Goal: Entertainment & Leisure: Browse casually

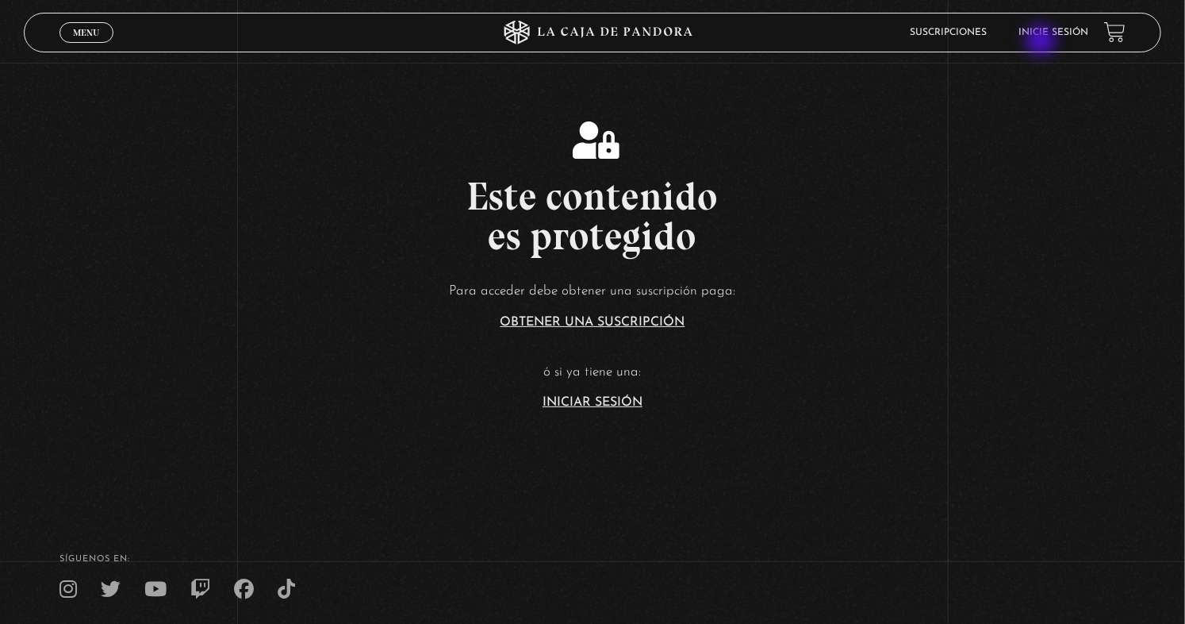
click at [1043, 42] on li "Inicie sesión" at bounding box center [1054, 32] width 70 height 25
click at [1073, 29] on link "Inicie sesión" at bounding box center [1054, 33] width 70 height 10
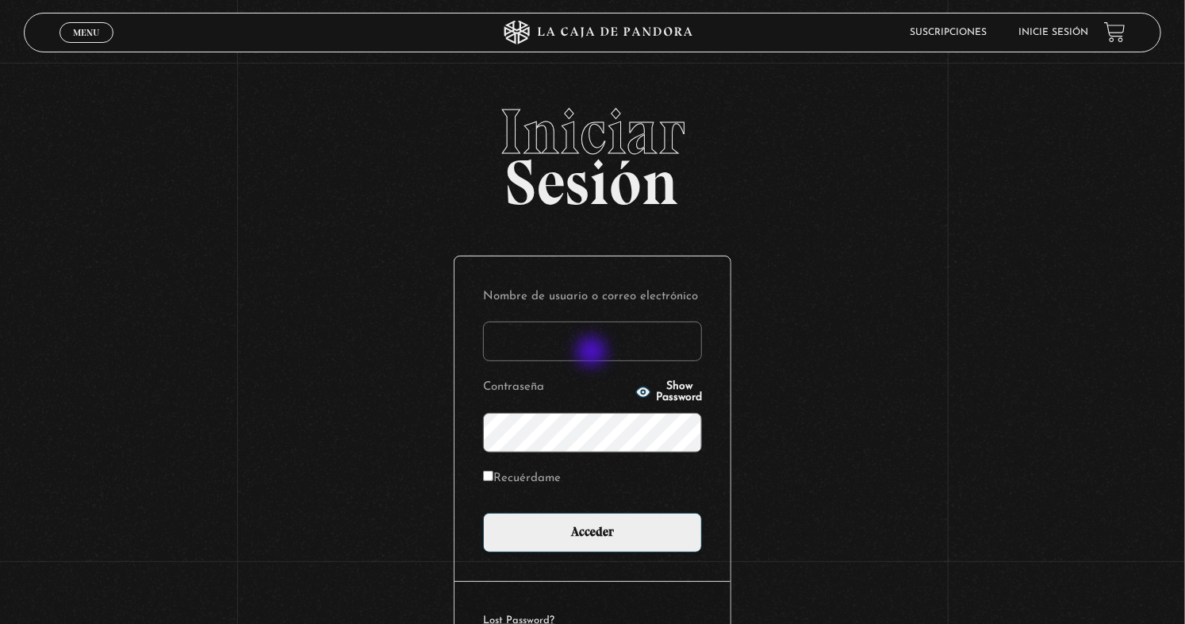
click at [593, 353] on input "Nombre de usuario o correo electrónico" at bounding box center [592, 341] width 219 height 40
type input "[EMAIL_ADDRESS][DOMAIN_NAME]"
click at [678, 391] on span "Show Password" at bounding box center [679, 392] width 46 height 22
click at [678, 391] on span "Hide Password" at bounding box center [679, 392] width 46 height 22
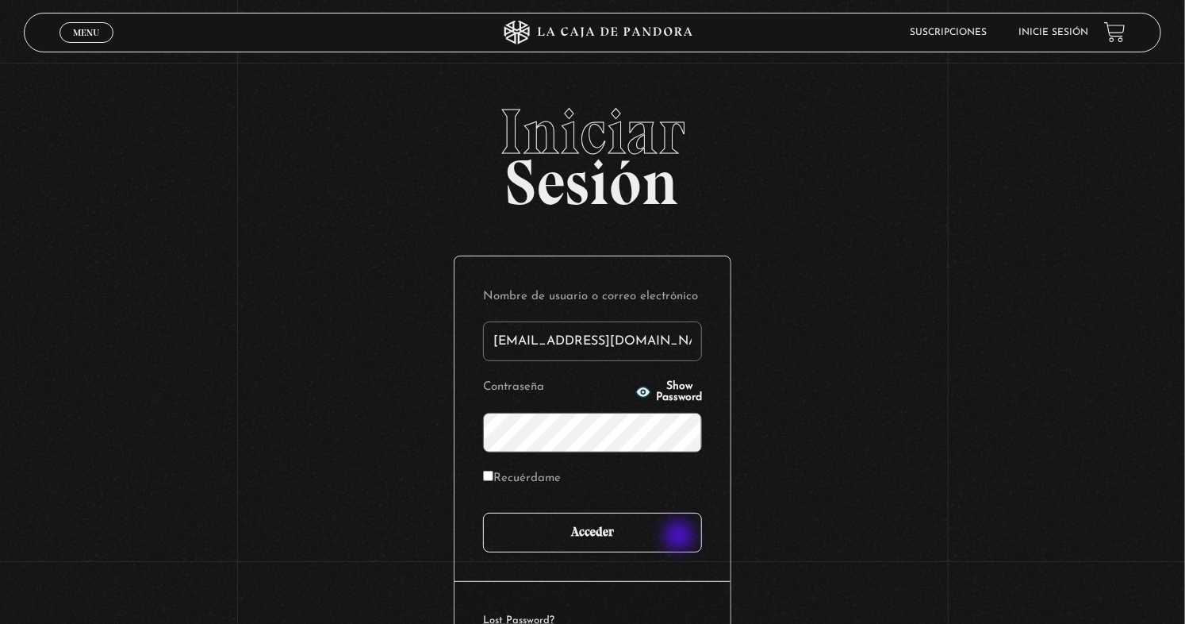
click at [681, 537] on input "Acceder" at bounding box center [592, 533] width 219 height 40
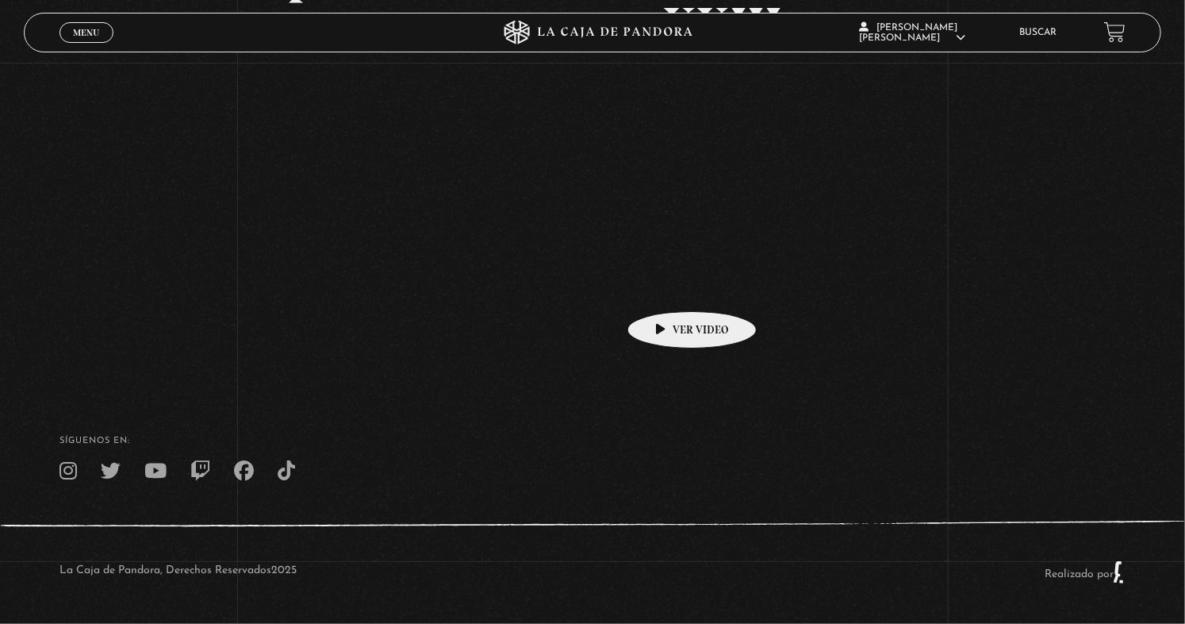
scroll to position [137, 0]
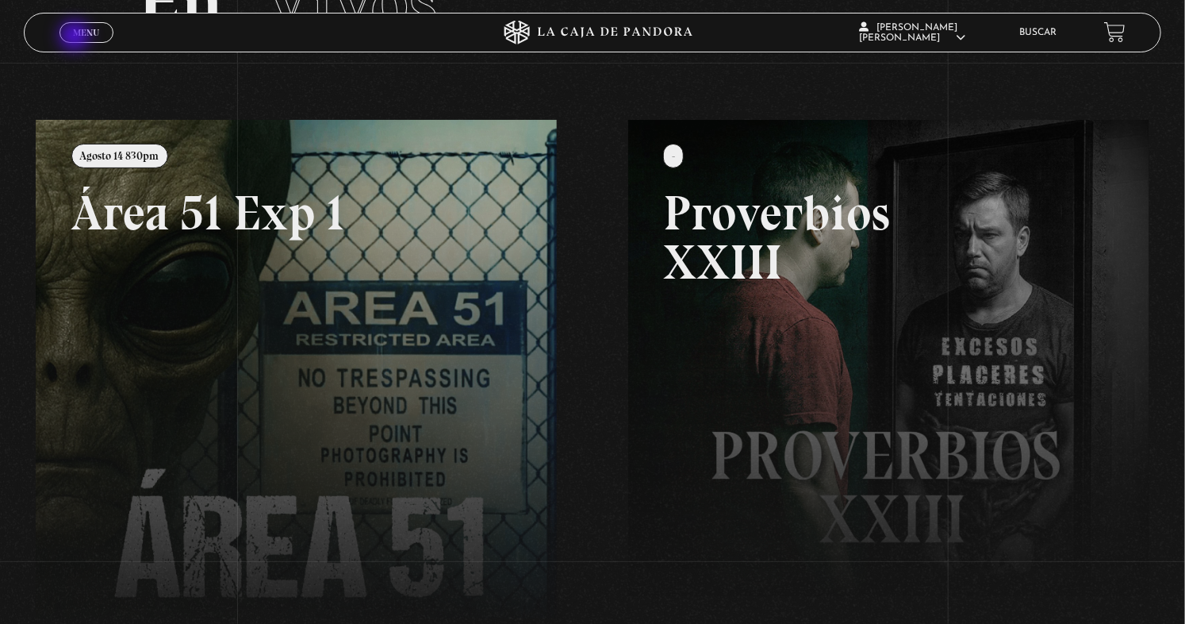
click at [76, 37] on span "Menu" at bounding box center [86, 33] width 26 height 10
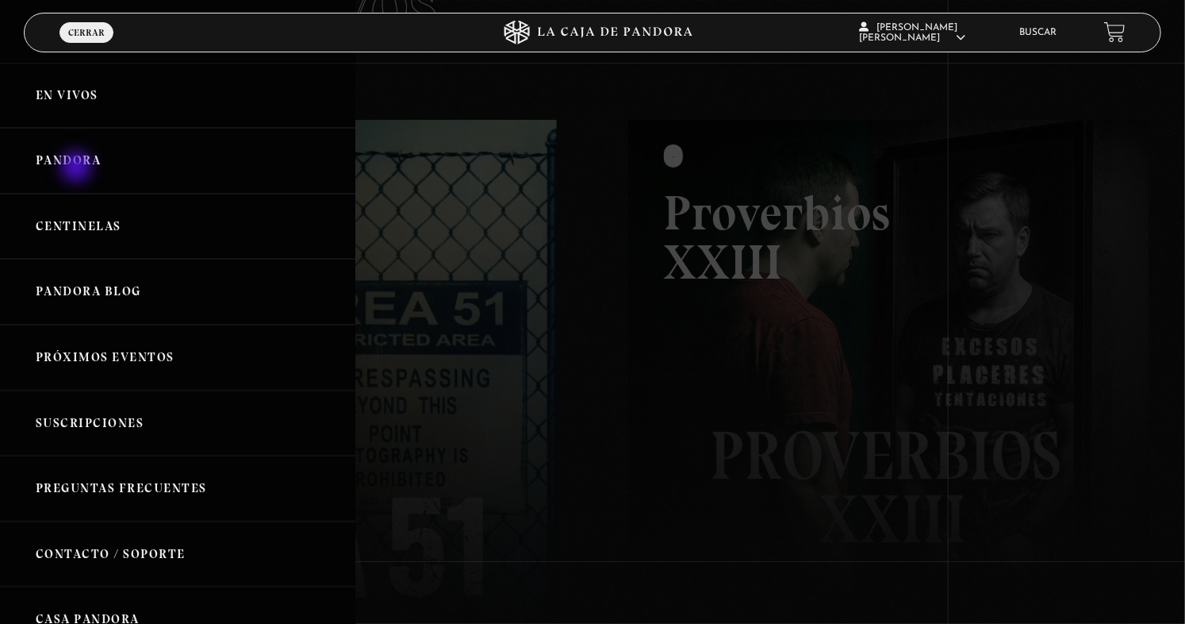
click at [78, 168] on link "Pandora" at bounding box center [177, 161] width 355 height 66
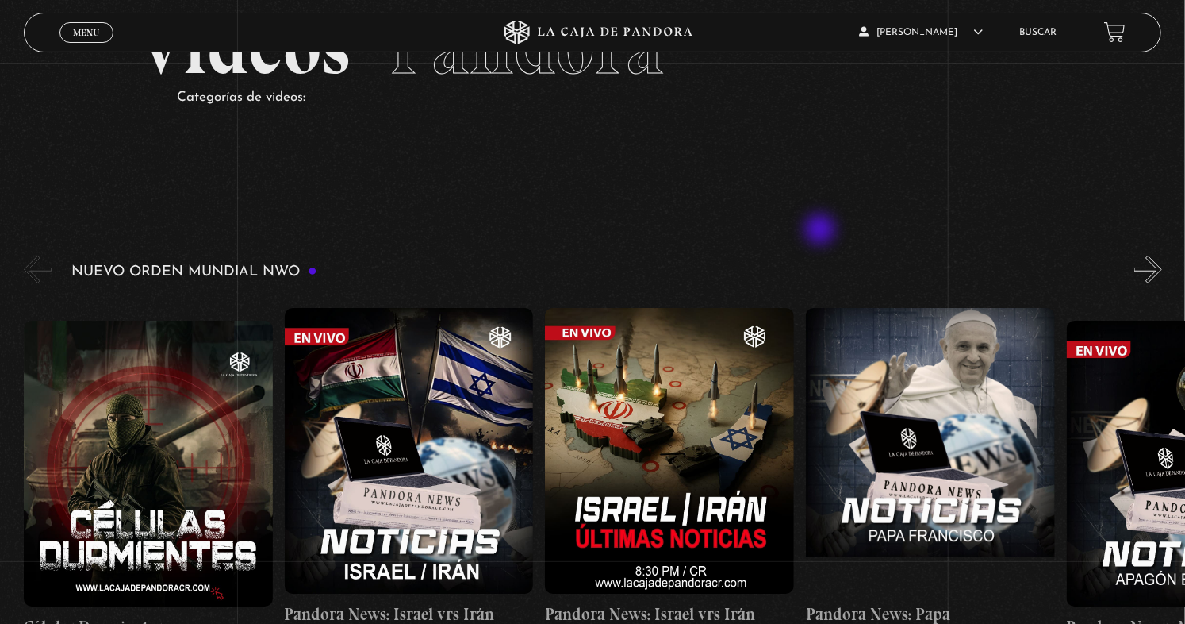
scroll to position [238, 0]
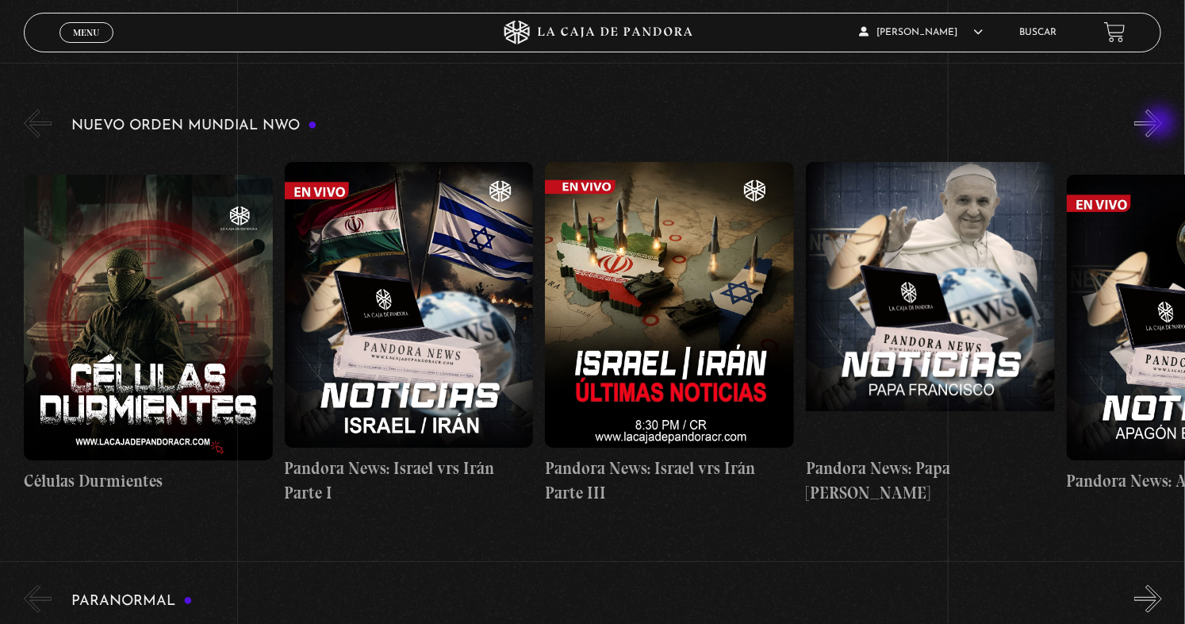
click at [1162, 124] on button "»" at bounding box center [1149, 123] width 28 height 28
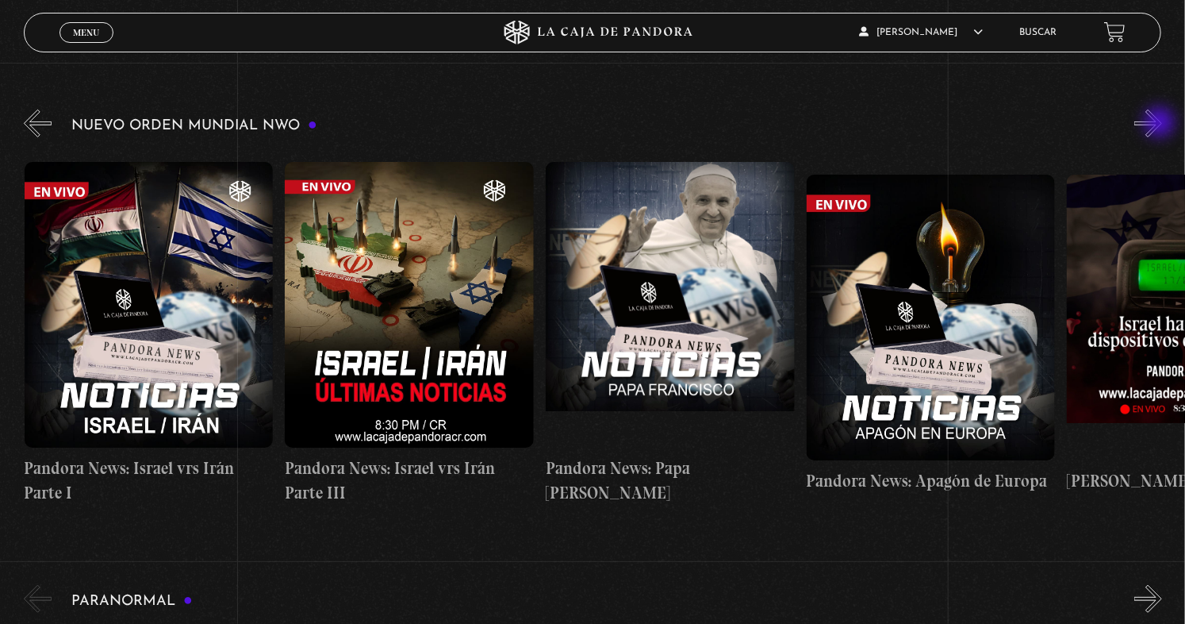
click at [1162, 124] on button "»" at bounding box center [1149, 123] width 28 height 28
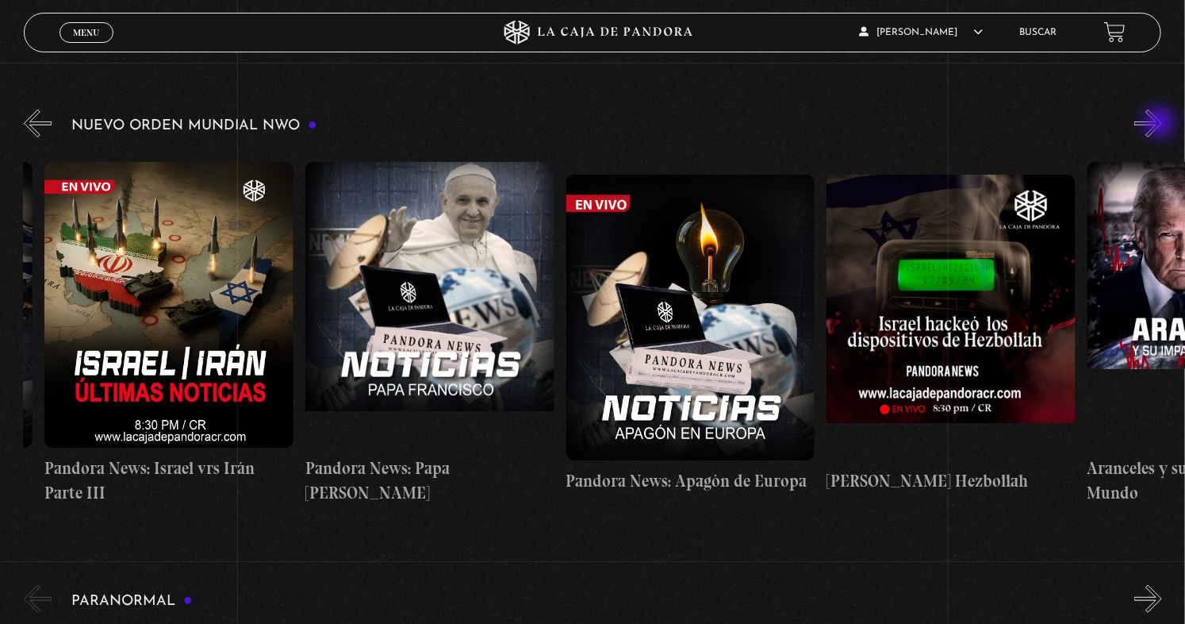
click at [1162, 124] on button "»" at bounding box center [1149, 123] width 28 height 28
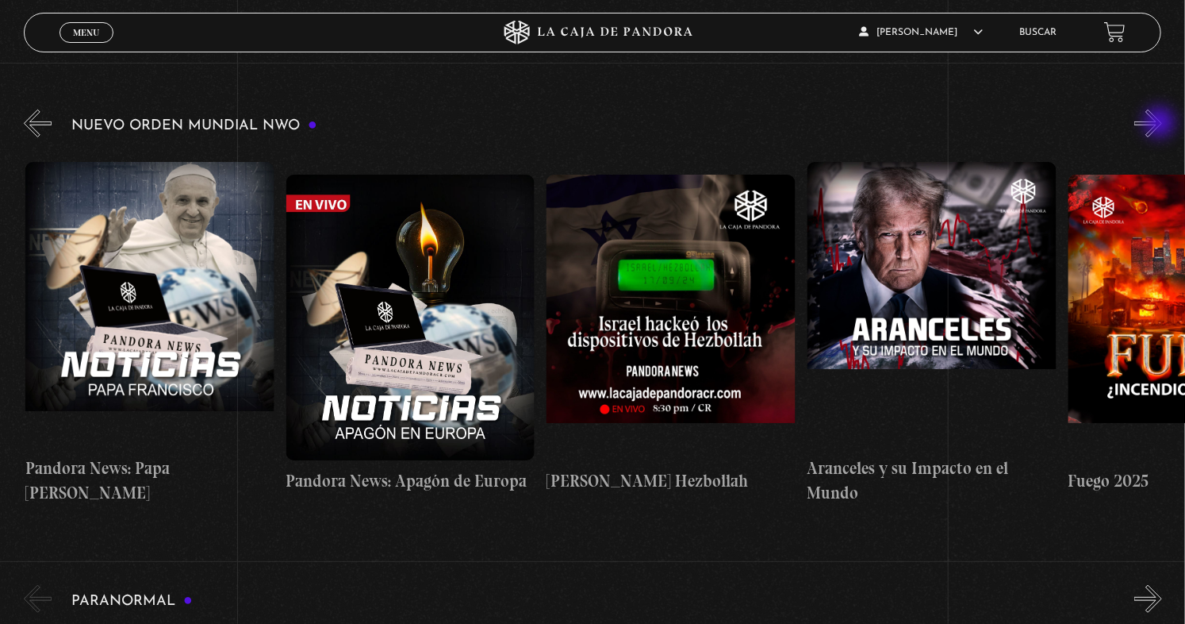
click at [1162, 124] on button "»" at bounding box center [1149, 123] width 28 height 28
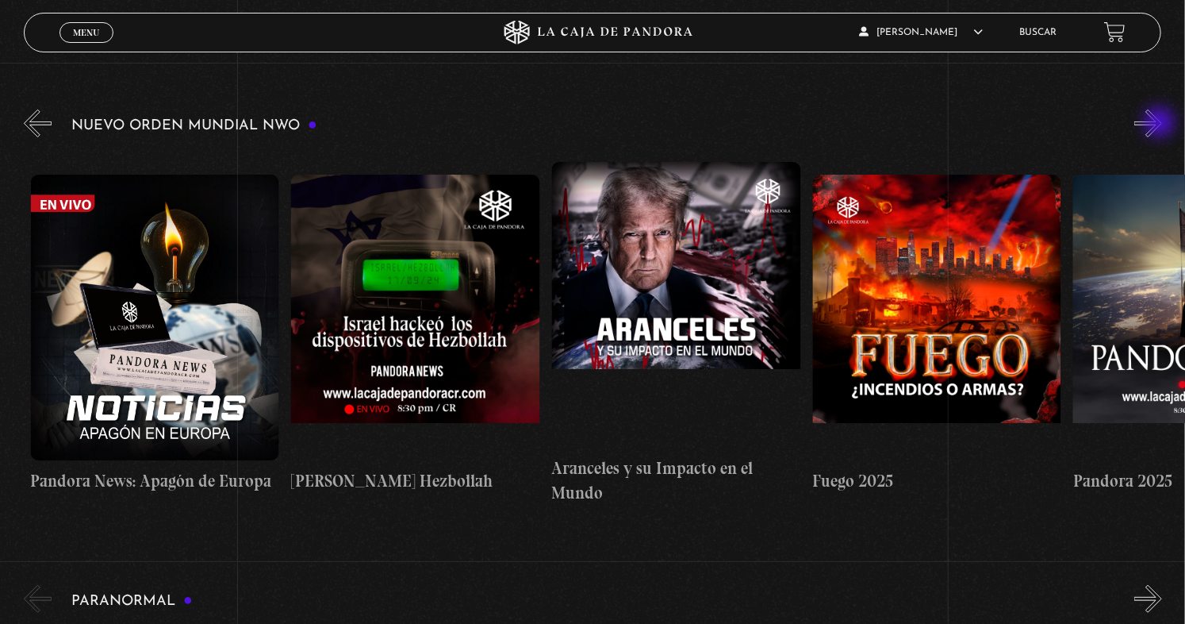
click at [1162, 124] on button "»" at bounding box center [1149, 123] width 28 height 28
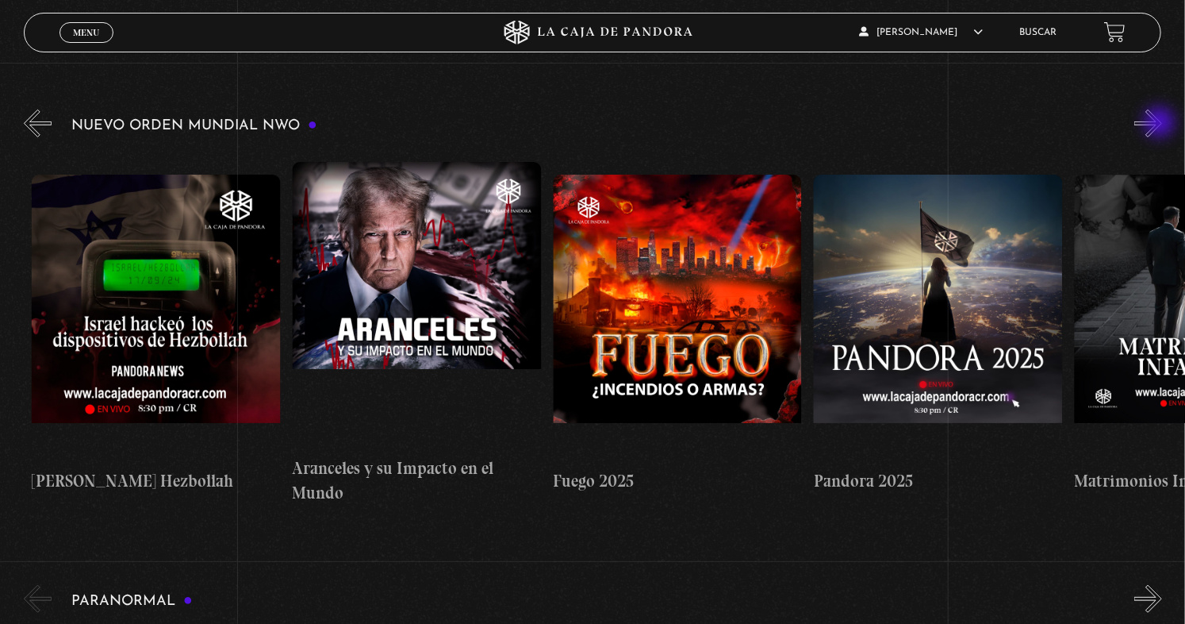
click at [1162, 124] on button "»" at bounding box center [1149, 123] width 28 height 28
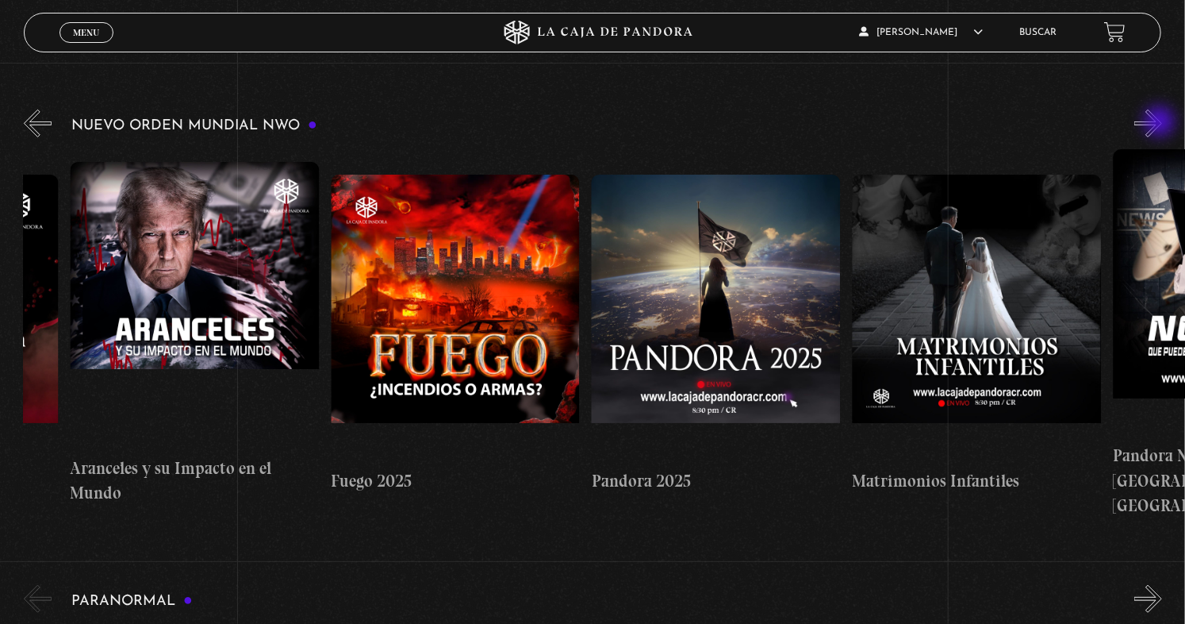
click at [1162, 123] on button "»" at bounding box center [1149, 123] width 28 height 28
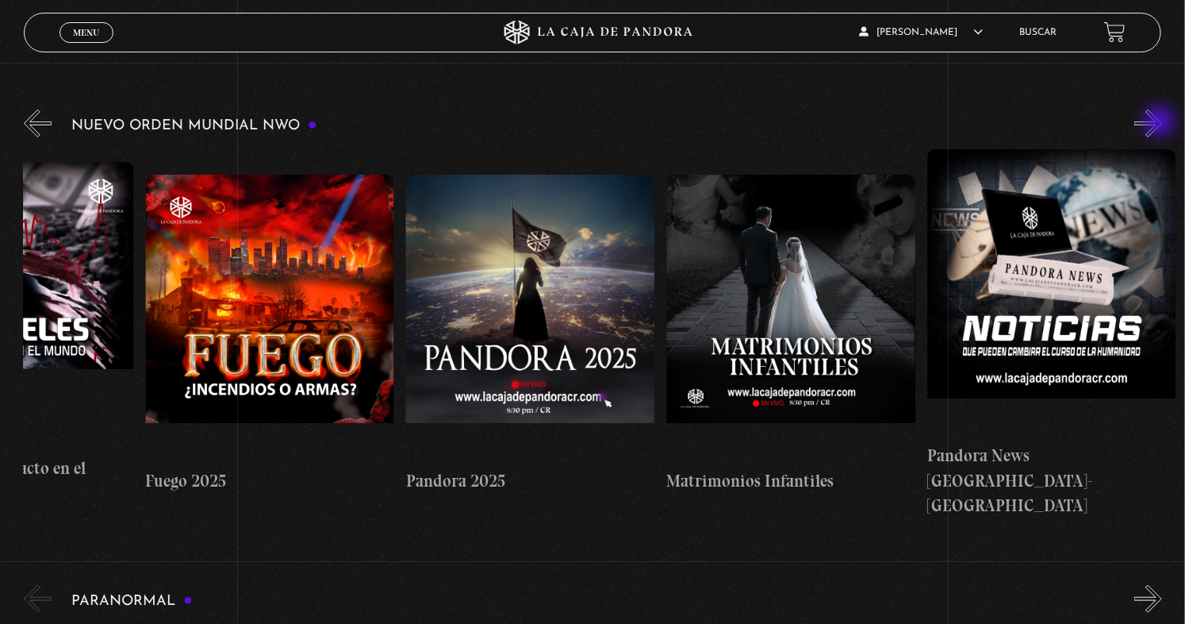
click at [1162, 123] on button "»" at bounding box center [1149, 123] width 28 height 28
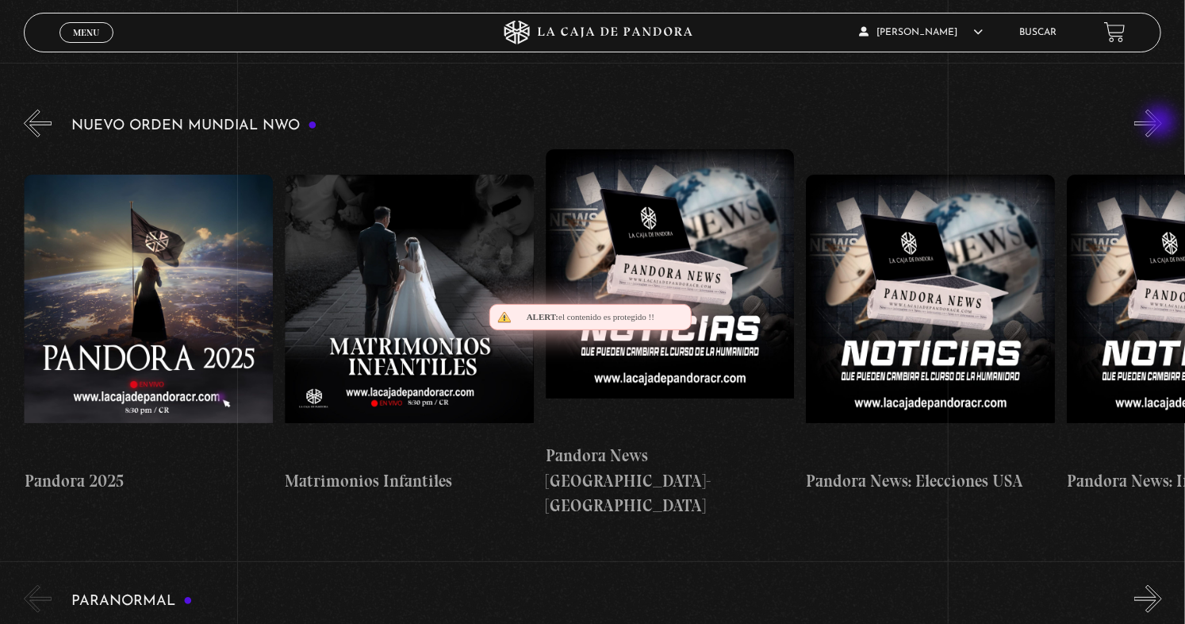
click at [1162, 123] on button "»" at bounding box center [1149, 123] width 28 height 28
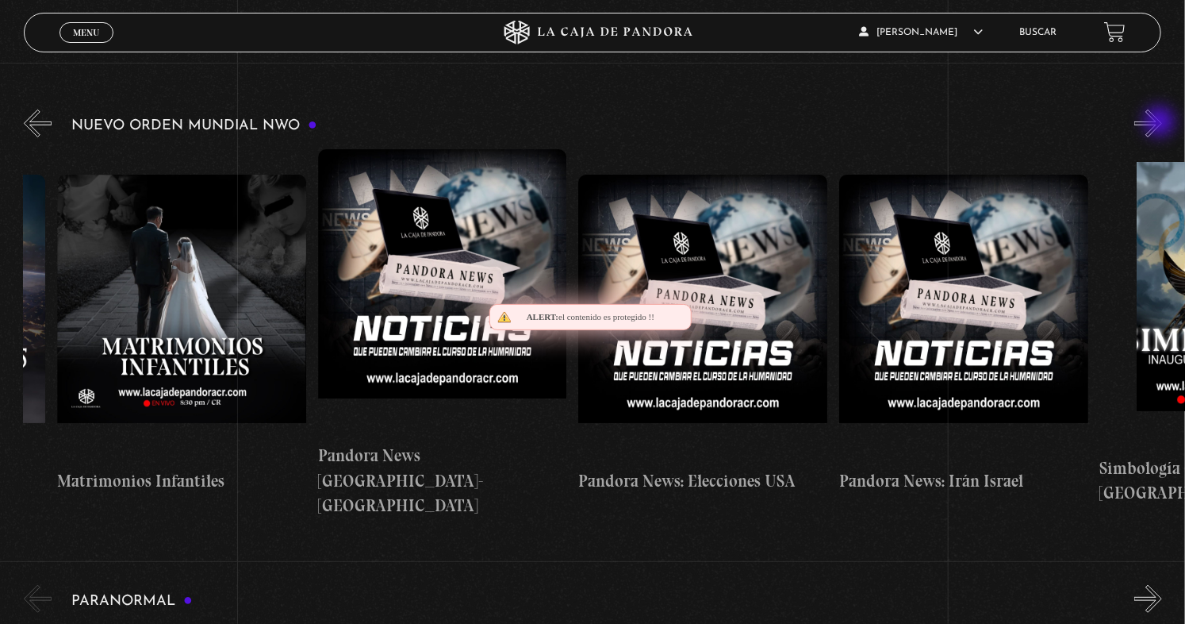
click at [1162, 123] on button "»" at bounding box center [1149, 123] width 28 height 28
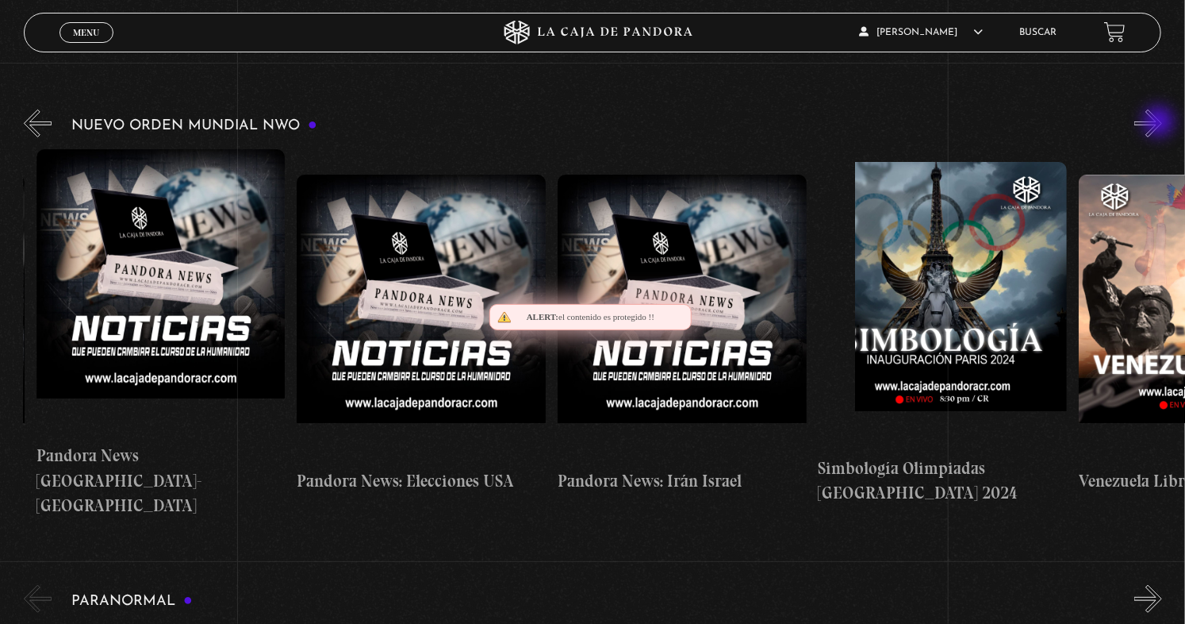
click at [1161, 123] on button "»" at bounding box center [1149, 123] width 28 height 28
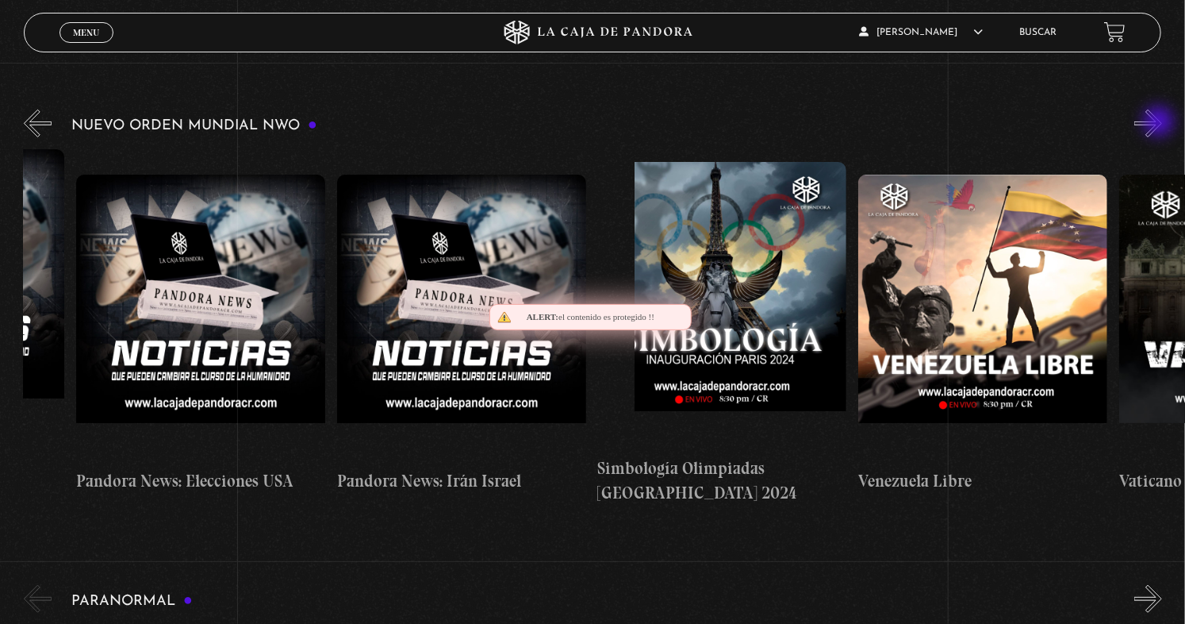
click at [1161, 123] on button "»" at bounding box center [1149, 123] width 28 height 28
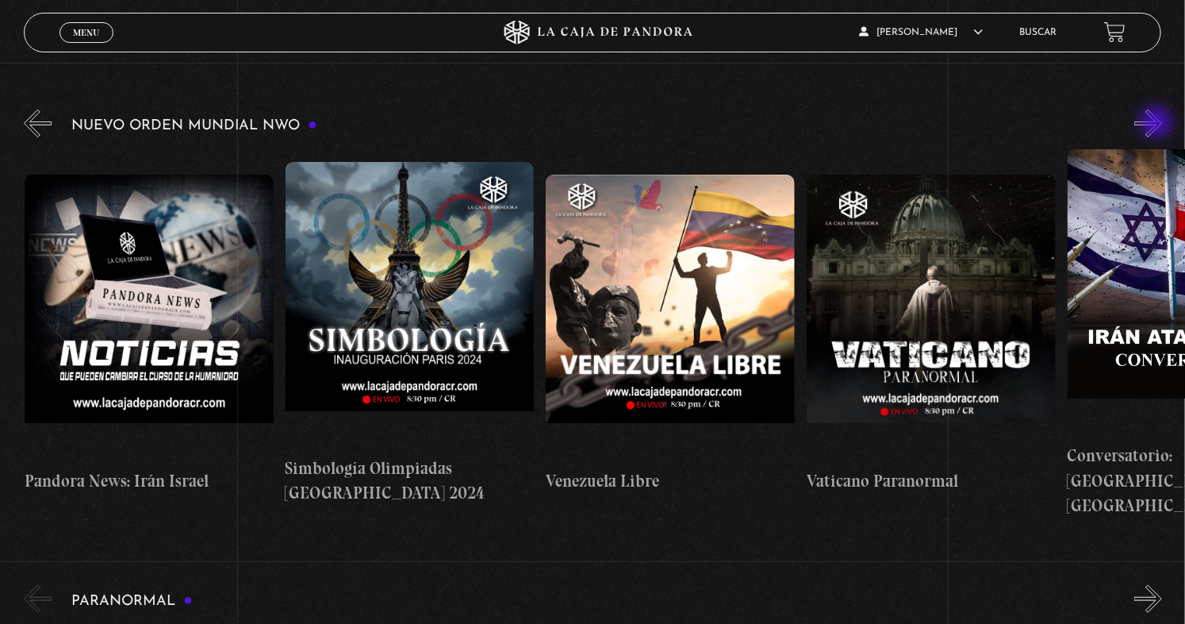
scroll to position [0, 3129]
click at [1158, 124] on button "»" at bounding box center [1149, 123] width 28 height 28
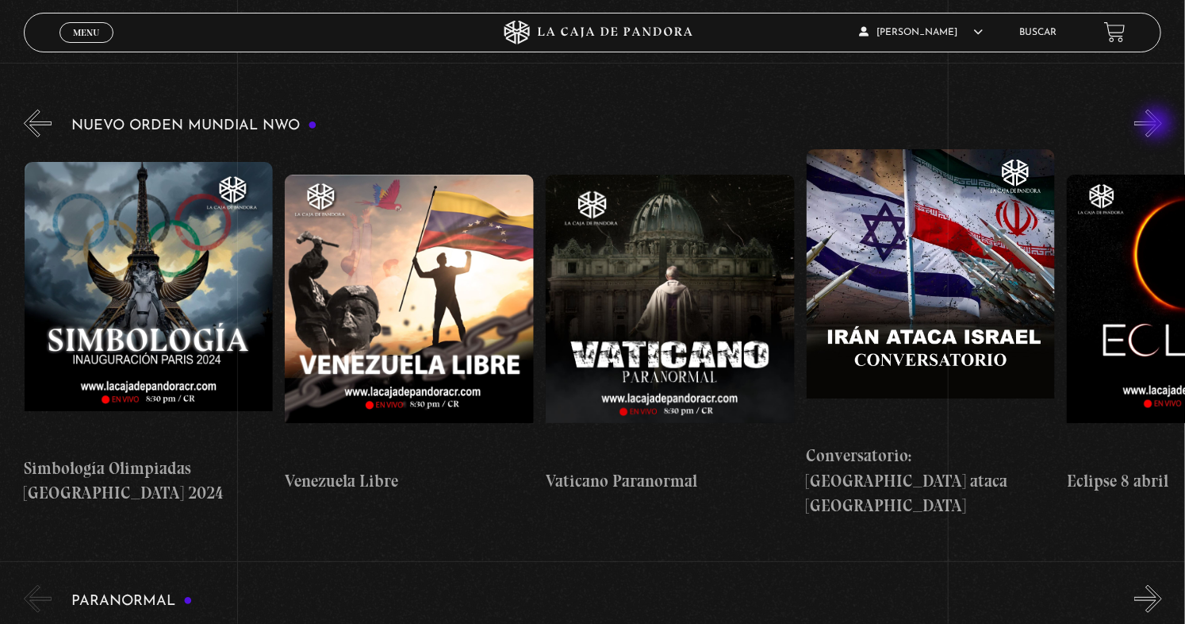
scroll to position [0, 3390]
click at [1158, 125] on button "»" at bounding box center [1149, 123] width 28 height 28
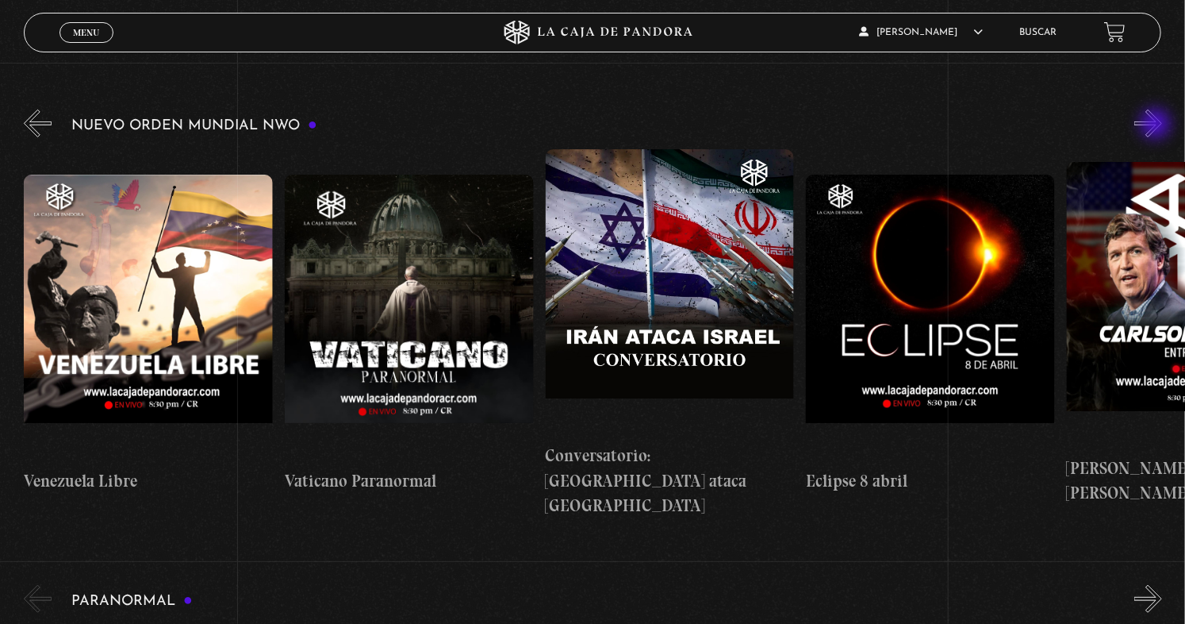
click at [1158, 125] on button "»" at bounding box center [1149, 123] width 28 height 28
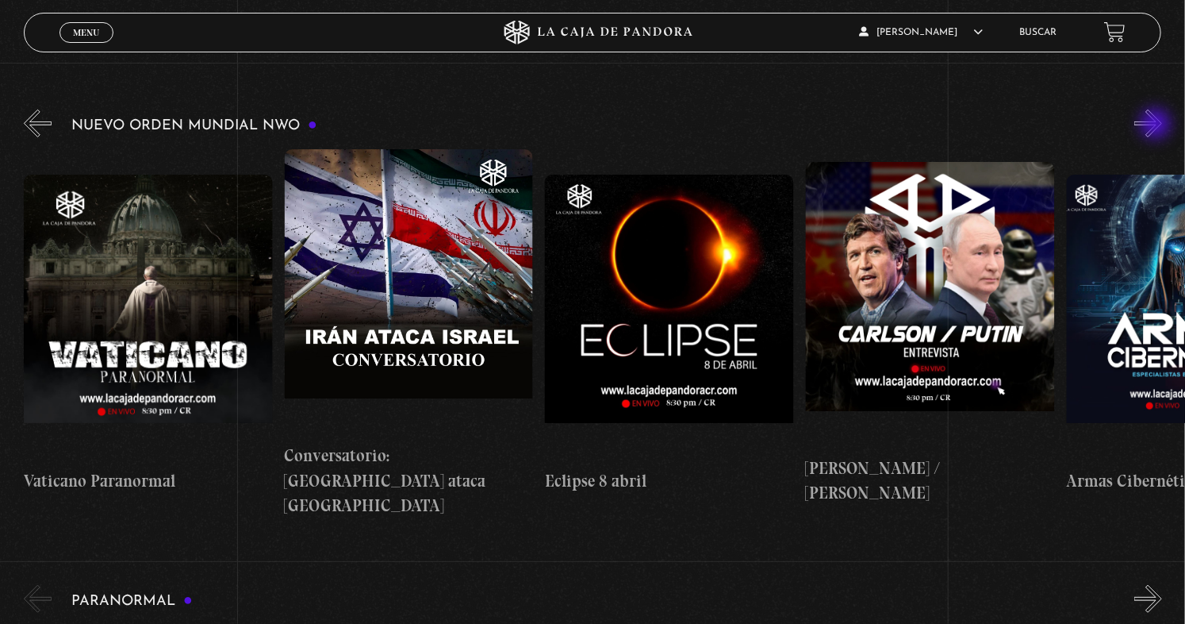
click at [1158, 125] on button "»" at bounding box center [1149, 123] width 28 height 28
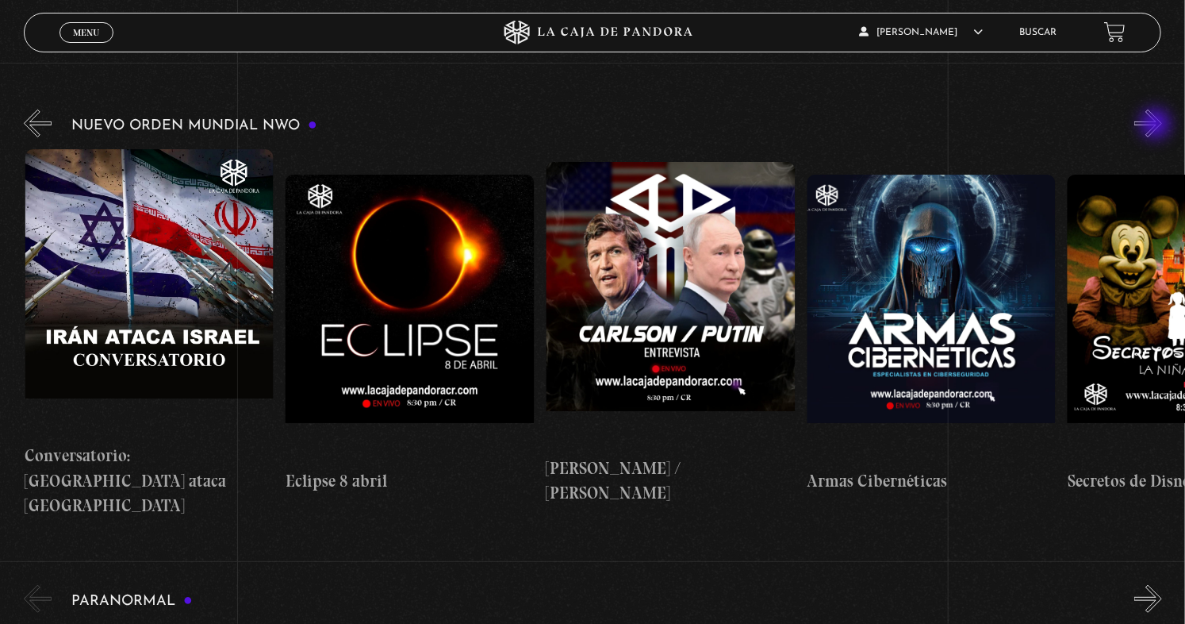
scroll to position [0, 4172]
click at [1155, 129] on button "»" at bounding box center [1149, 123] width 28 height 28
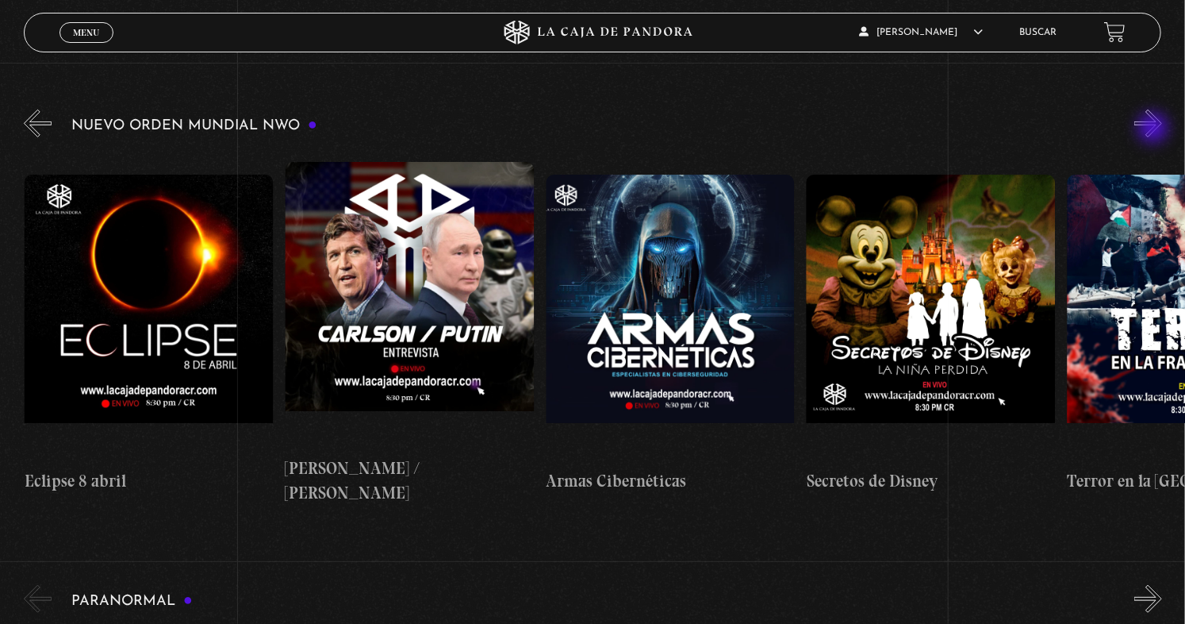
click at [1155, 129] on button "»" at bounding box center [1149, 123] width 28 height 28
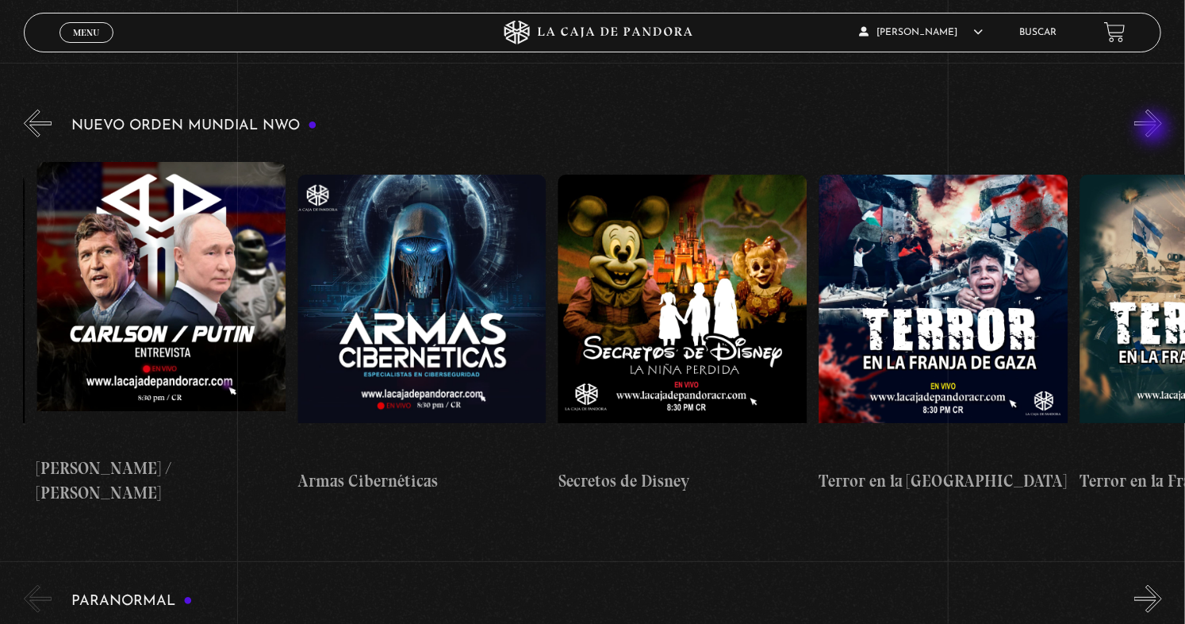
click at [1155, 129] on button "»" at bounding box center [1149, 123] width 28 height 28
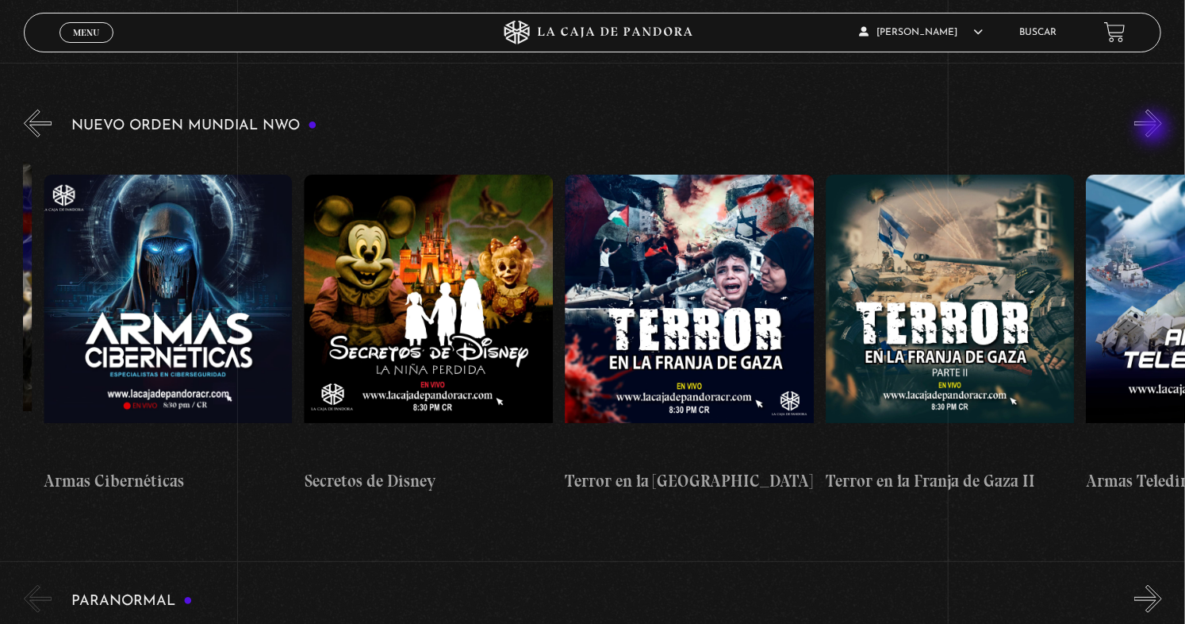
click at [1155, 129] on button "»" at bounding box center [1149, 123] width 28 height 28
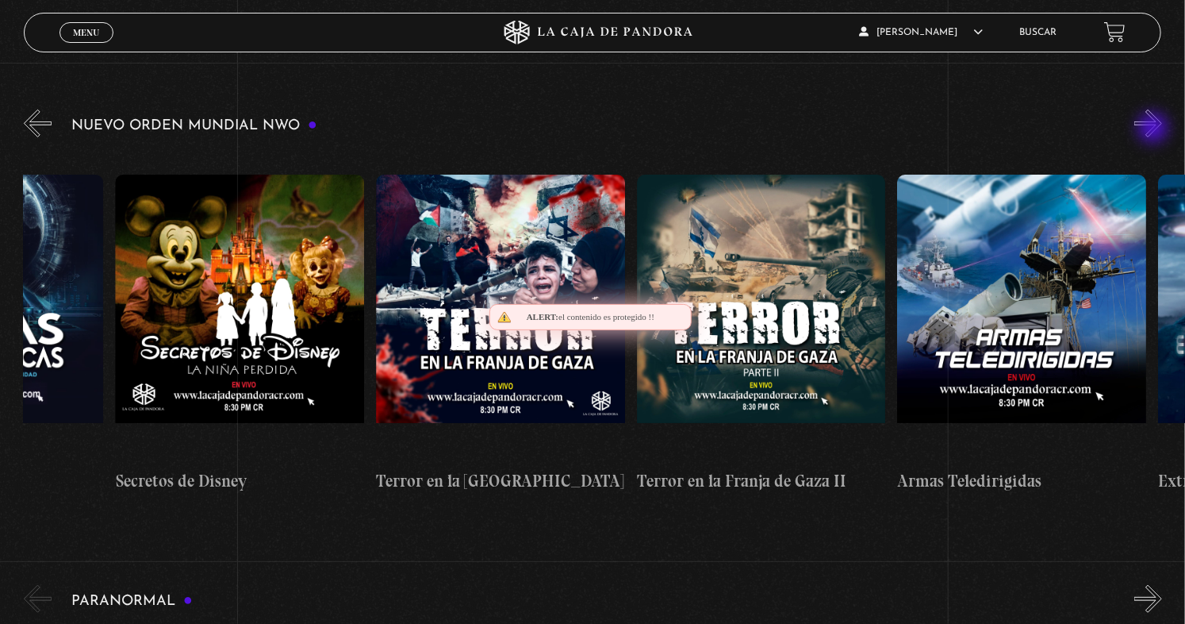
click at [1155, 129] on button "»" at bounding box center [1149, 123] width 28 height 28
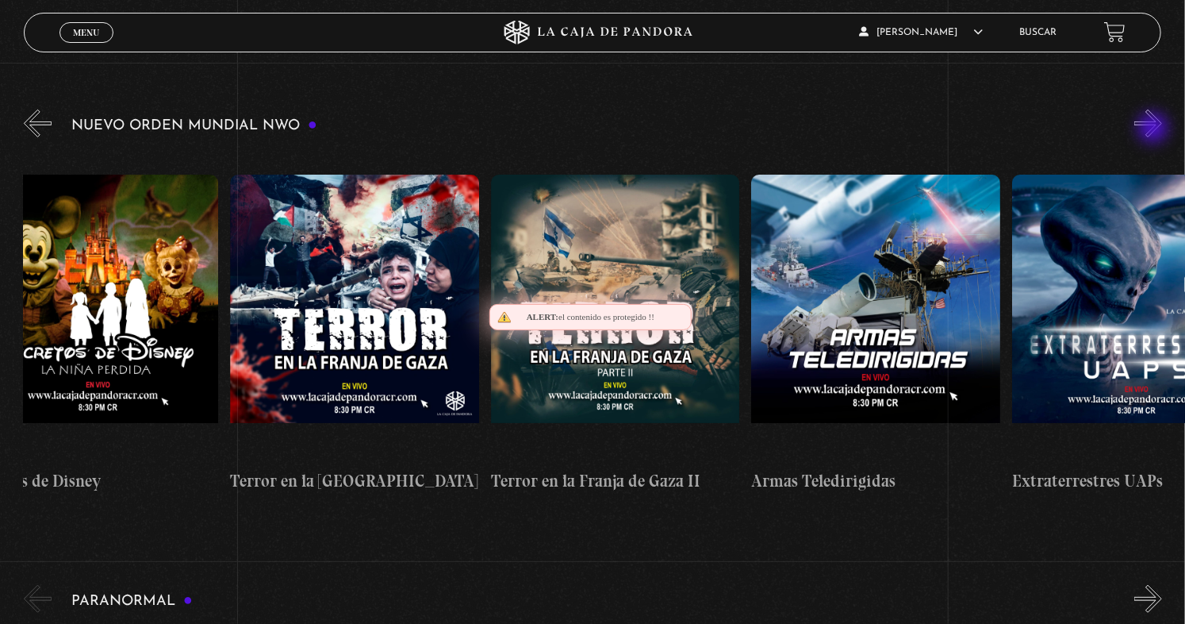
click at [1155, 129] on button "»" at bounding box center [1149, 123] width 28 height 28
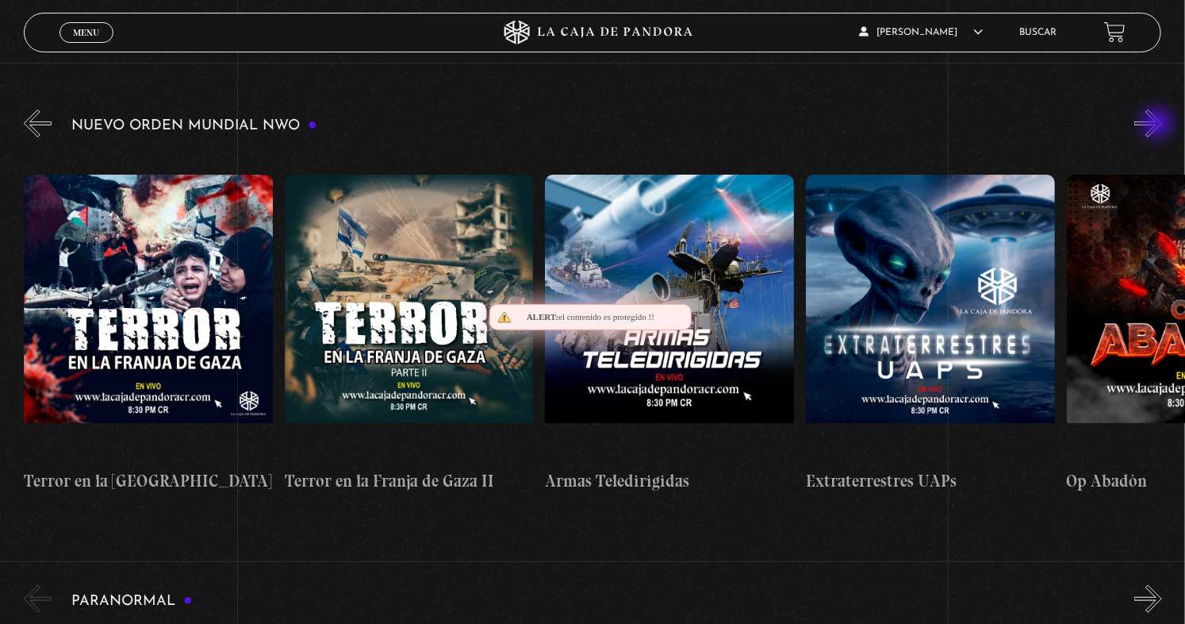
click at [1159, 125] on button "»" at bounding box center [1149, 123] width 28 height 28
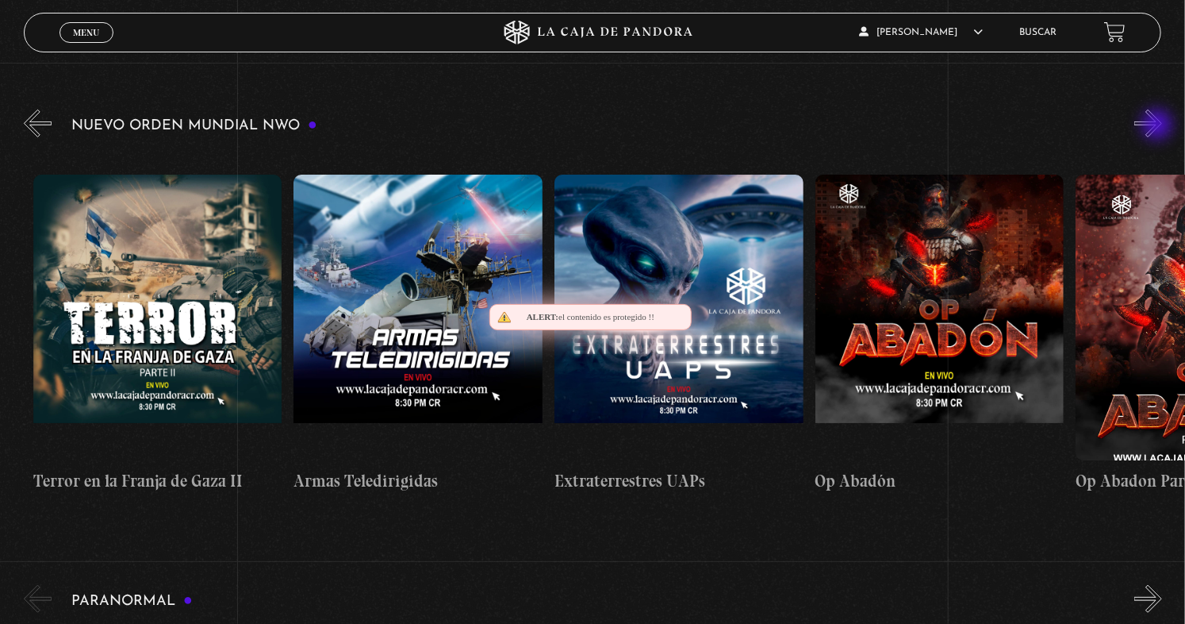
click at [1159, 126] on button "»" at bounding box center [1149, 123] width 28 height 28
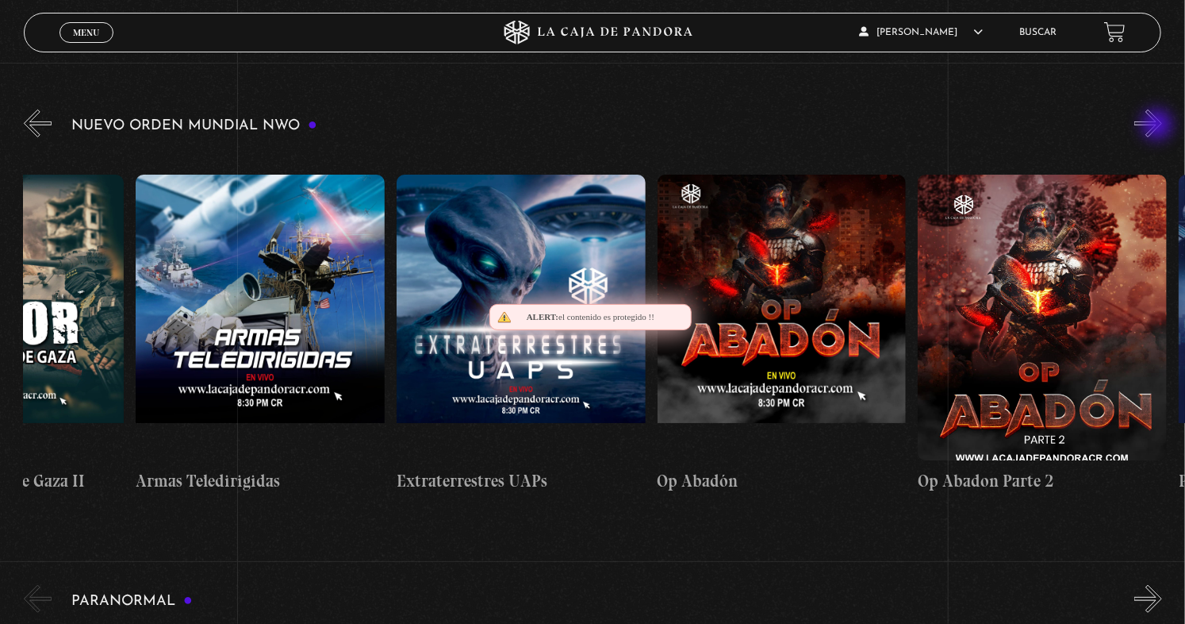
click at [1159, 126] on button "»" at bounding box center [1149, 123] width 28 height 28
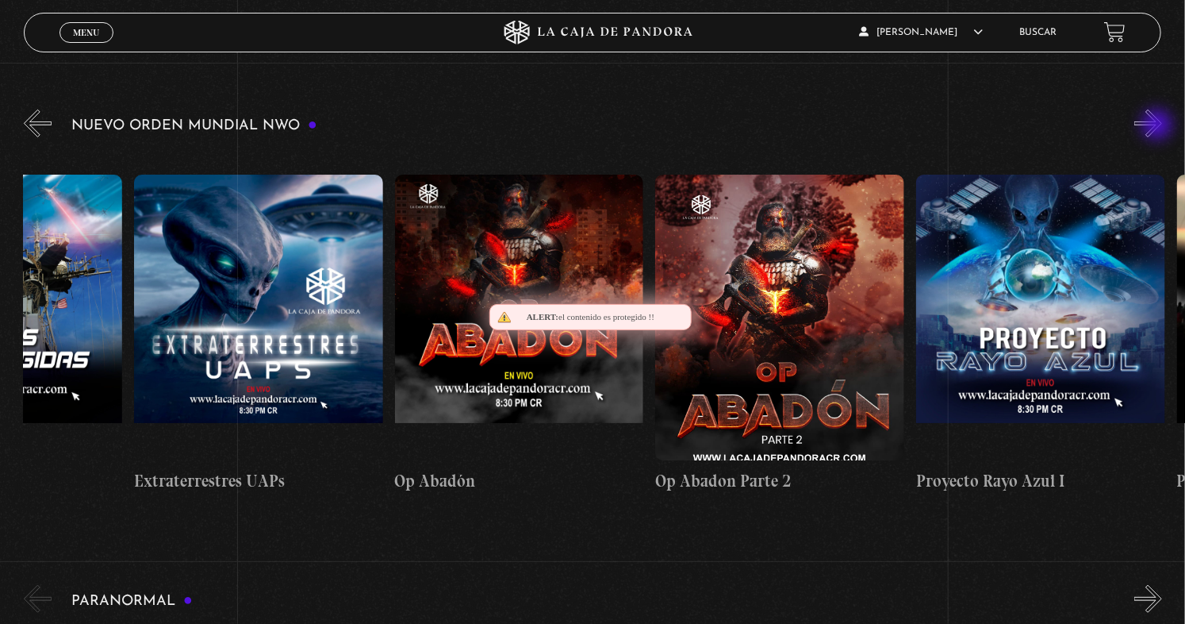
click at [1159, 126] on button "»" at bounding box center [1149, 123] width 28 height 28
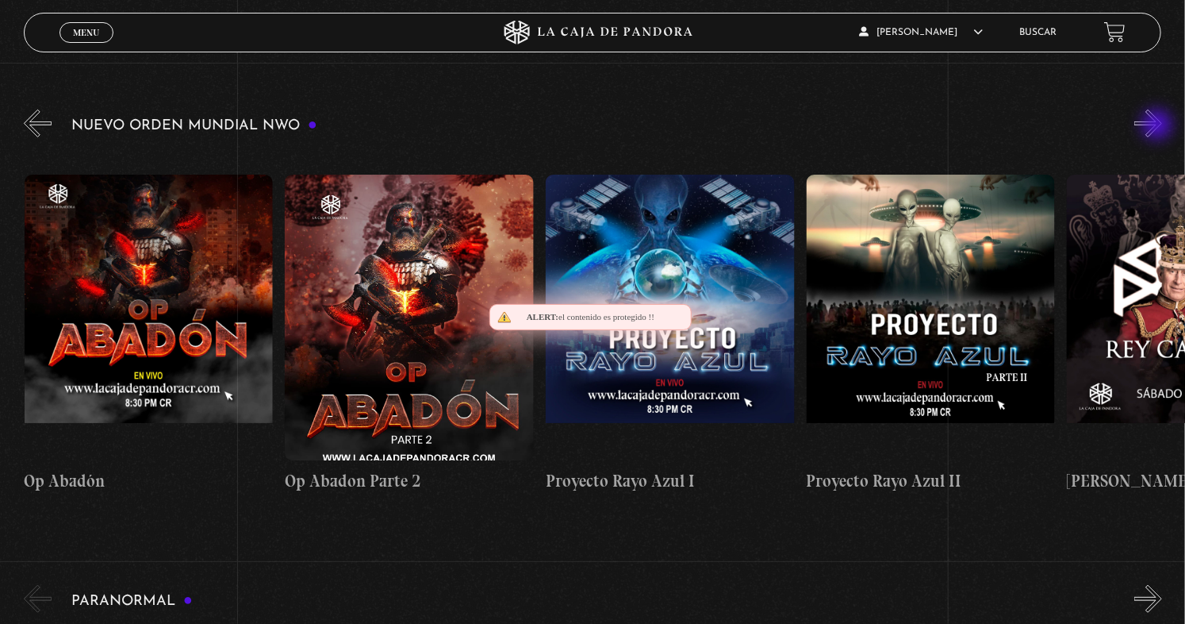
click at [1159, 126] on button "»" at bounding box center [1149, 123] width 28 height 28
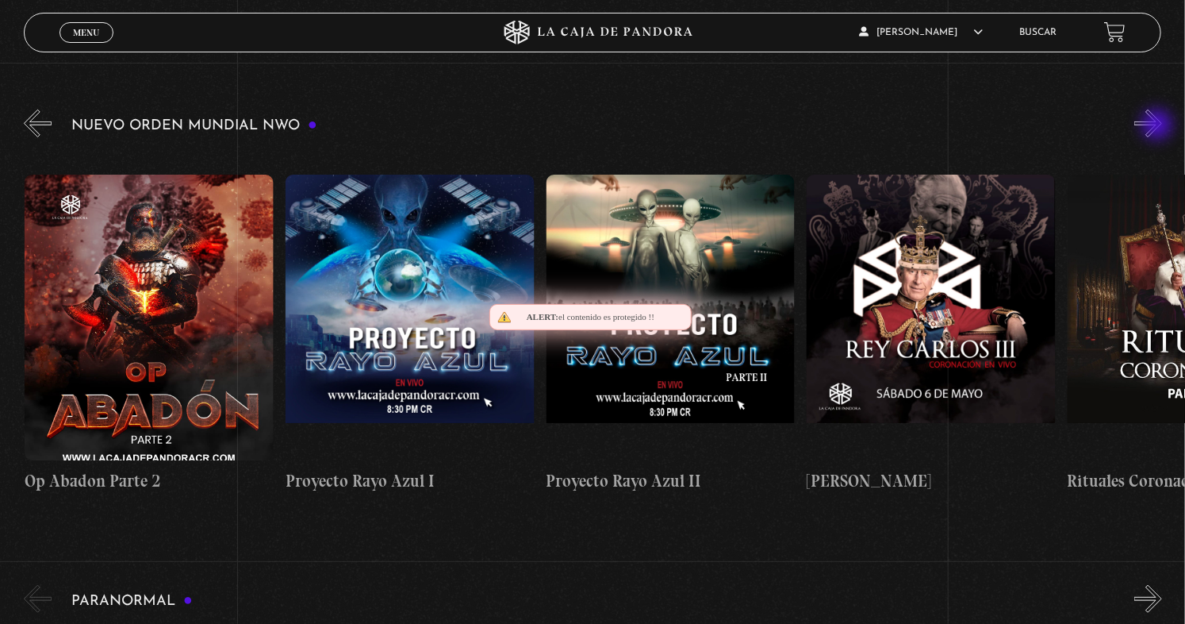
click at [1159, 126] on button "»" at bounding box center [1149, 123] width 28 height 28
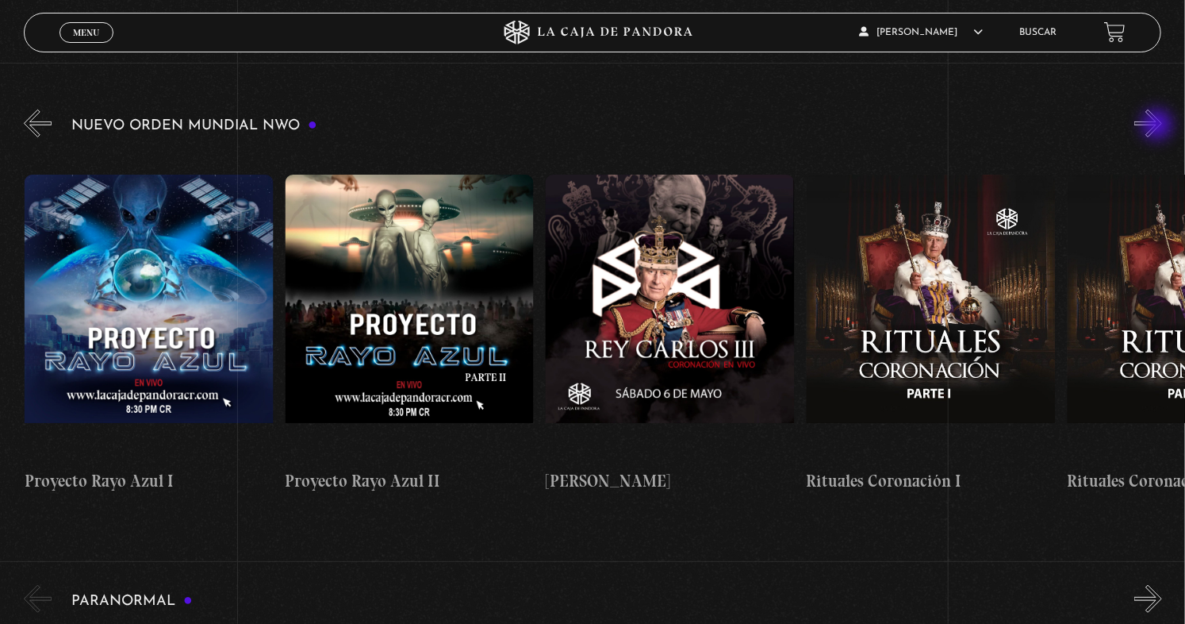
click at [1159, 126] on button "»" at bounding box center [1149, 123] width 28 height 28
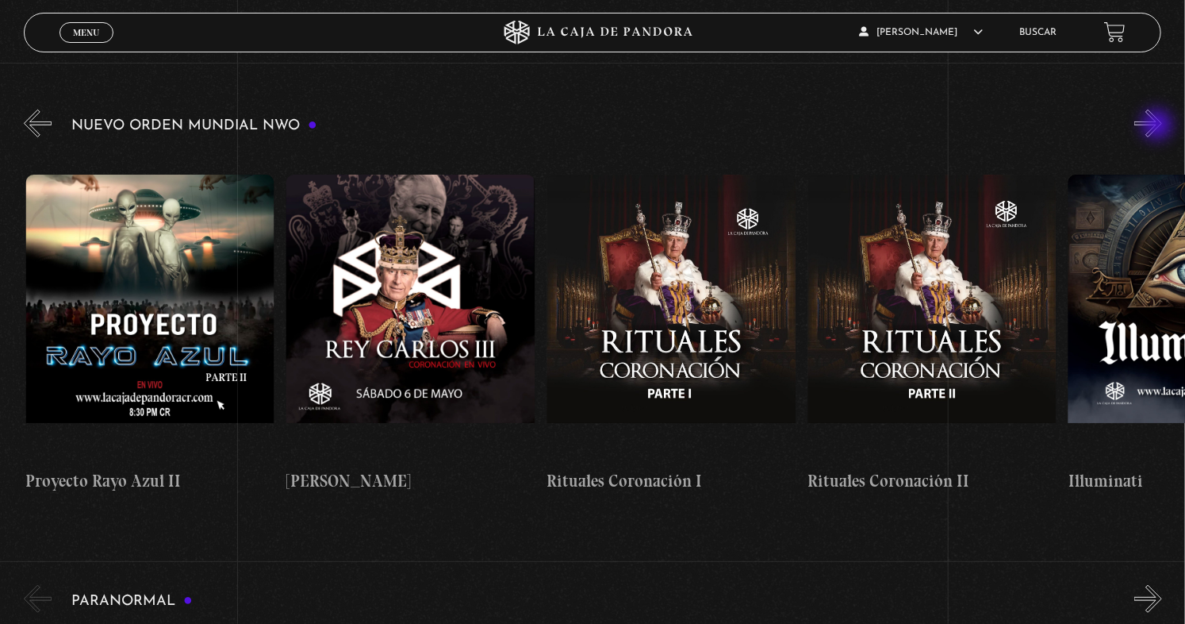
click at [1159, 126] on button "»" at bounding box center [1149, 123] width 28 height 28
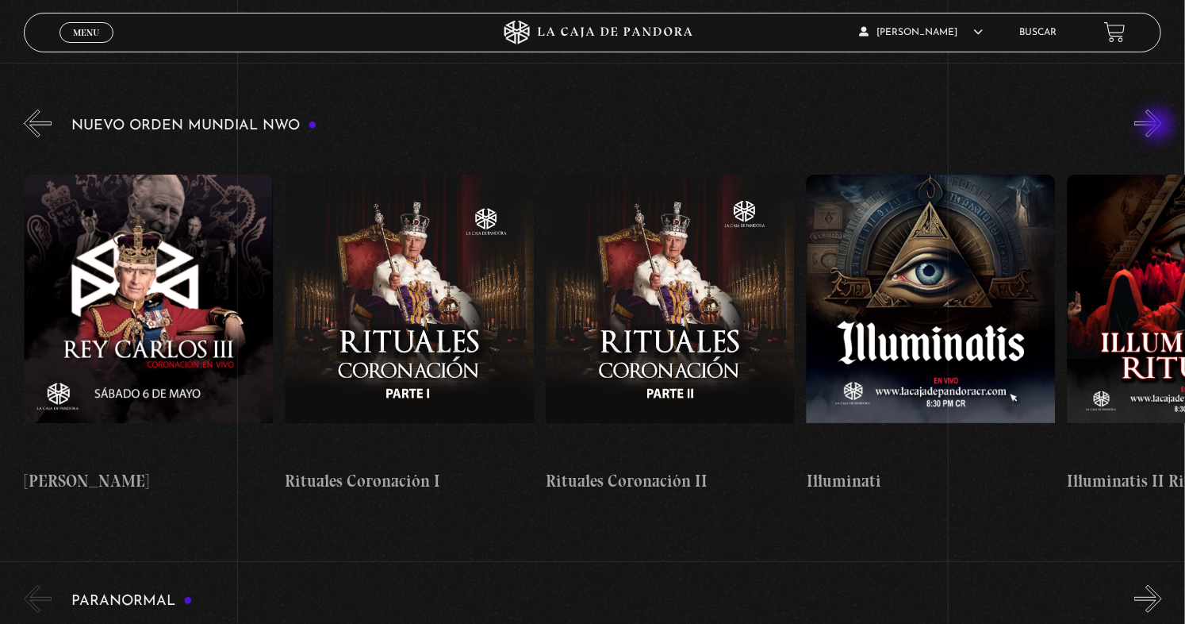
click at [1159, 126] on button "»" at bounding box center [1149, 123] width 28 height 28
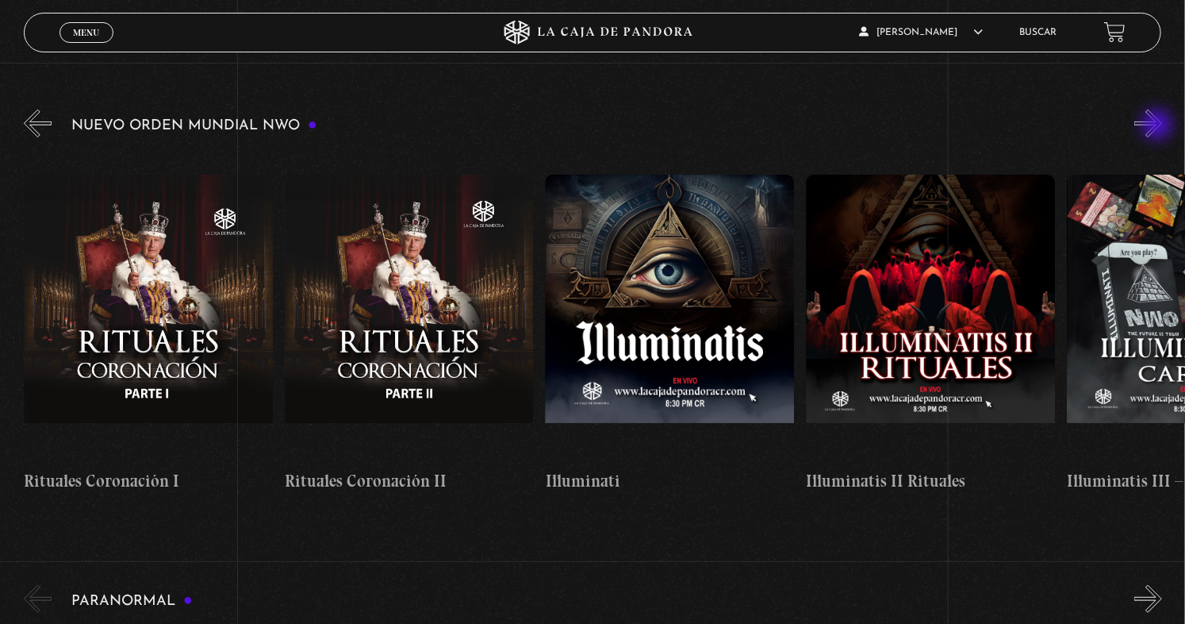
click at [1159, 126] on button "»" at bounding box center [1149, 123] width 28 height 28
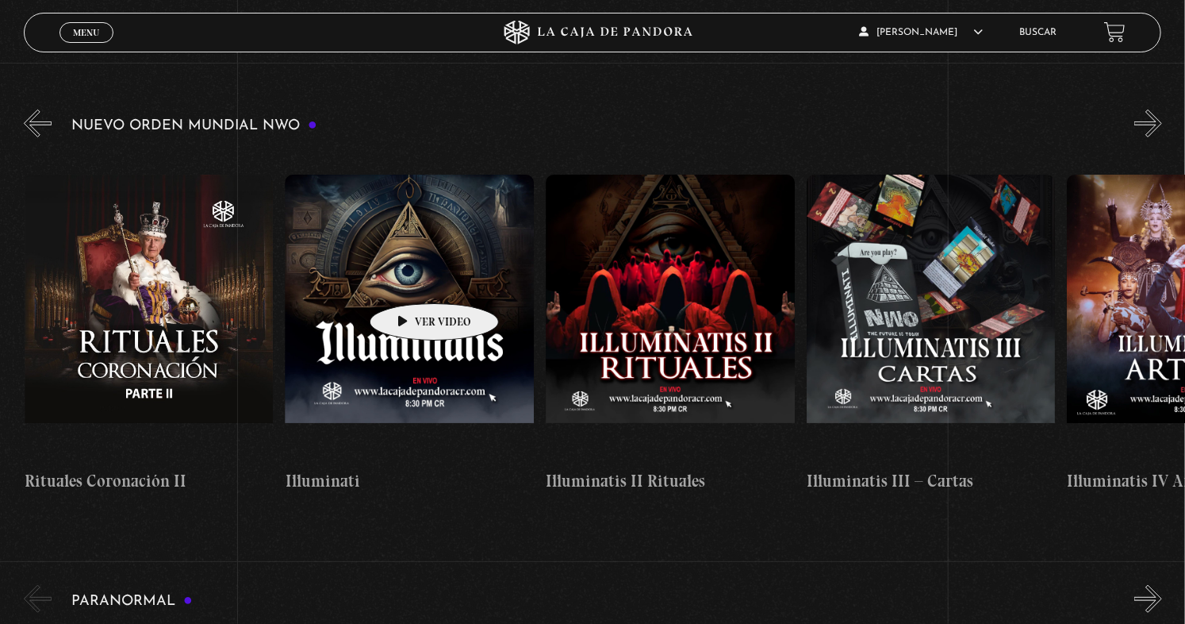
scroll to position [0, 8084]
click at [1159, 125] on button "»" at bounding box center [1149, 123] width 28 height 28
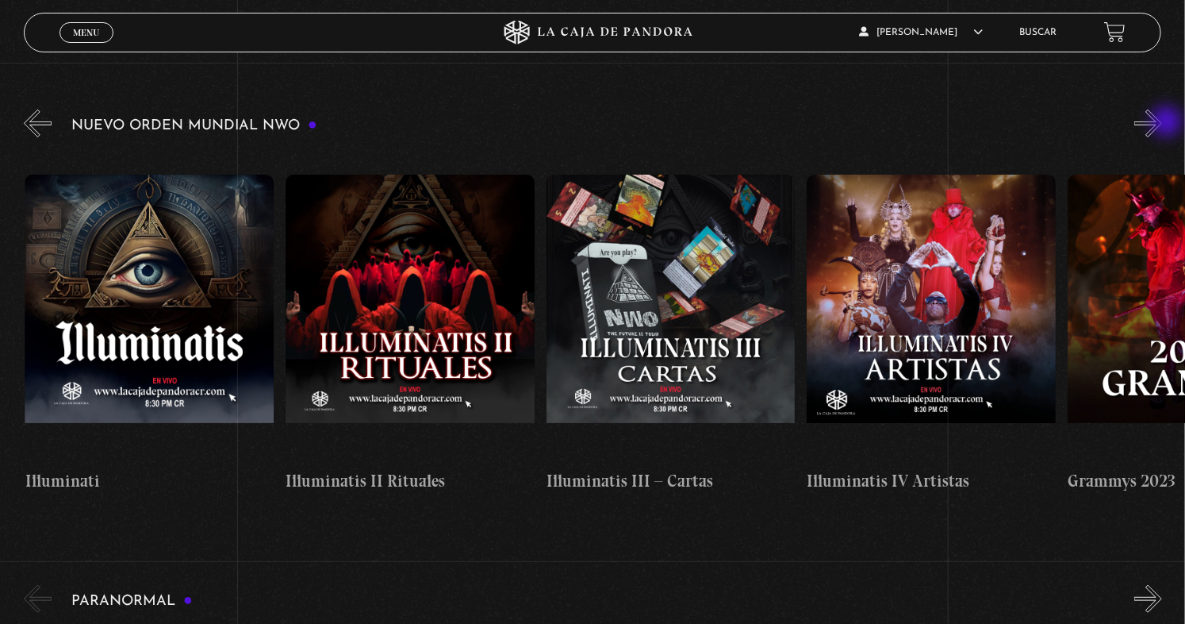
scroll to position [0, 8345]
click at [1162, 123] on button "»" at bounding box center [1149, 123] width 28 height 28
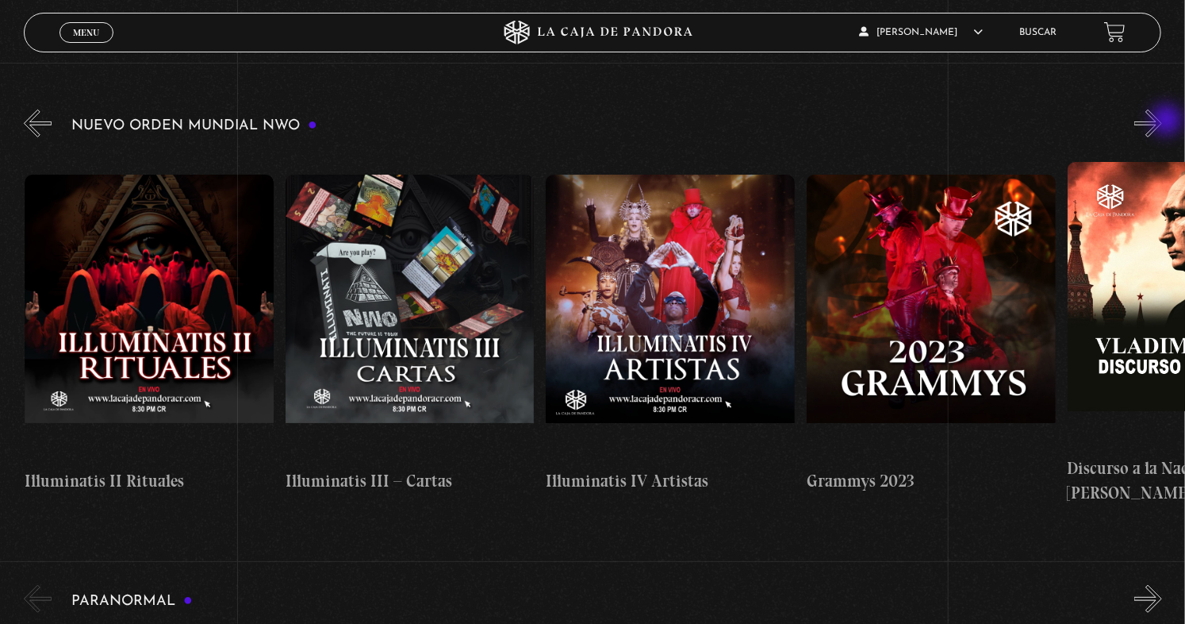
scroll to position [0, 8606]
click at [1162, 118] on button "»" at bounding box center [1149, 123] width 28 height 28
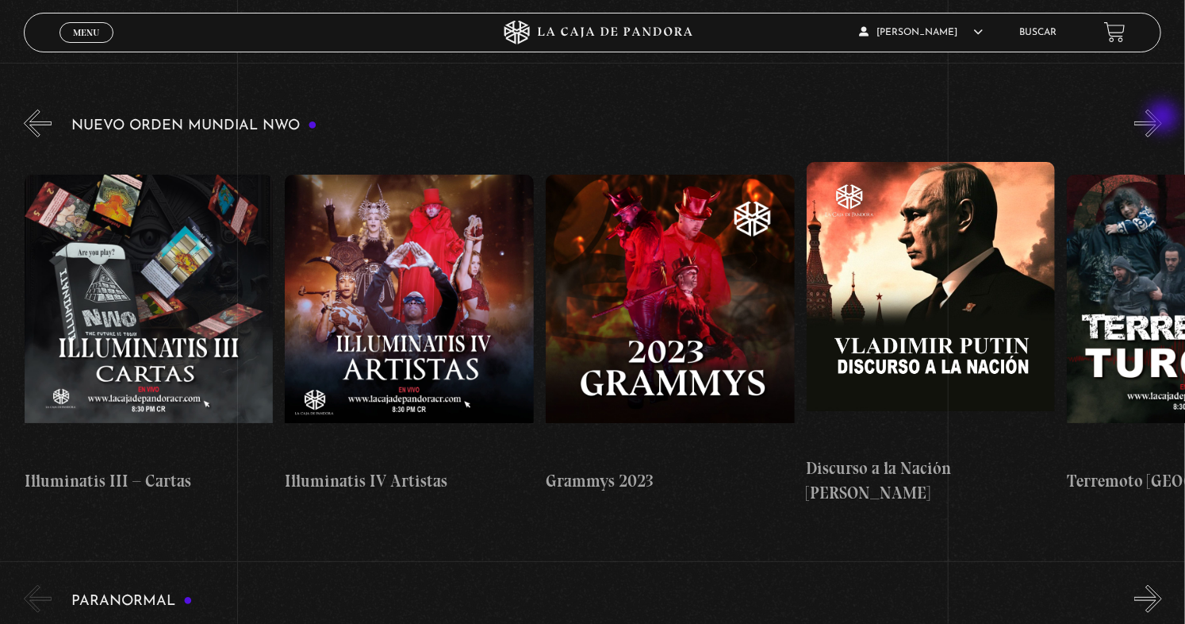
click at [1162, 118] on button "»" at bounding box center [1149, 123] width 28 height 28
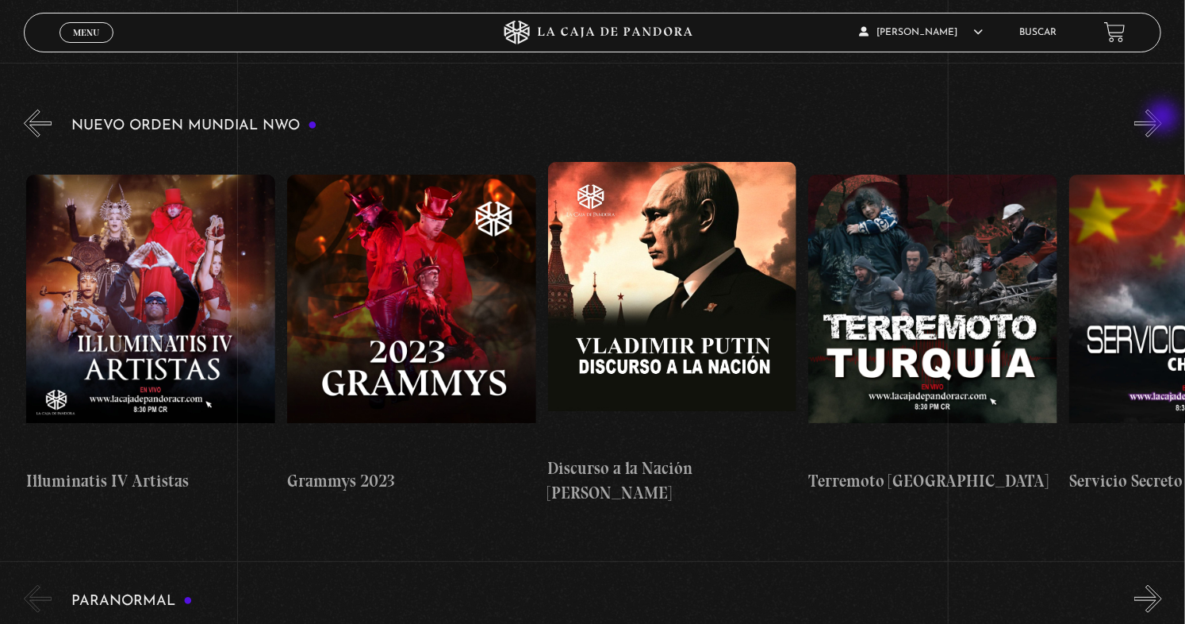
click at [1162, 118] on button "»" at bounding box center [1149, 123] width 28 height 28
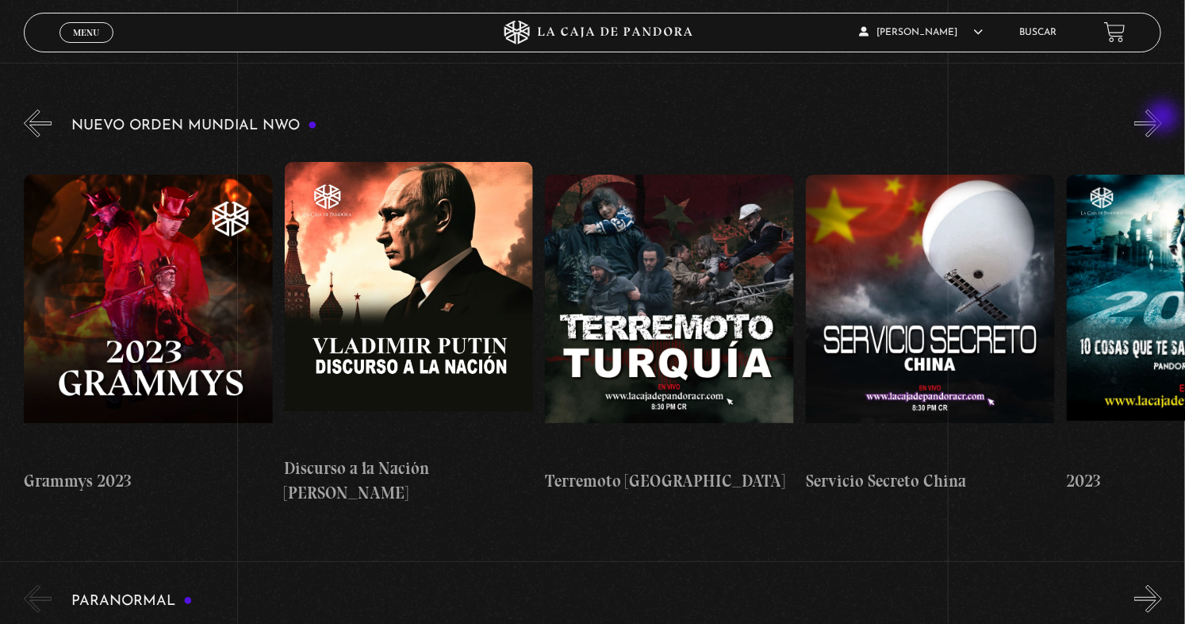
click at [1162, 118] on button "»" at bounding box center [1149, 123] width 28 height 28
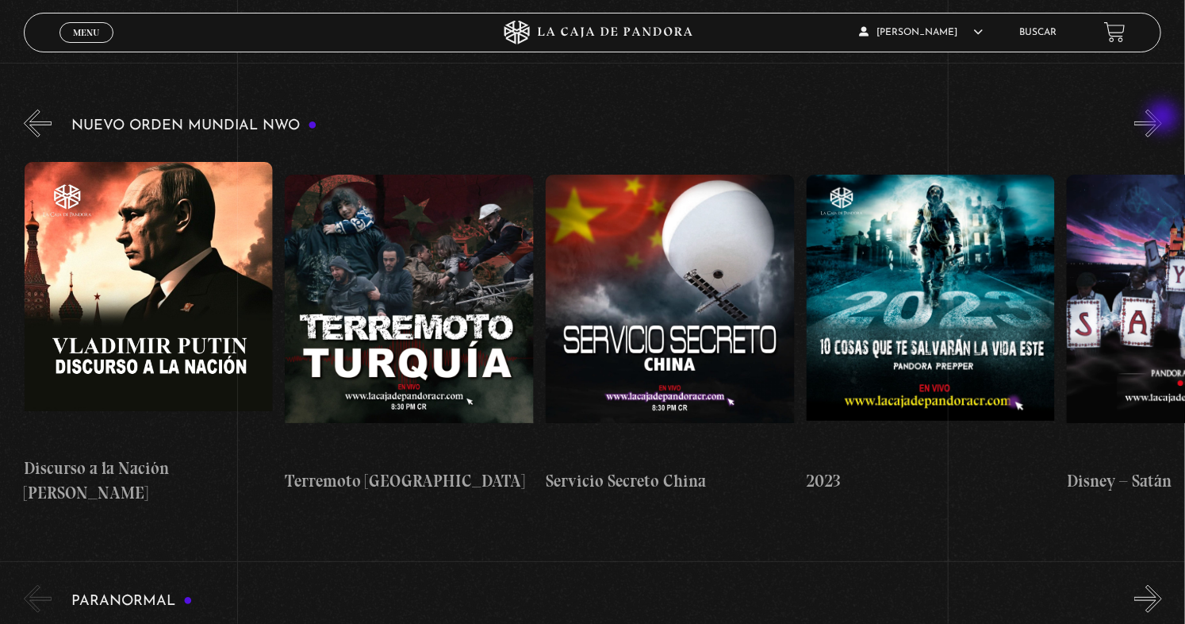
click at [1162, 118] on button "»" at bounding box center [1149, 123] width 28 height 28
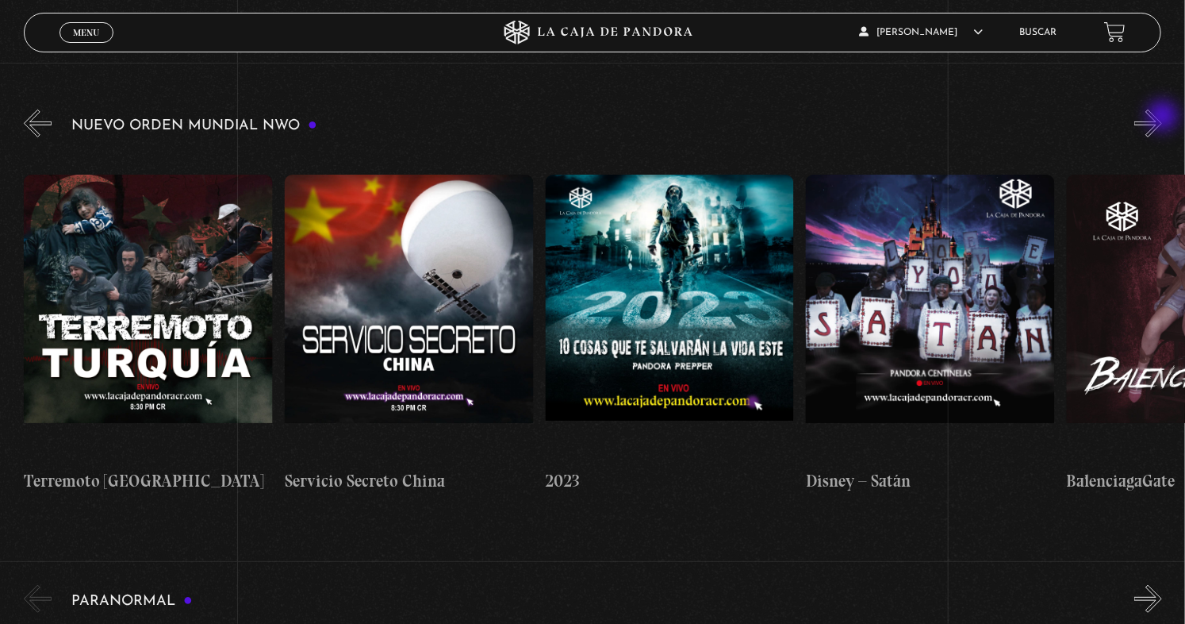
click at [1162, 117] on button "»" at bounding box center [1149, 123] width 28 height 28
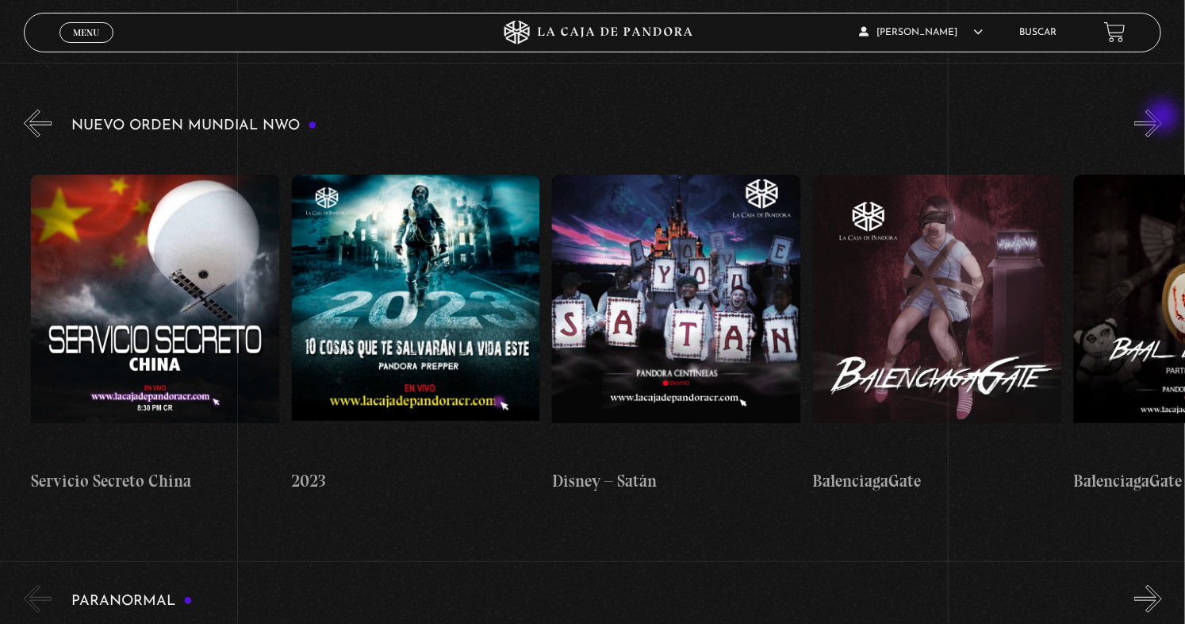
click at [1162, 117] on button "»" at bounding box center [1149, 123] width 28 height 28
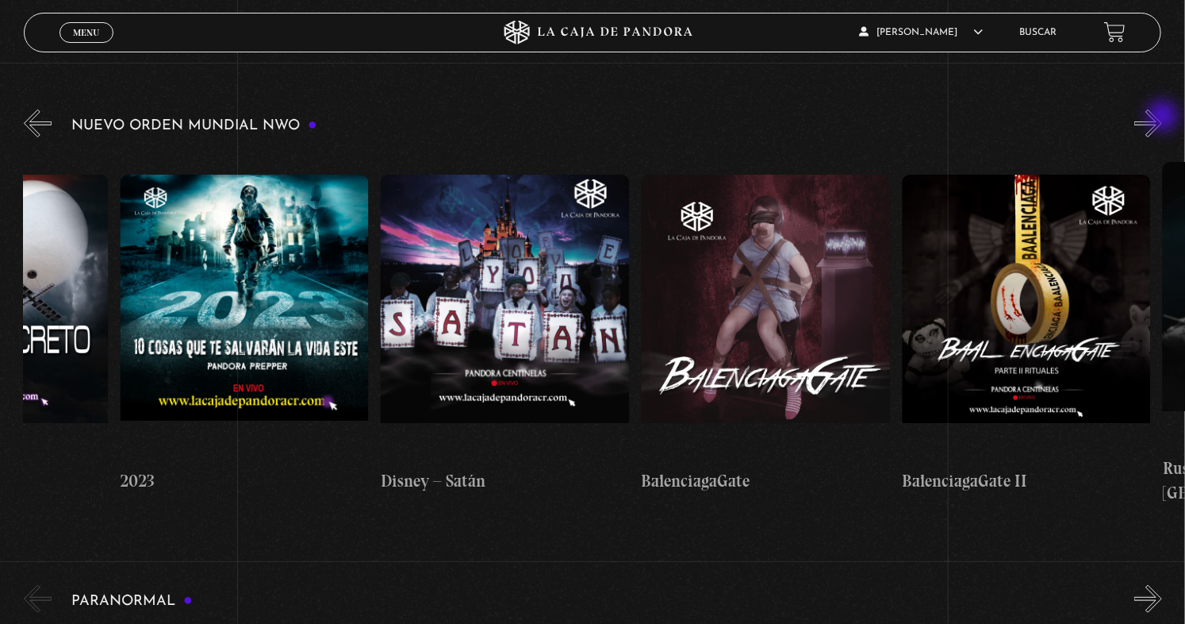
click at [1162, 117] on button "»" at bounding box center [1149, 123] width 28 height 28
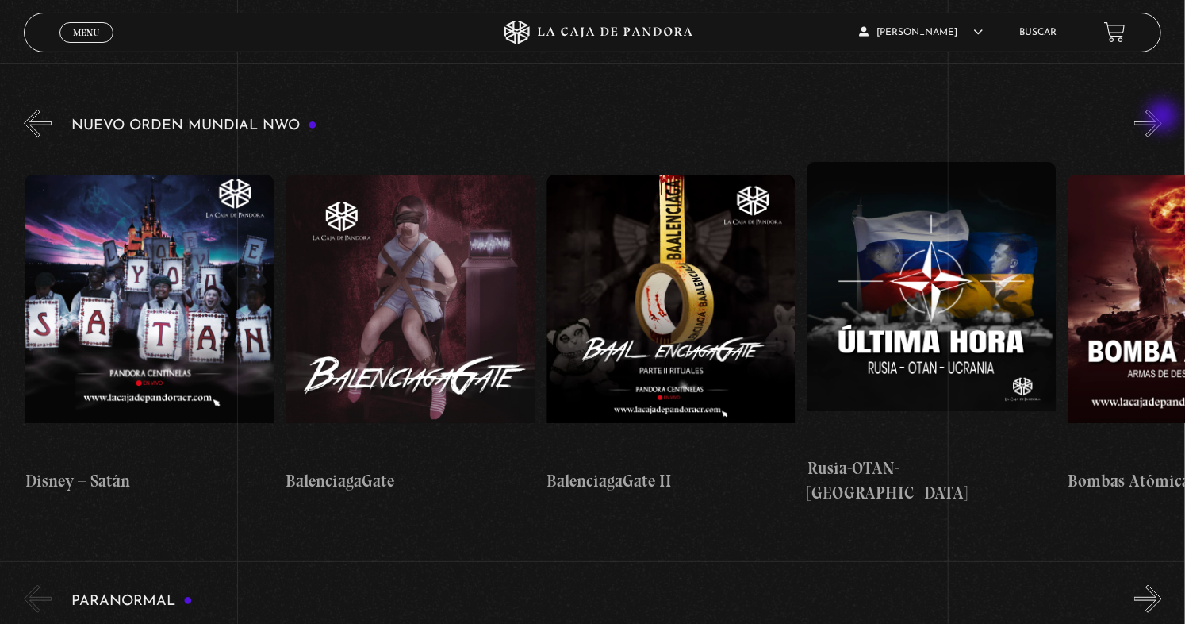
scroll to position [0, 10692]
click at [1162, 121] on button "»" at bounding box center [1149, 123] width 28 height 28
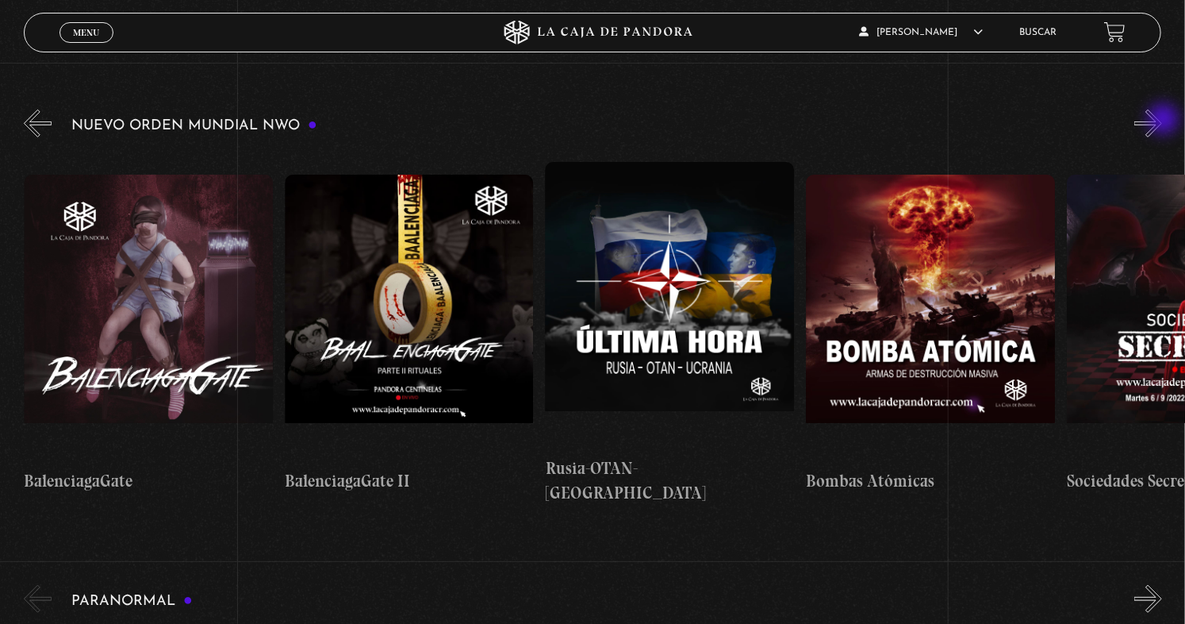
click at [1162, 121] on button "»" at bounding box center [1149, 123] width 28 height 28
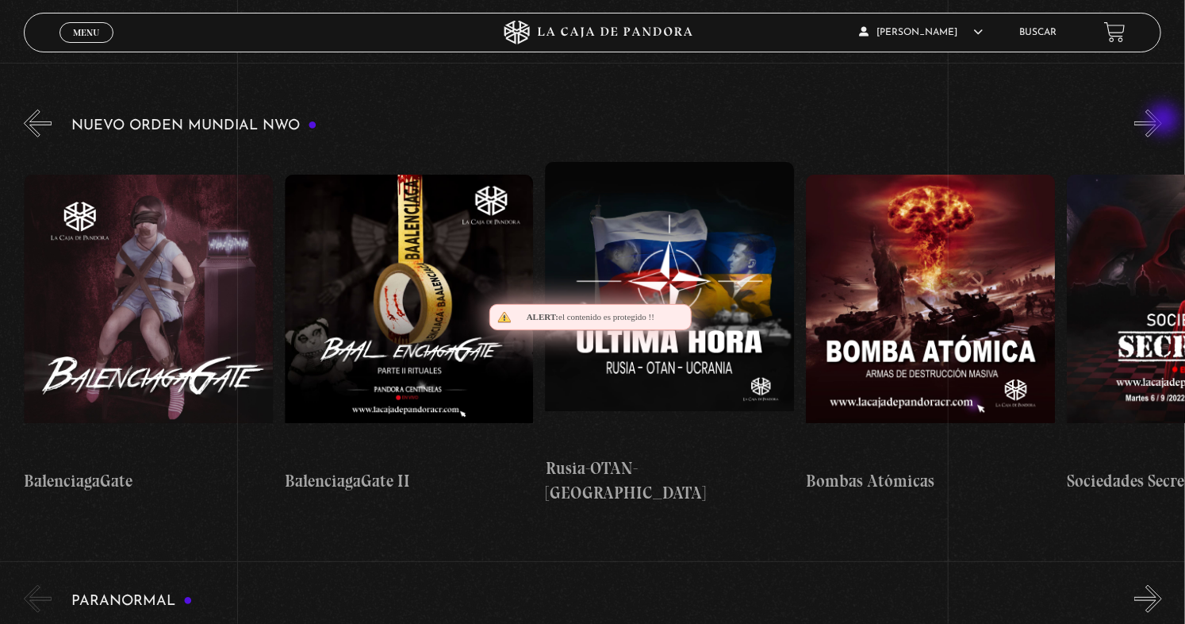
click at [1162, 121] on button "»" at bounding box center [1149, 123] width 28 height 28
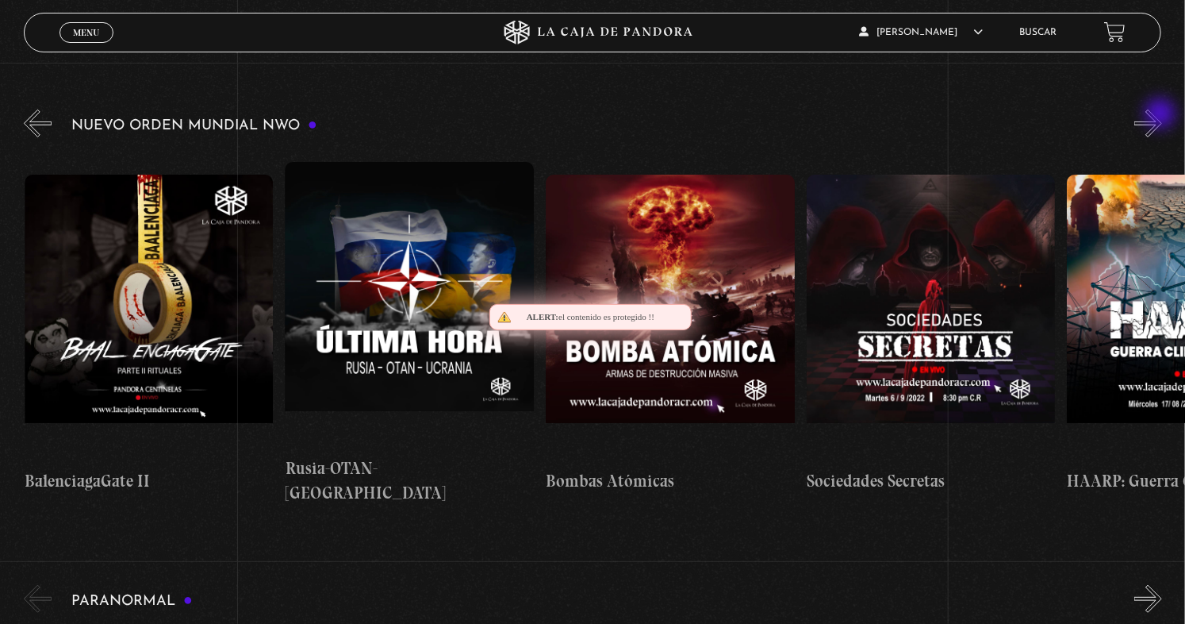
click at [1162, 122] on button "»" at bounding box center [1149, 123] width 28 height 28
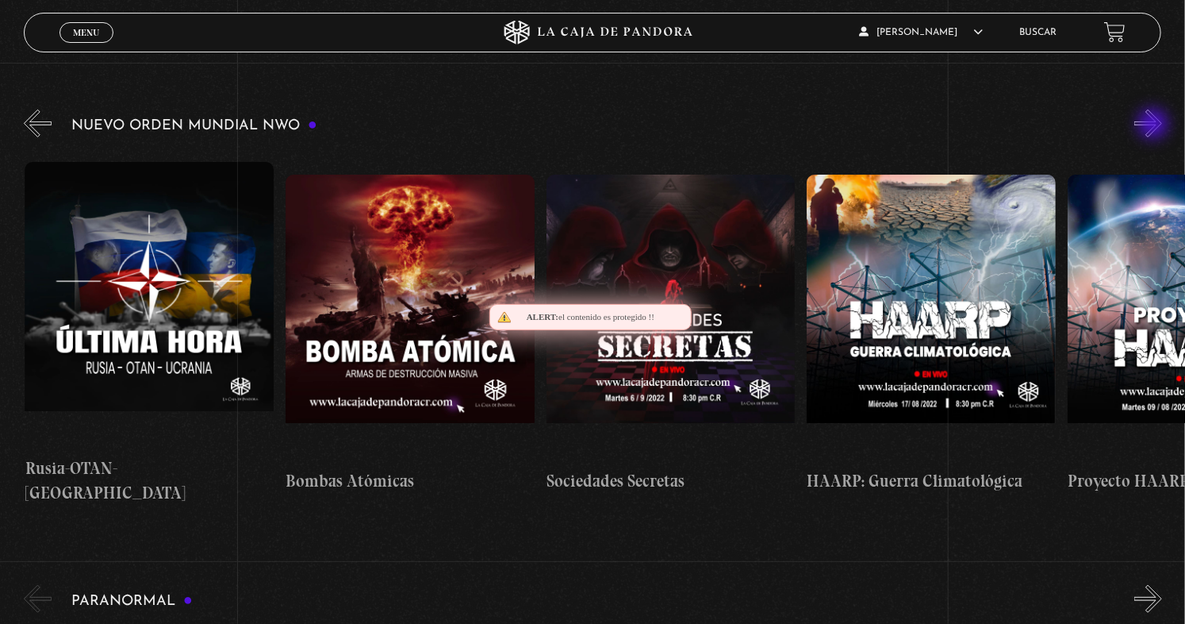
click at [1155, 125] on button "»" at bounding box center [1149, 123] width 28 height 28
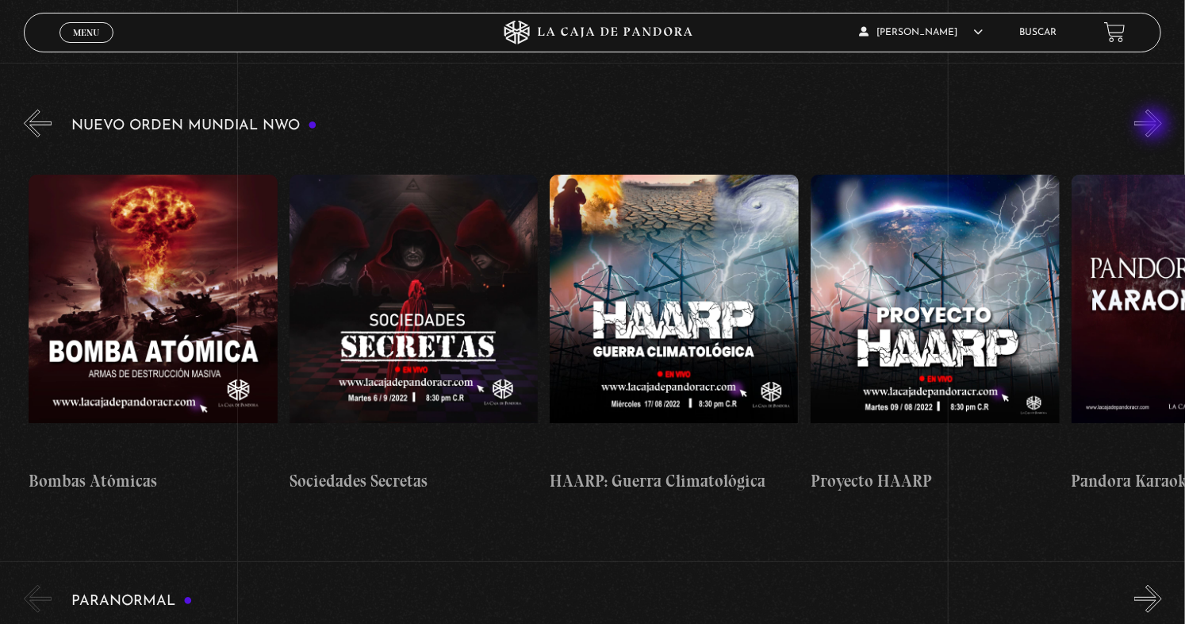
click at [1155, 125] on button "»" at bounding box center [1149, 123] width 28 height 28
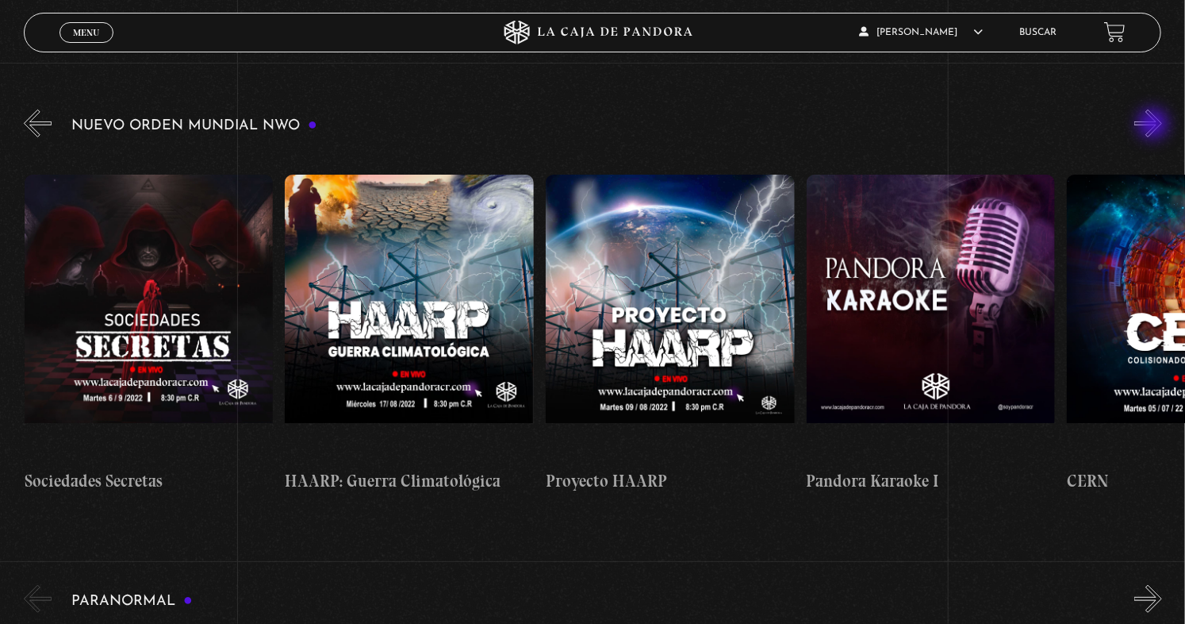
click at [1155, 125] on button "»" at bounding box center [1149, 123] width 28 height 28
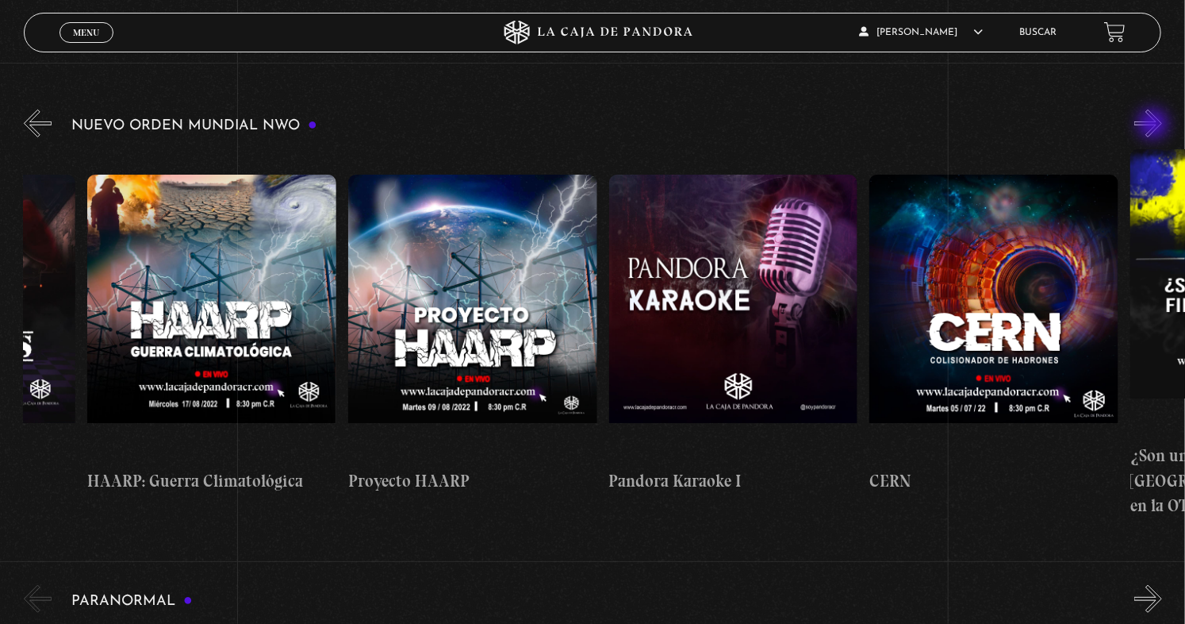
click at [1155, 125] on button "»" at bounding box center [1149, 123] width 28 height 28
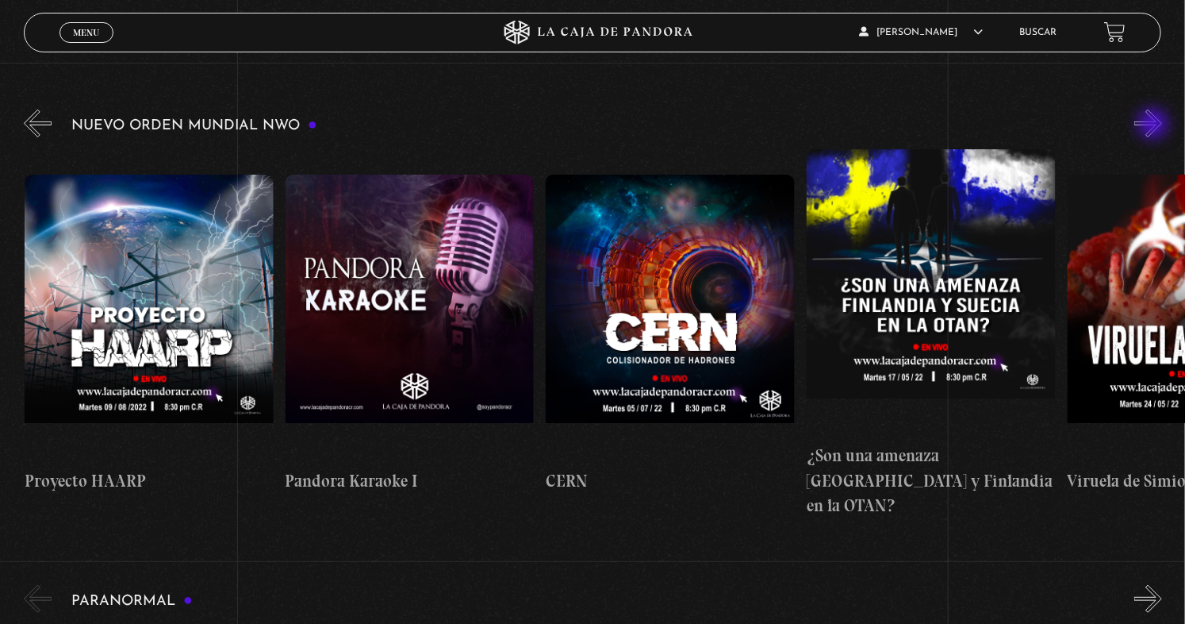
click at [1155, 125] on button "»" at bounding box center [1149, 123] width 28 height 28
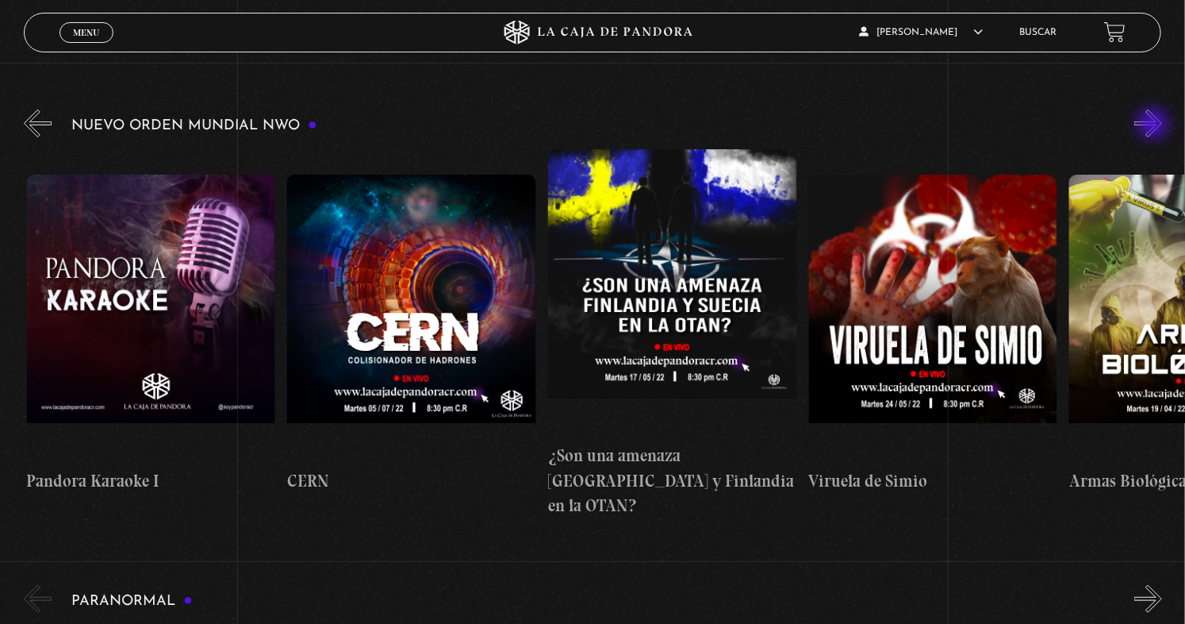
click at [1155, 125] on button "»" at bounding box center [1149, 123] width 28 height 28
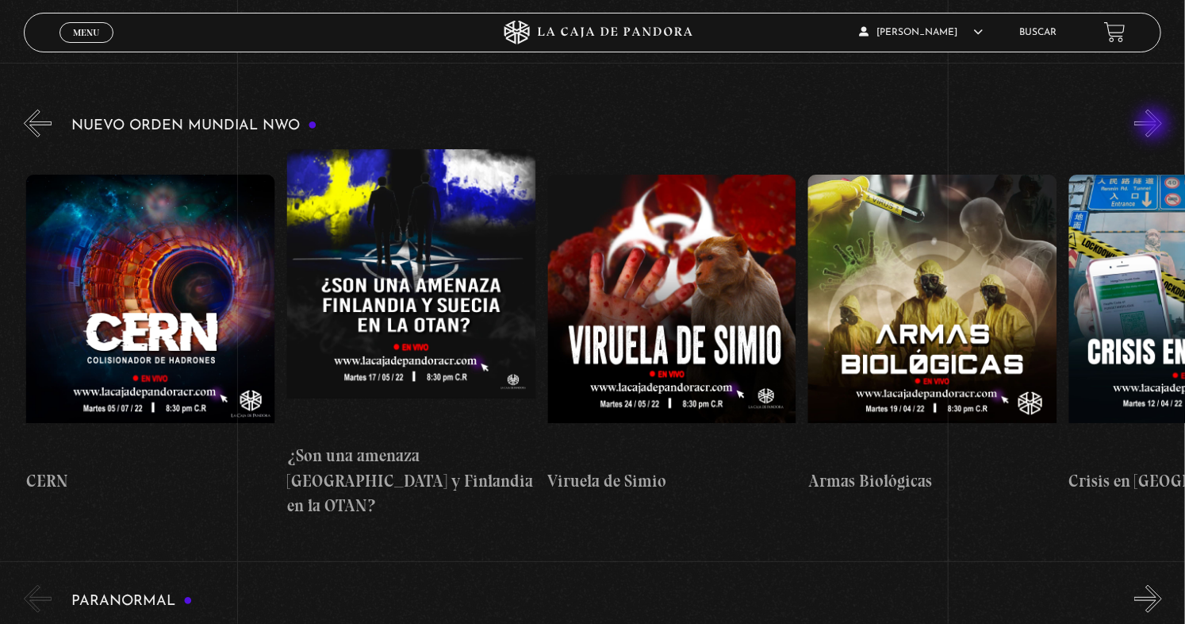
click at [1155, 125] on button "»" at bounding box center [1149, 123] width 28 height 28
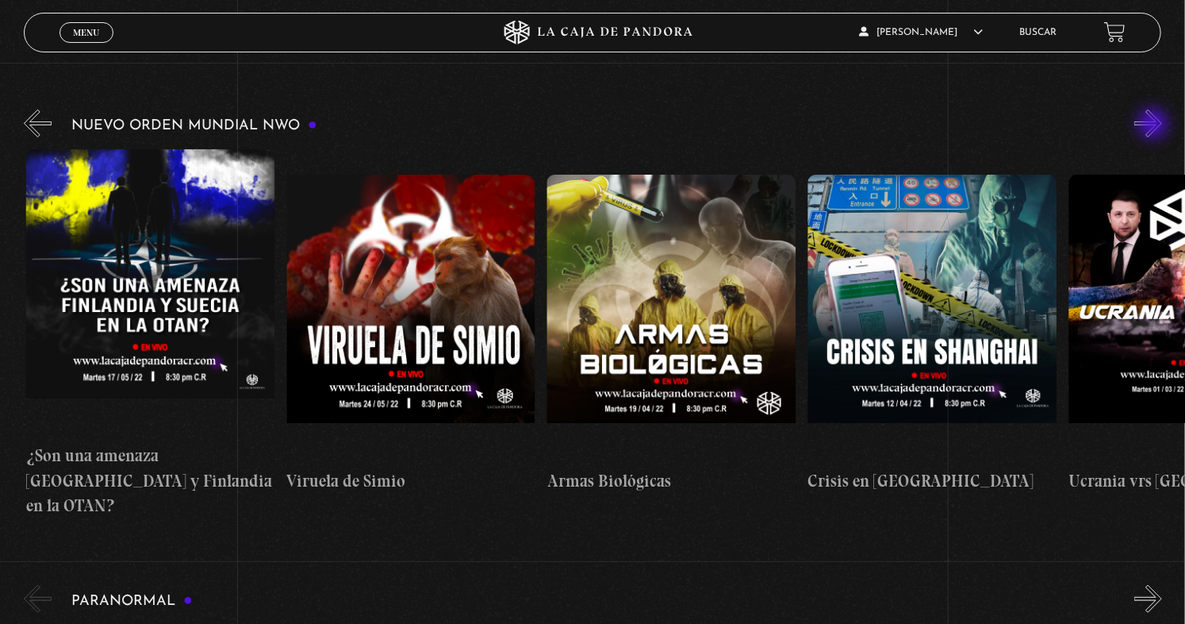
click at [1155, 125] on button "»" at bounding box center [1149, 123] width 28 height 28
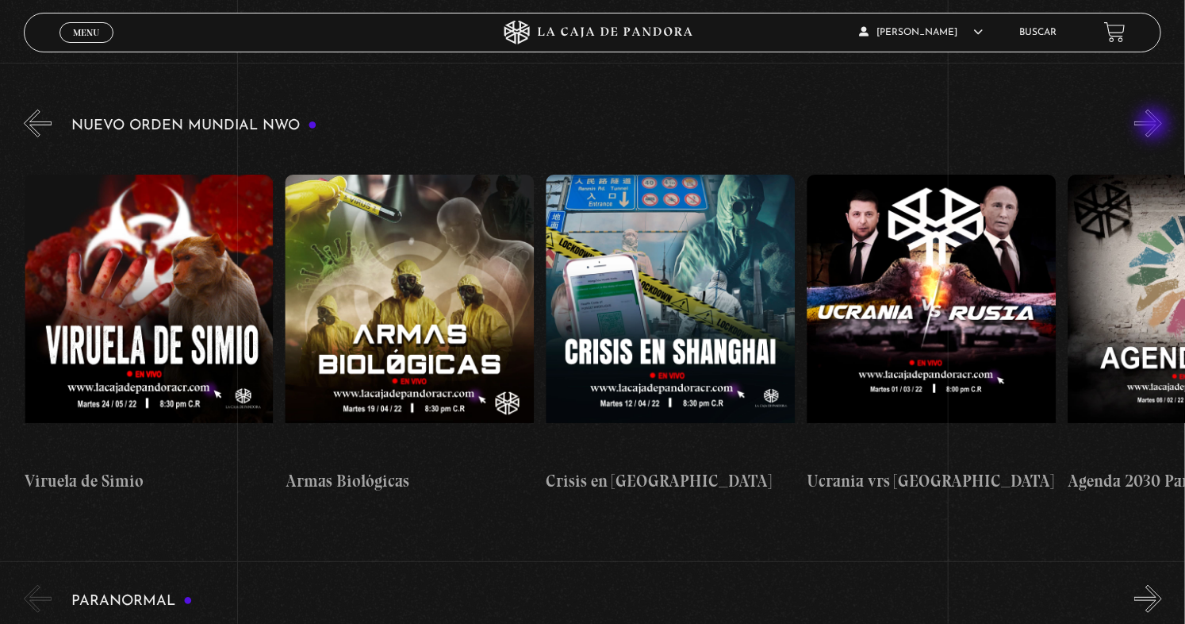
click at [1155, 125] on button "»" at bounding box center [1149, 123] width 28 height 28
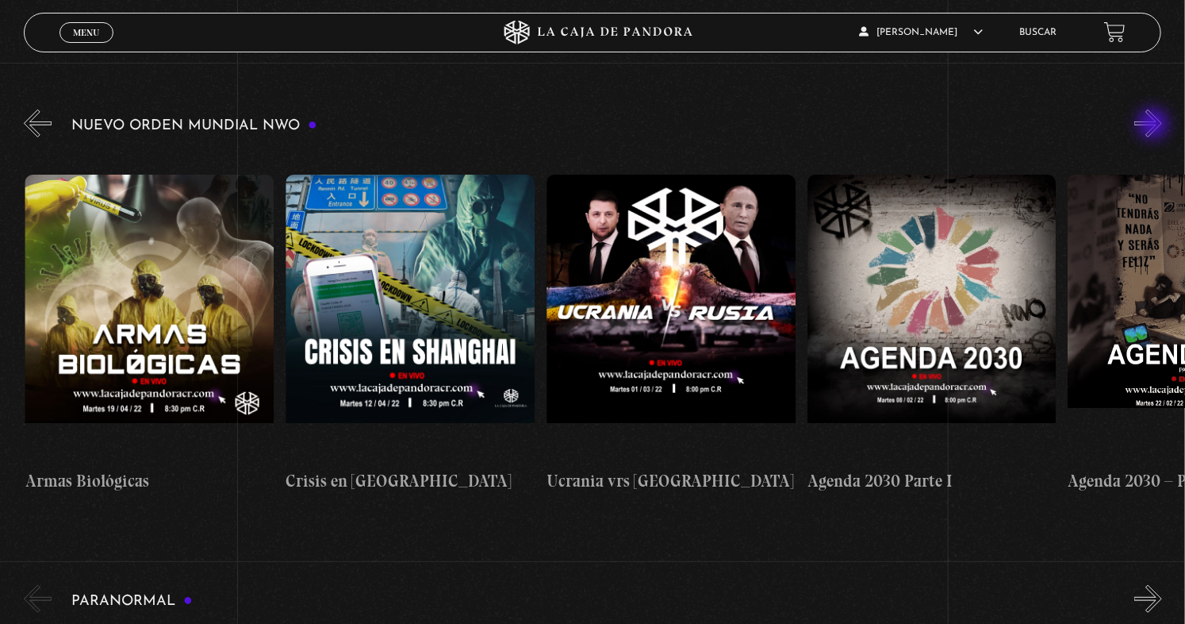
click at [1155, 125] on button "»" at bounding box center [1149, 123] width 28 height 28
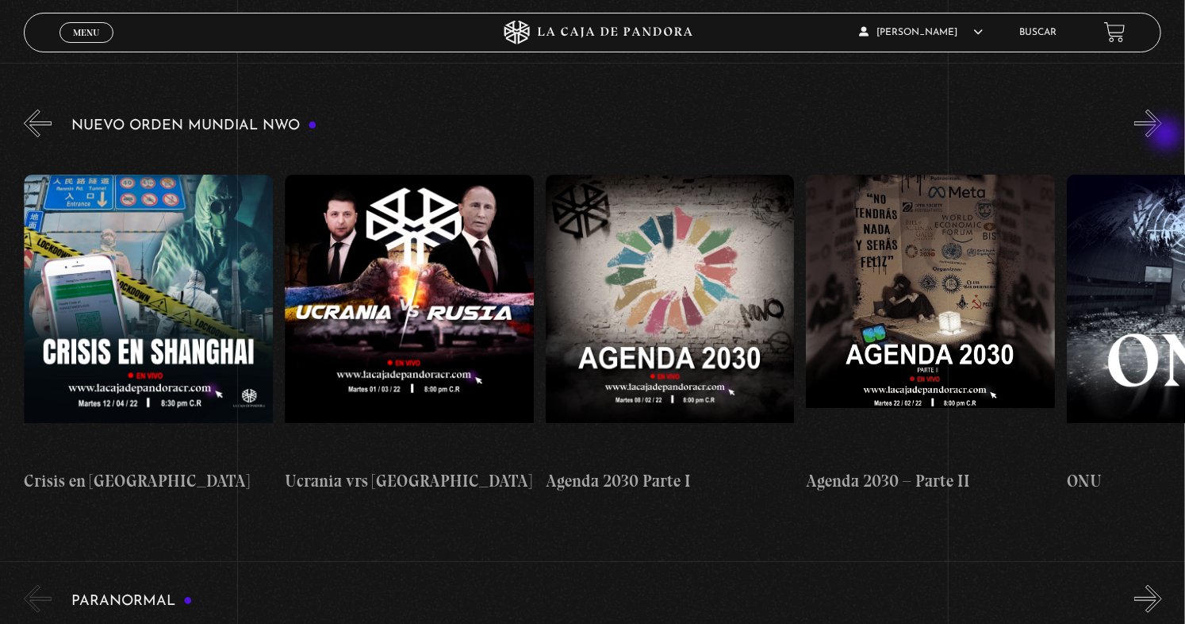
click at [1162, 127] on button "»" at bounding box center [1149, 123] width 28 height 28
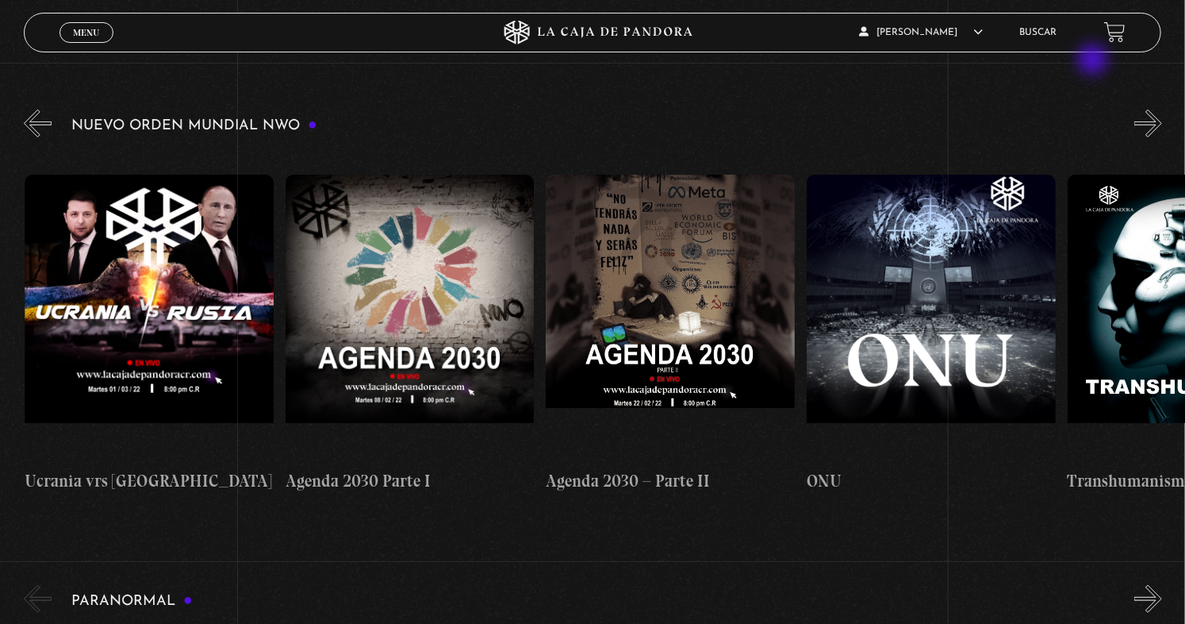
scroll to position [0, 14342]
click at [1162, 125] on button "»" at bounding box center [1149, 123] width 28 height 28
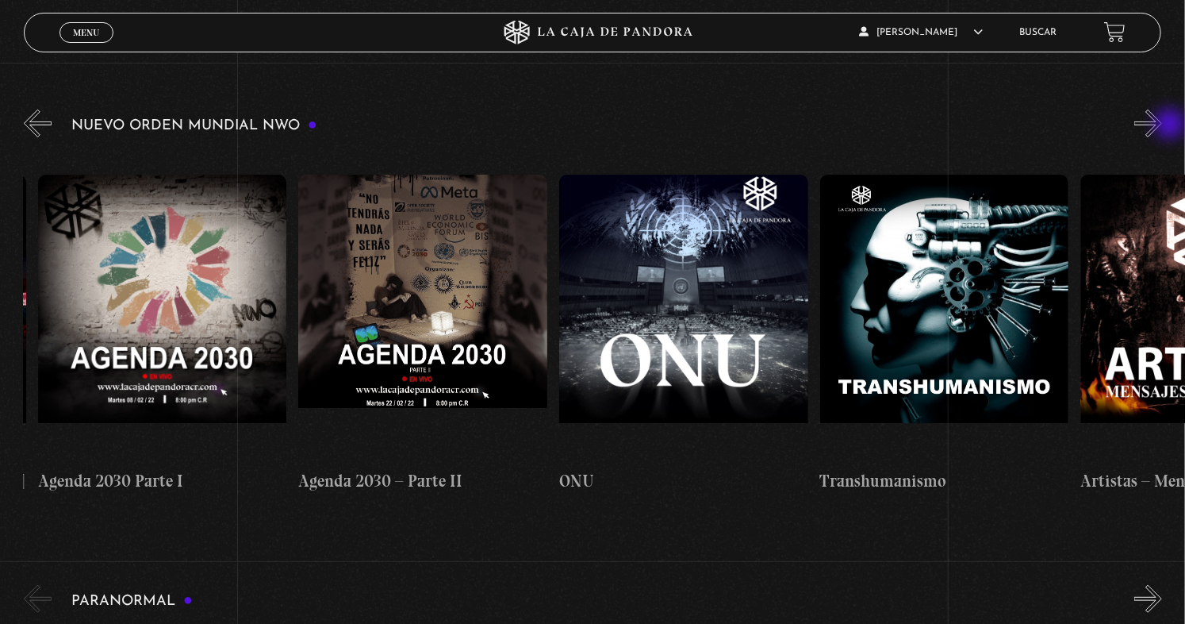
click at [1162, 125] on button "»" at bounding box center [1149, 123] width 28 height 28
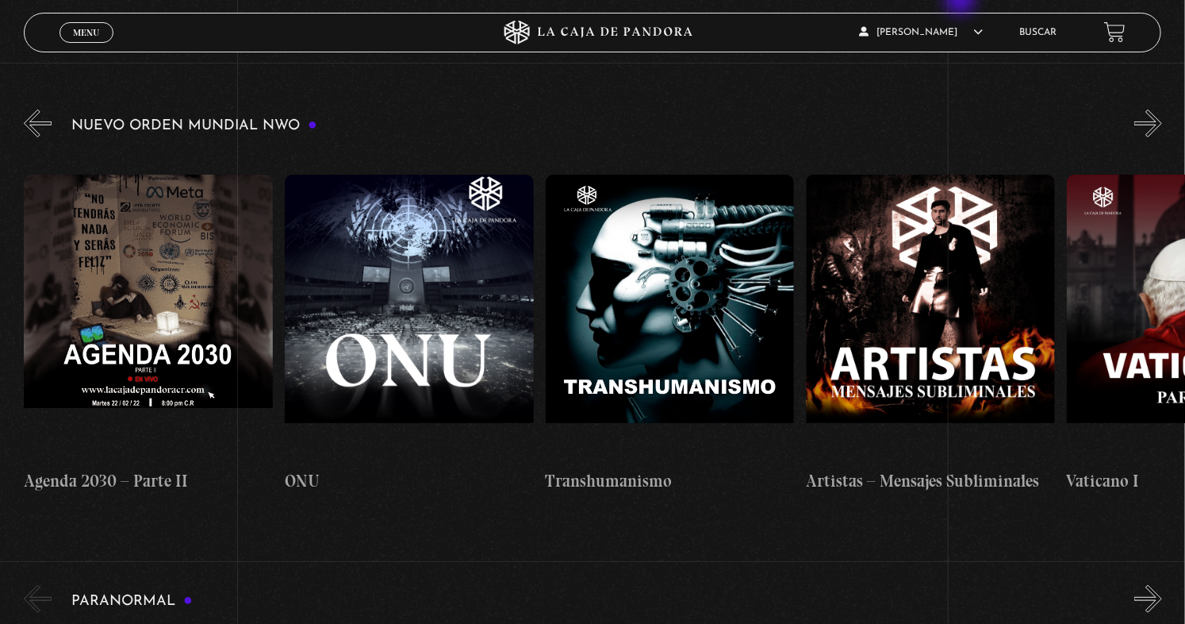
scroll to position [0, 14864]
click at [1157, 109] on button "»" at bounding box center [1149, 123] width 28 height 28
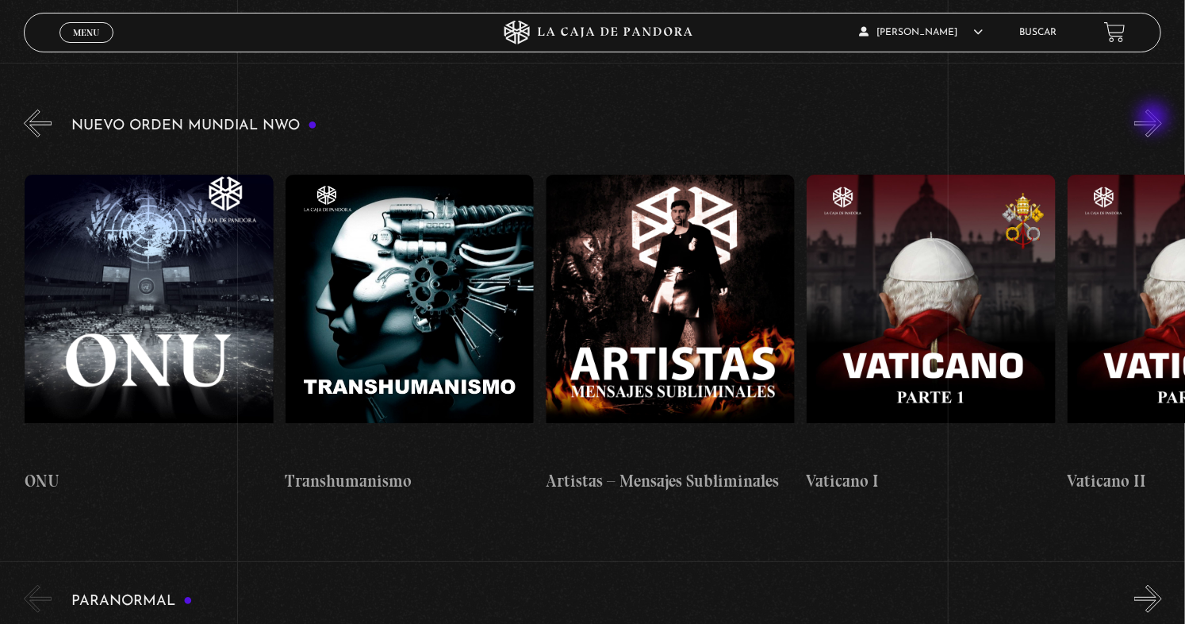
click at [1155, 119] on button "»" at bounding box center [1149, 123] width 28 height 28
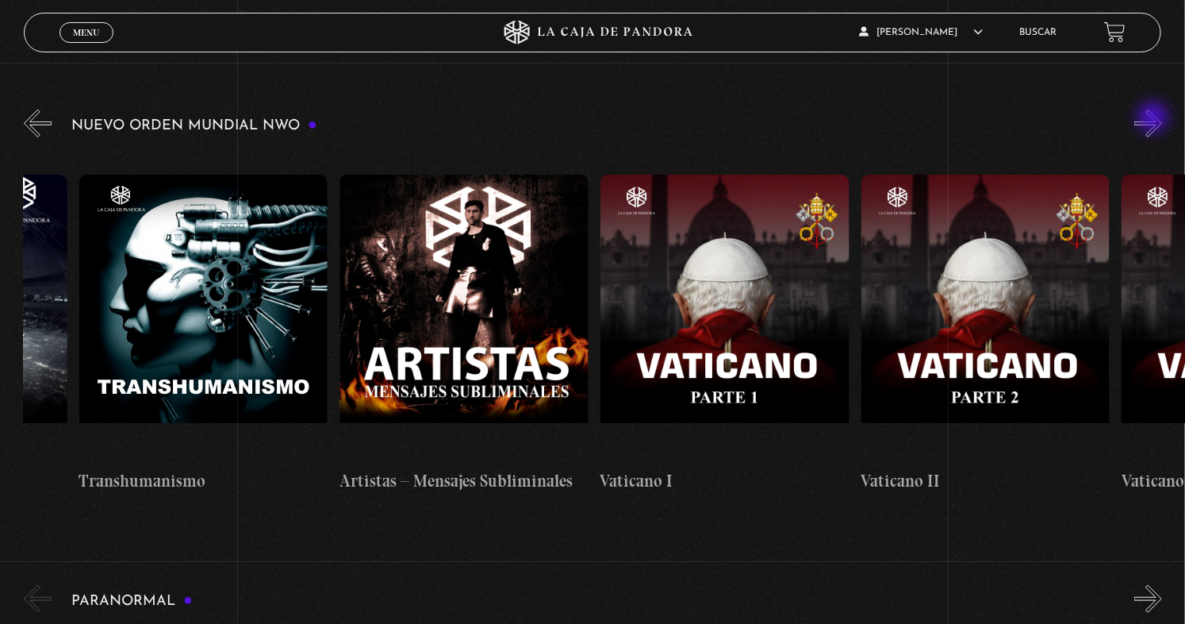
click at [1155, 119] on button "»" at bounding box center [1149, 123] width 28 height 28
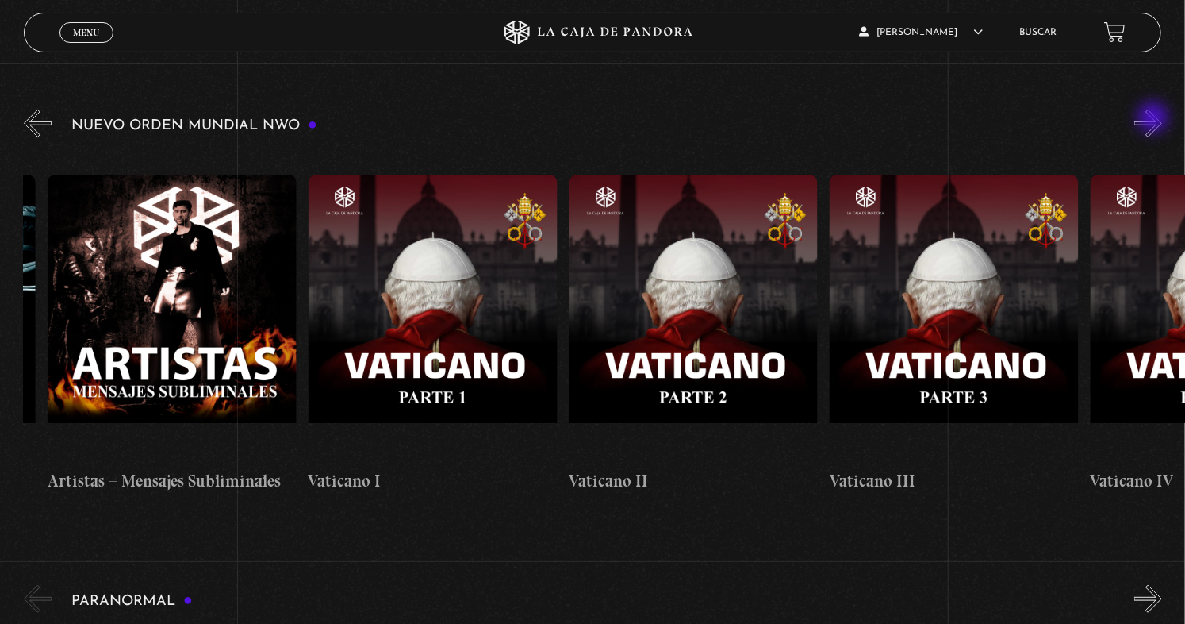
click at [1155, 119] on button "»" at bounding box center [1149, 123] width 28 height 28
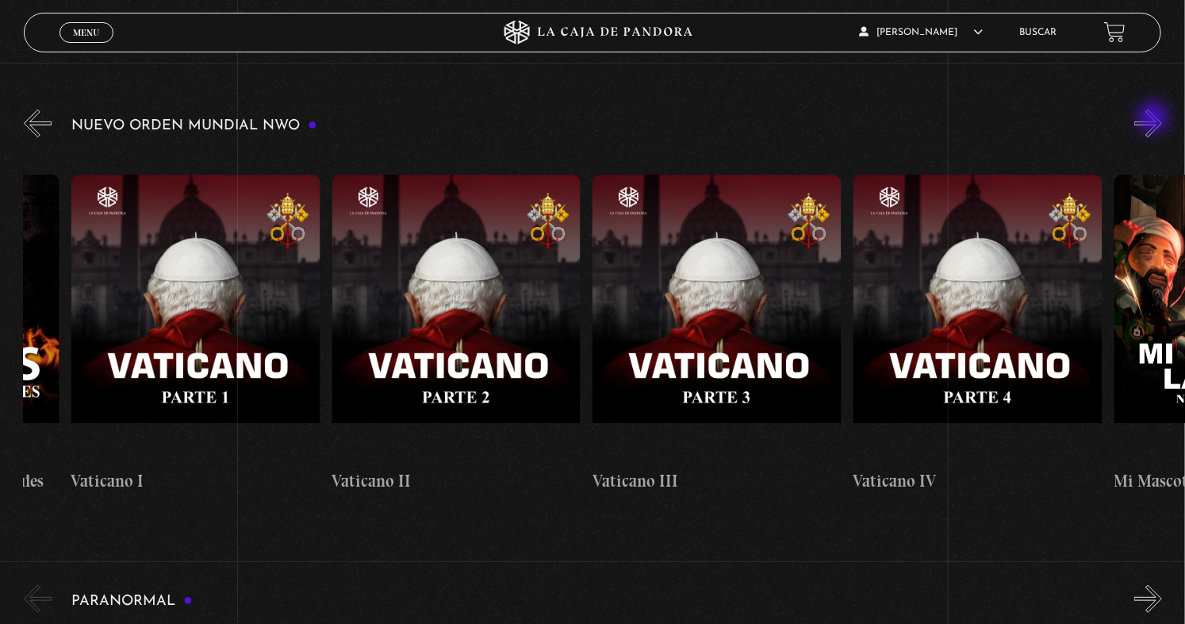
click at [1155, 119] on button "»" at bounding box center [1149, 123] width 28 height 28
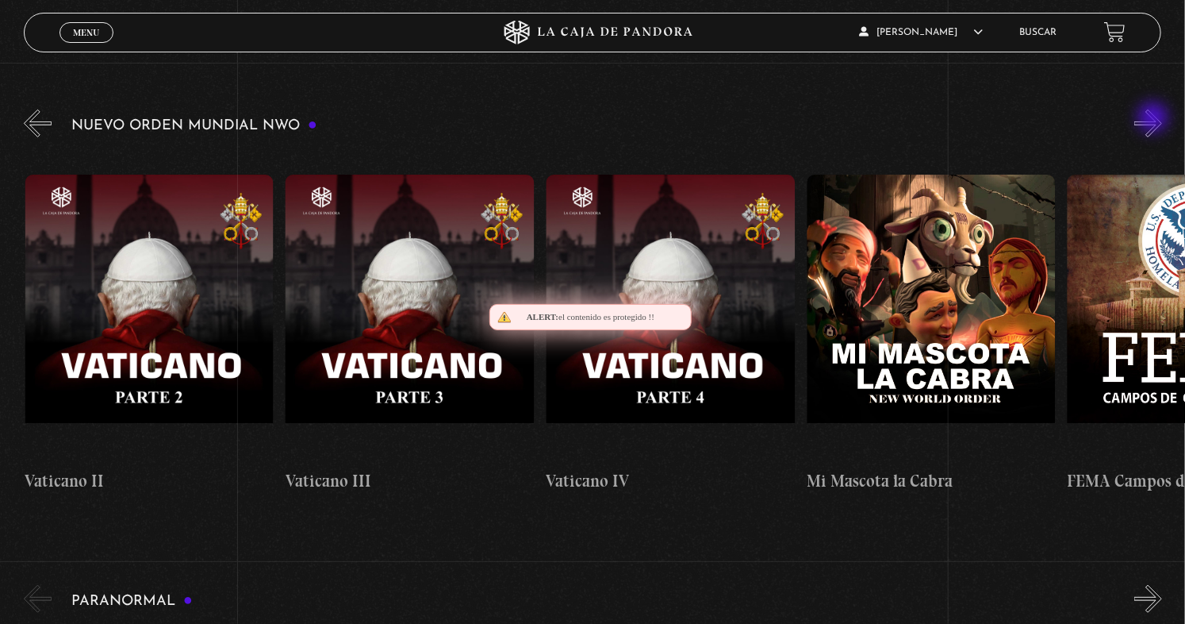
click at [1155, 119] on button "»" at bounding box center [1149, 123] width 28 height 28
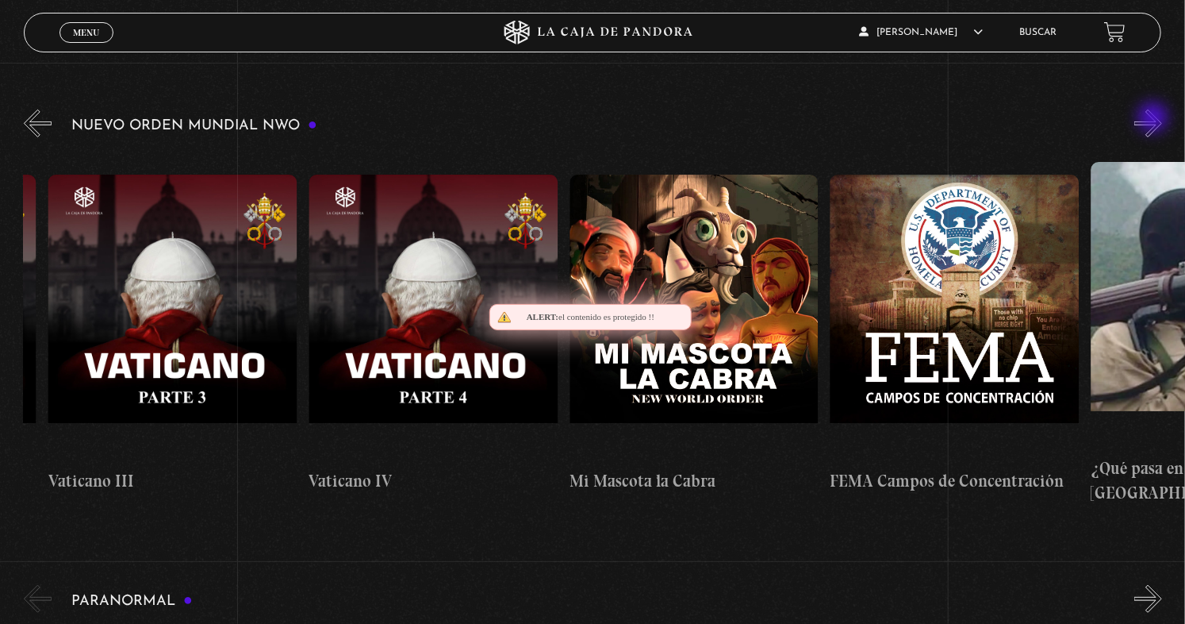
click at [1155, 119] on button "»" at bounding box center [1149, 123] width 28 height 28
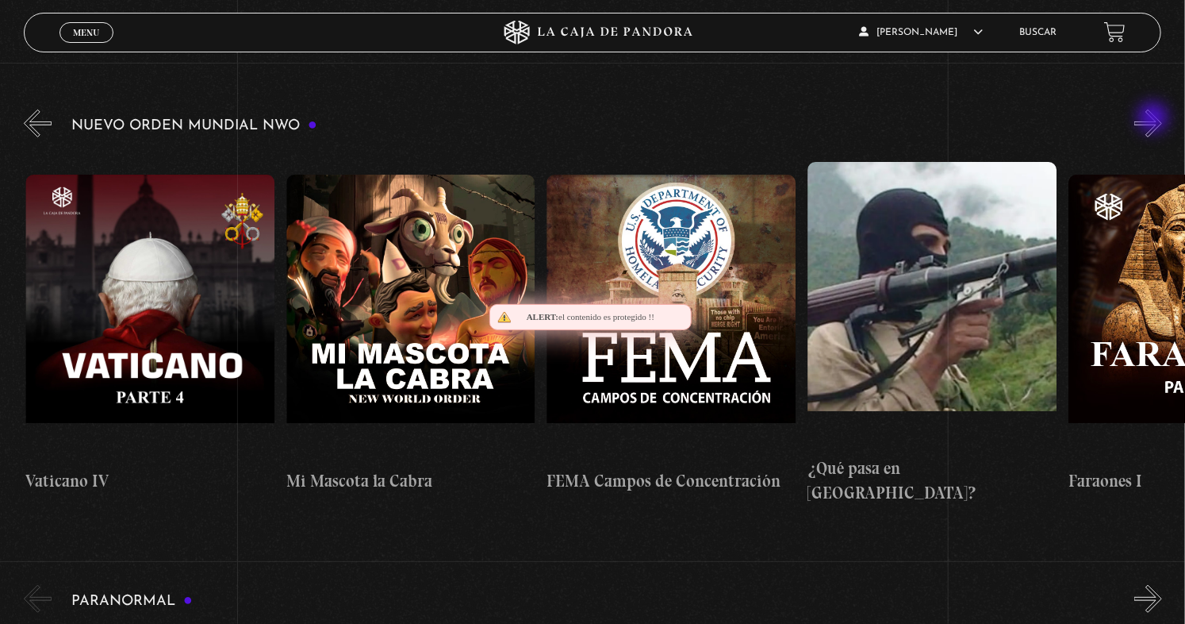
scroll to position [0, 16689]
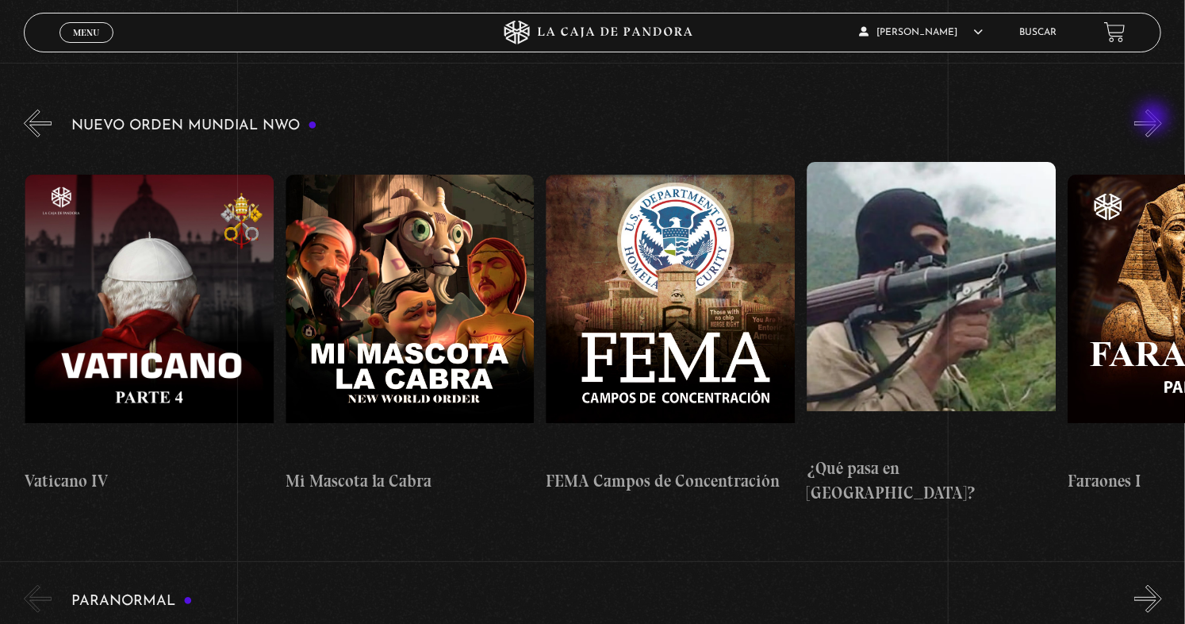
click at [1155, 119] on button "»" at bounding box center [1149, 123] width 28 height 28
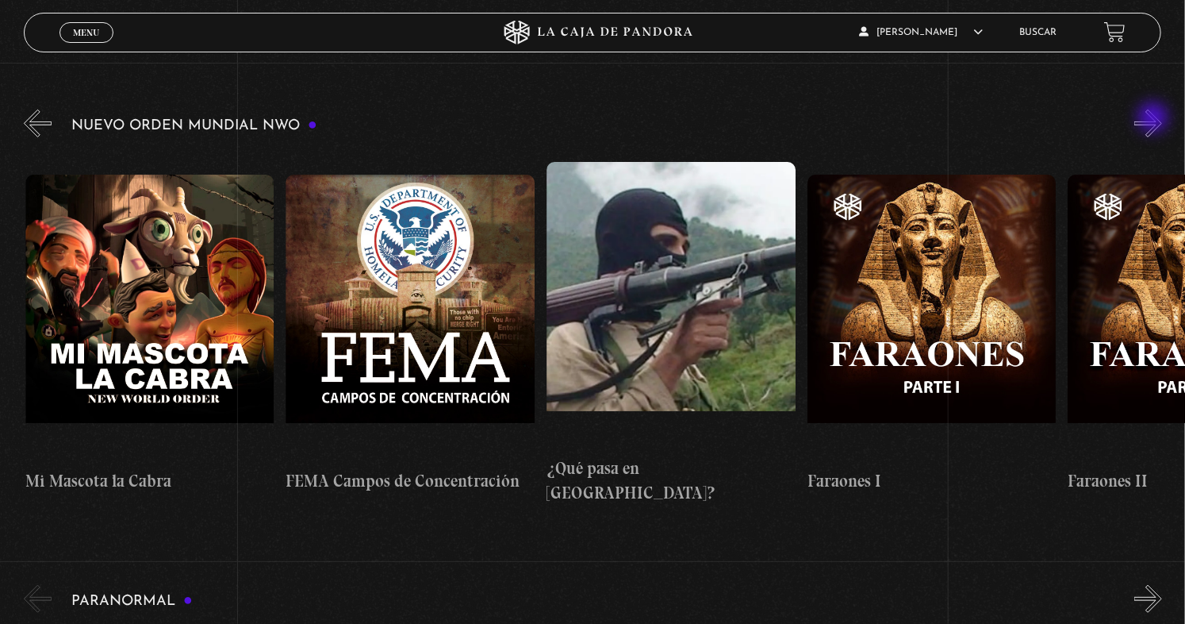
scroll to position [0, 16950]
click at [1157, 111] on button "»" at bounding box center [1149, 123] width 28 height 28
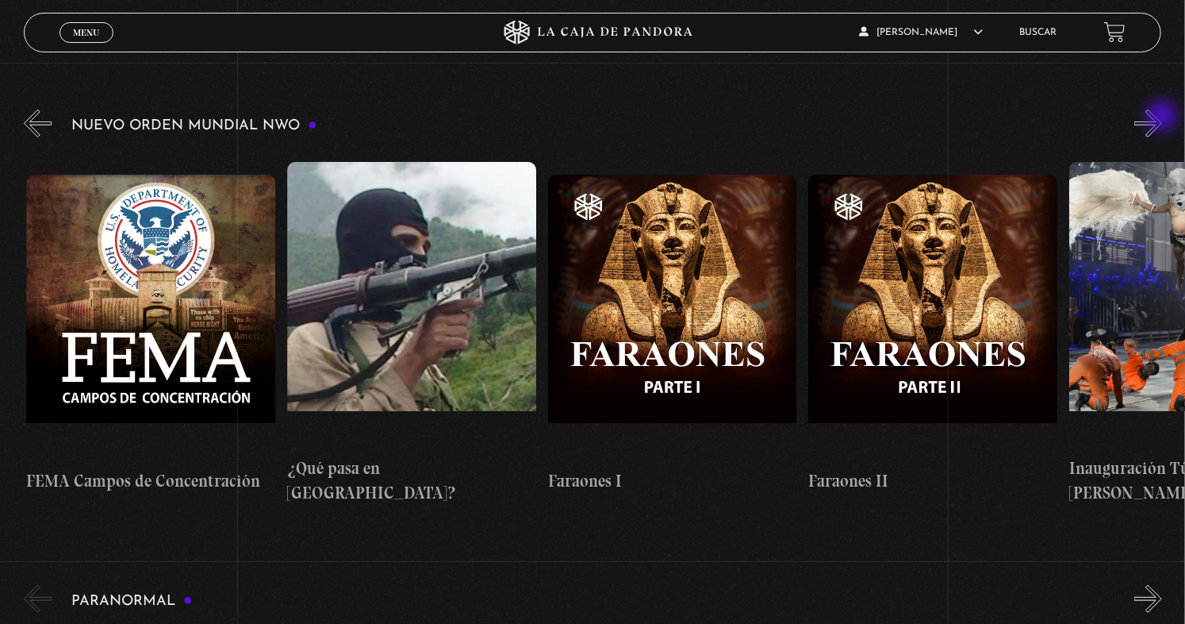
click at [1162, 117] on button "»" at bounding box center [1149, 123] width 28 height 28
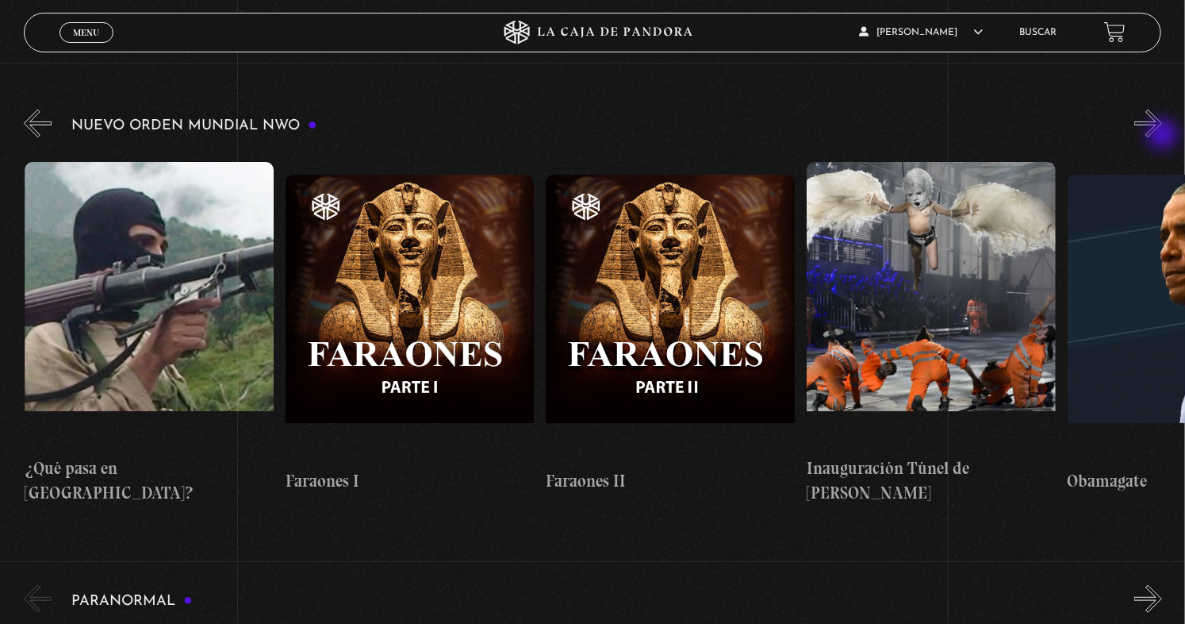
scroll to position [0, 17472]
click at [1158, 118] on button "»" at bounding box center [1149, 123] width 28 height 28
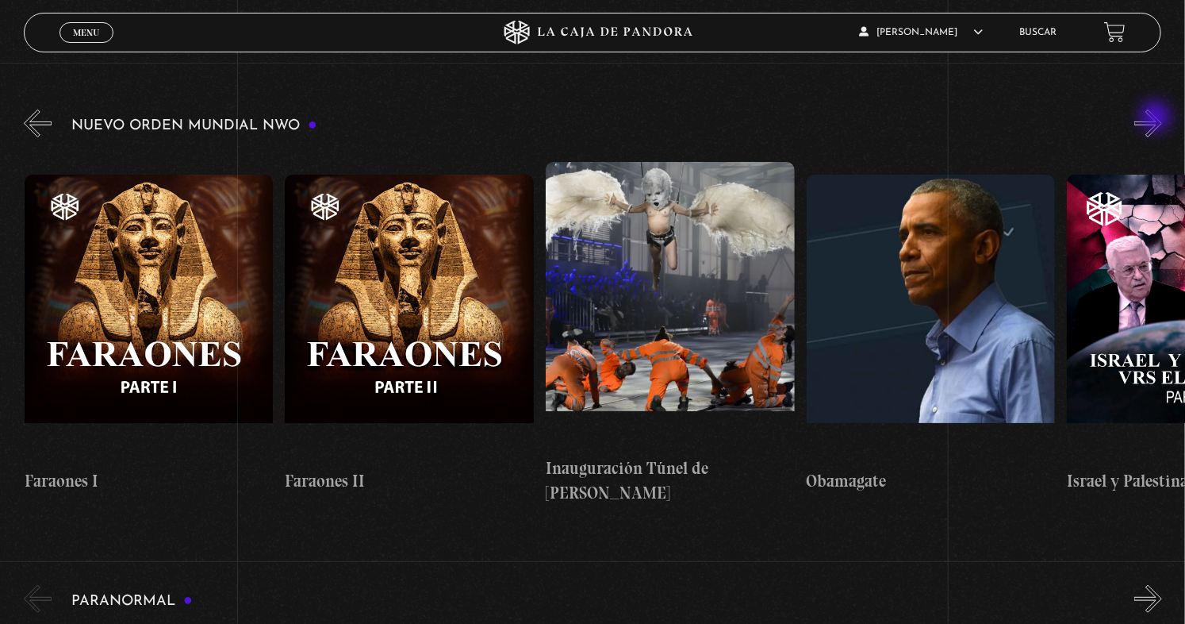
click at [1158, 118] on button "»" at bounding box center [1149, 123] width 28 height 28
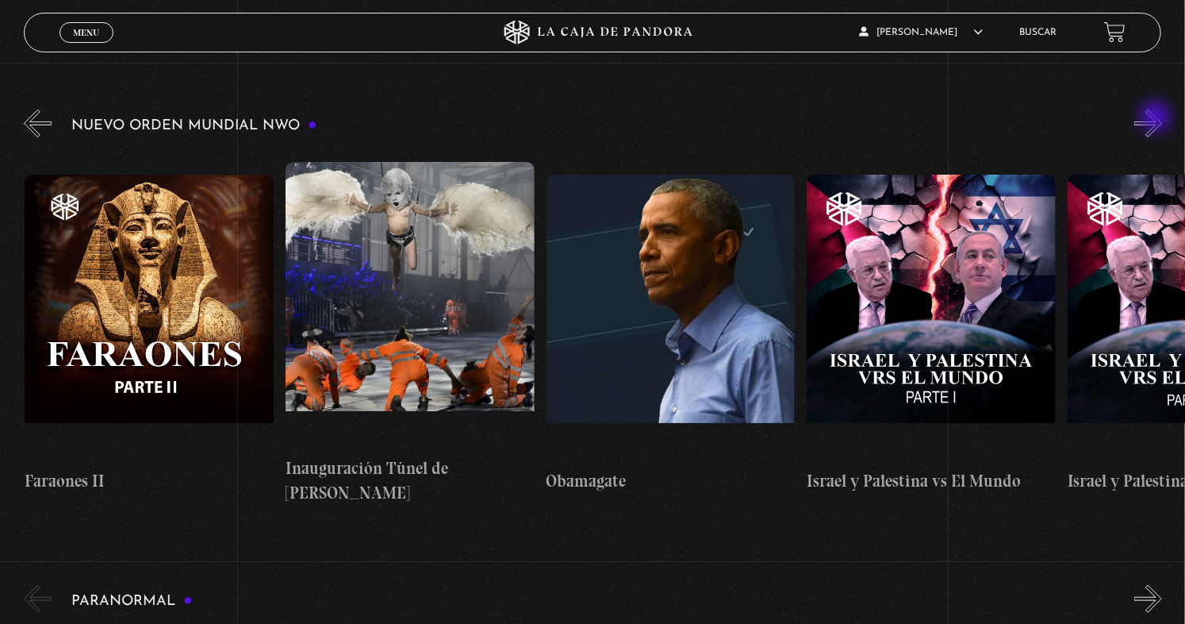
click at [1158, 118] on button "»" at bounding box center [1149, 123] width 28 height 28
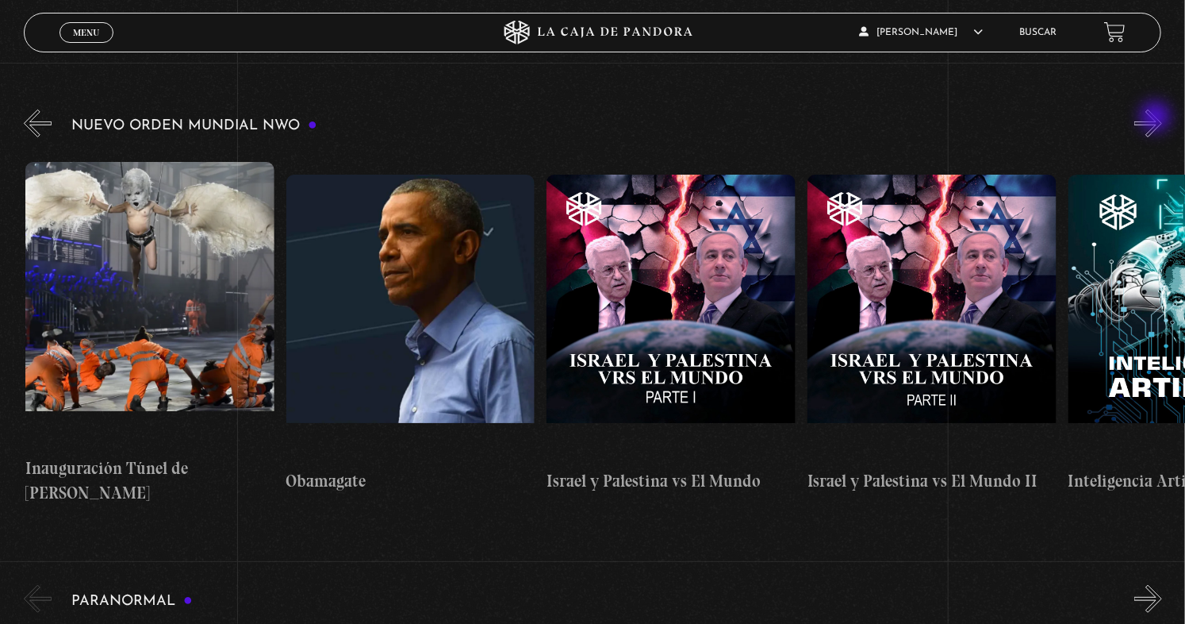
scroll to position [0, 18254]
click at [1158, 118] on button "»" at bounding box center [1149, 123] width 28 height 28
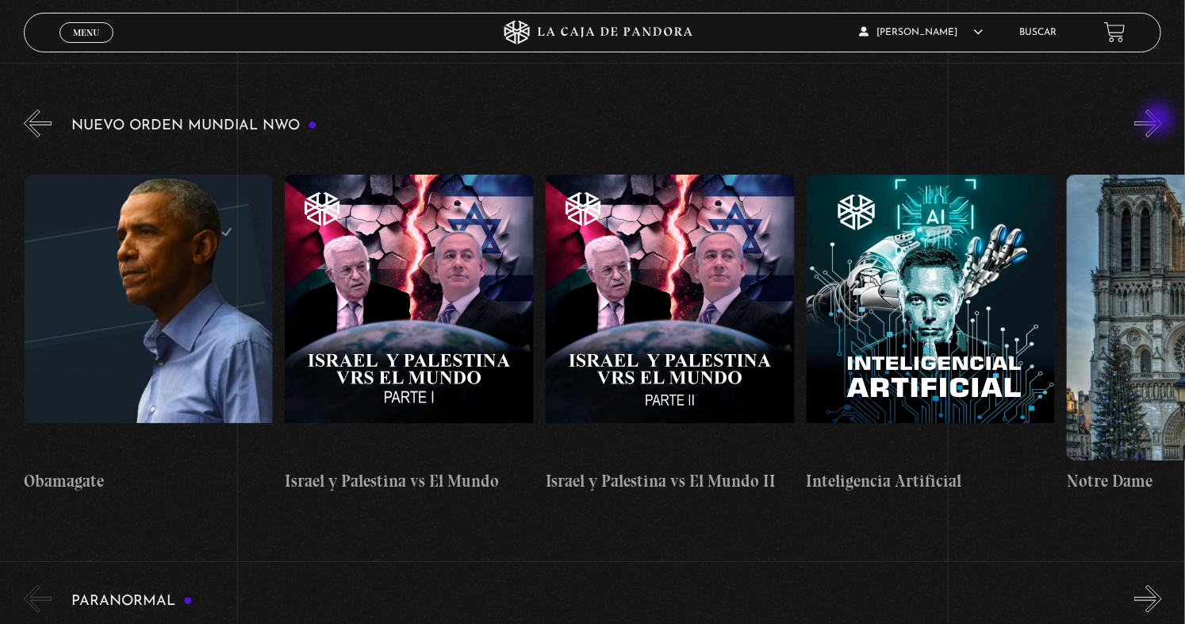
click at [1160, 121] on button "»" at bounding box center [1149, 123] width 28 height 28
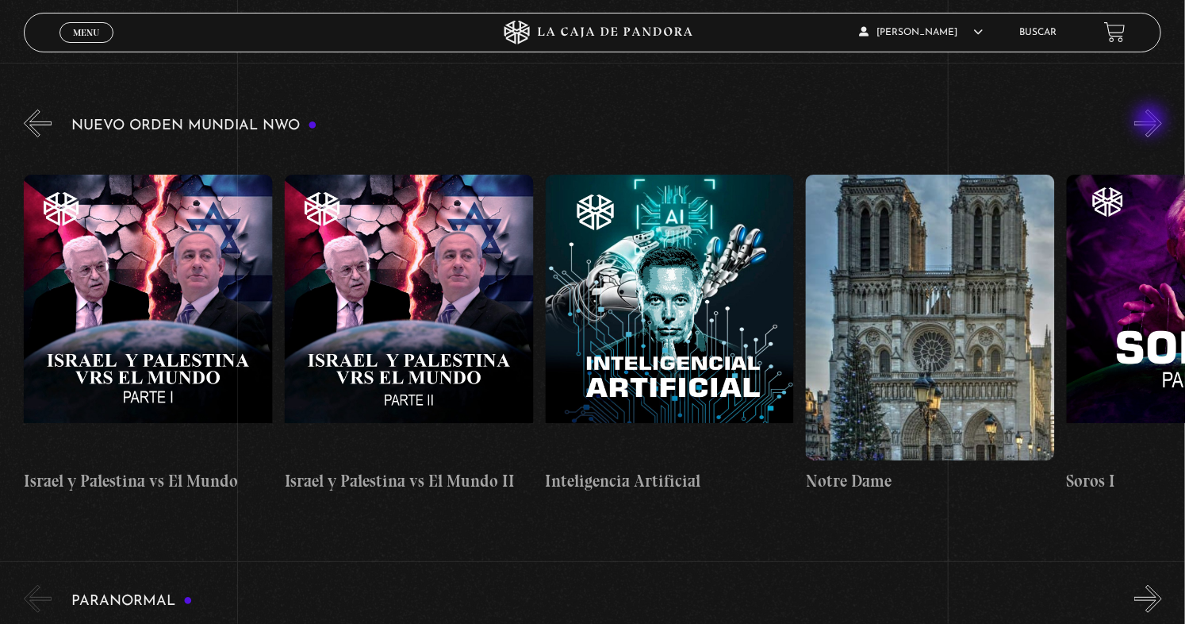
click at [1152, 121] on button "»" at bounding box center [1149, 123] width 28 height 28
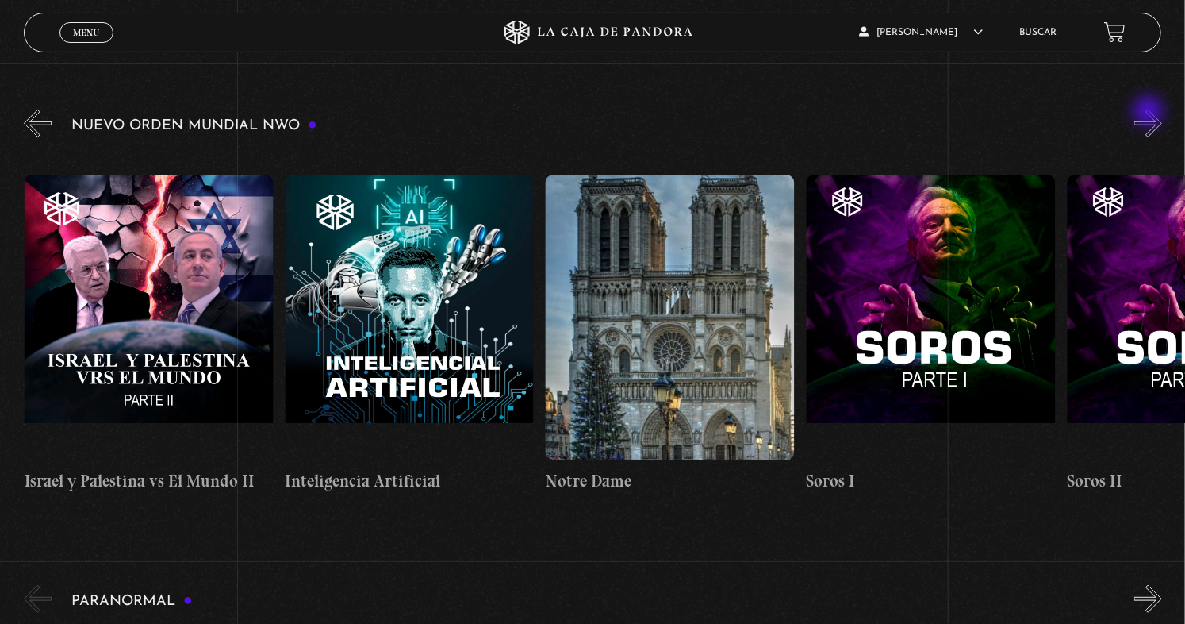
click at [1159, 123] on button "»" at bounding box center [1149, 123] width 28 height 28
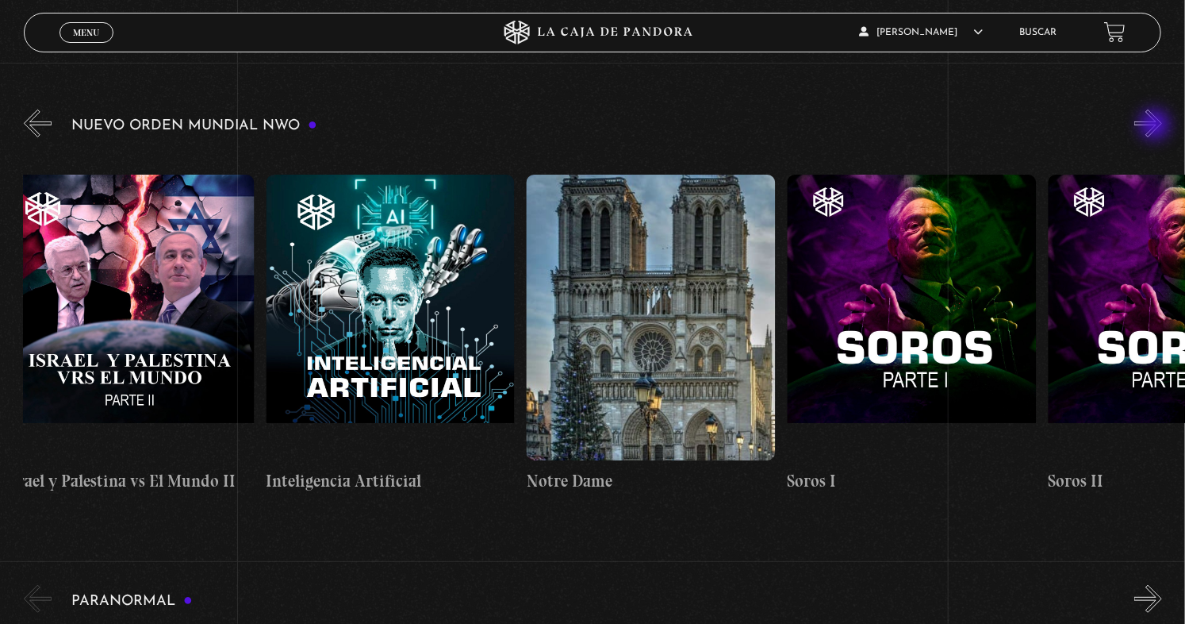
scroll to position [0, 19167]
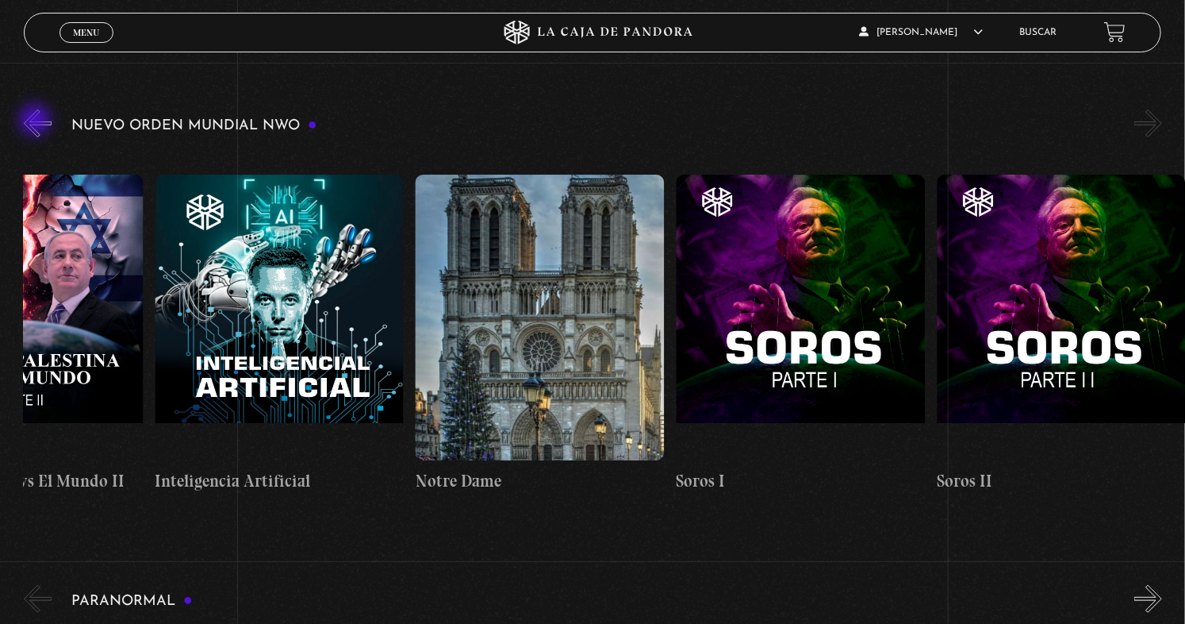
click at [36, 121] on button "«" at bounding box center [38, 123] width 28 height 28
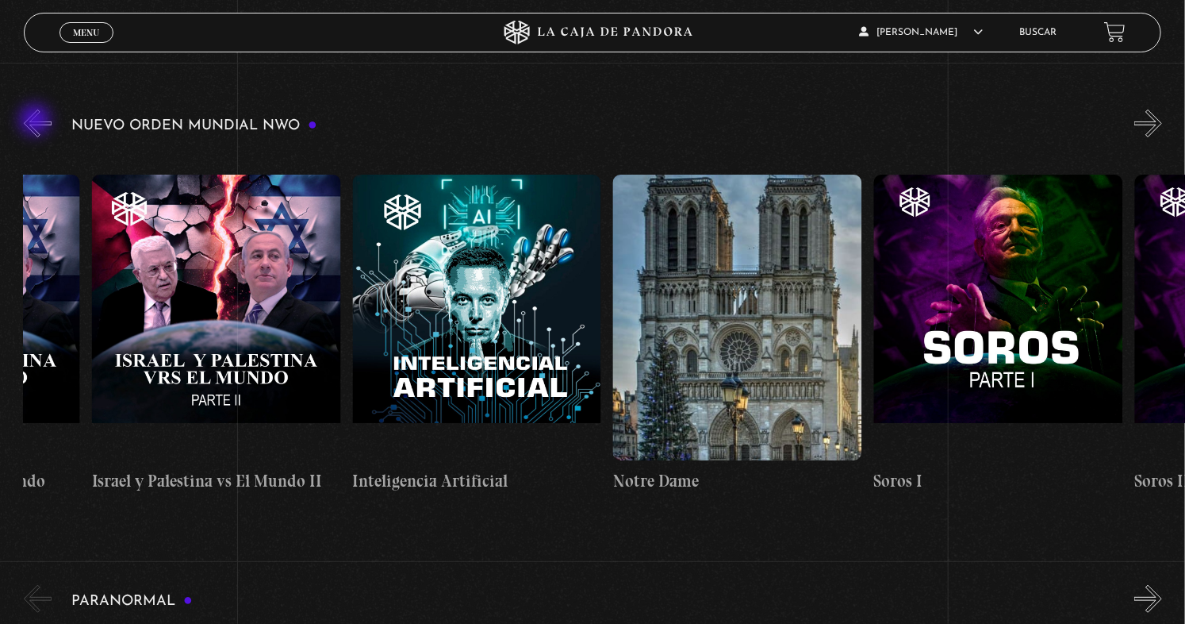
click at [36, 121] on button "«" at bounding box center [38, 123] width 28 height 28
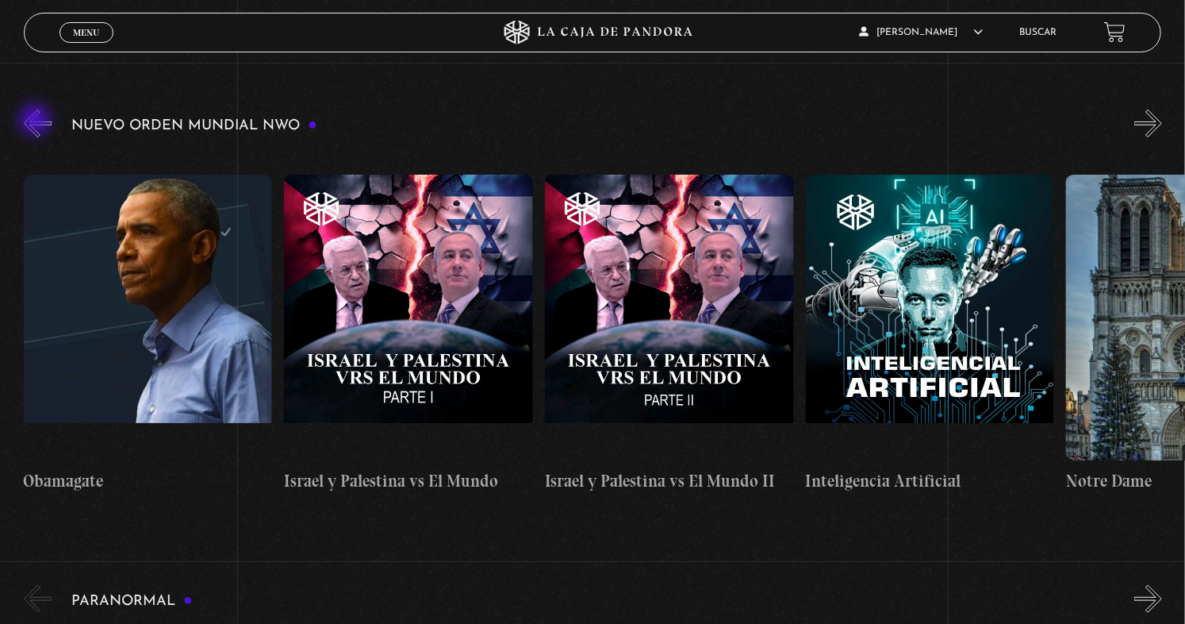
click at [36, 121] on button "«" at bounding box center [38, 123] width 28 height 28
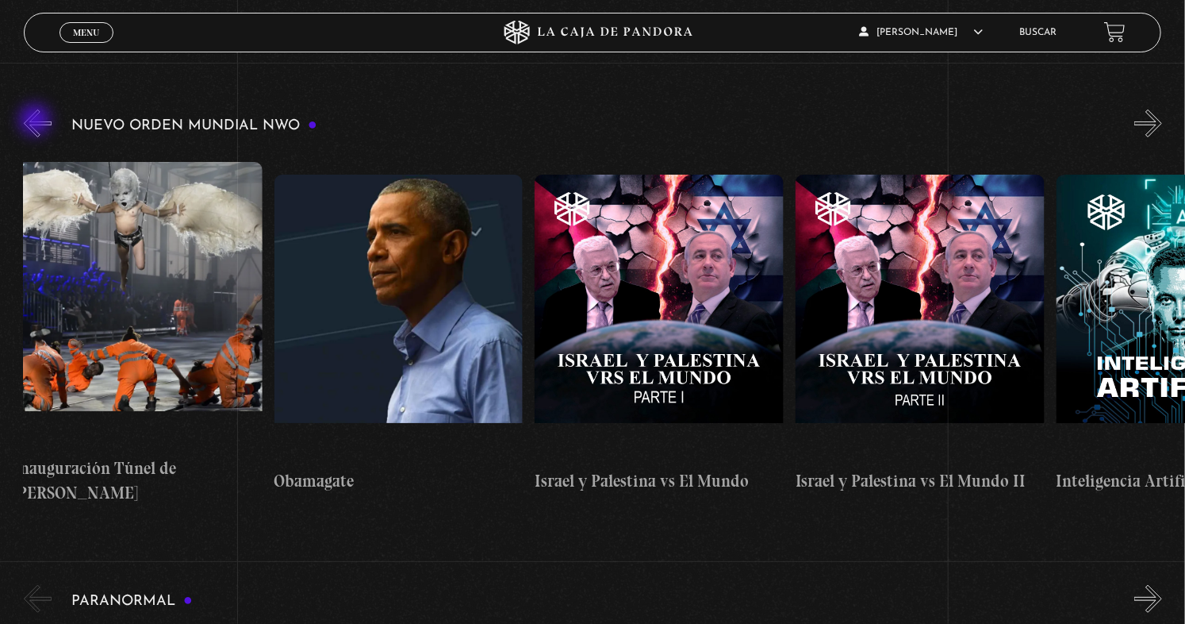
click at [36, 121] on button "«" at bounding box center [38, 123] width 28 height 28
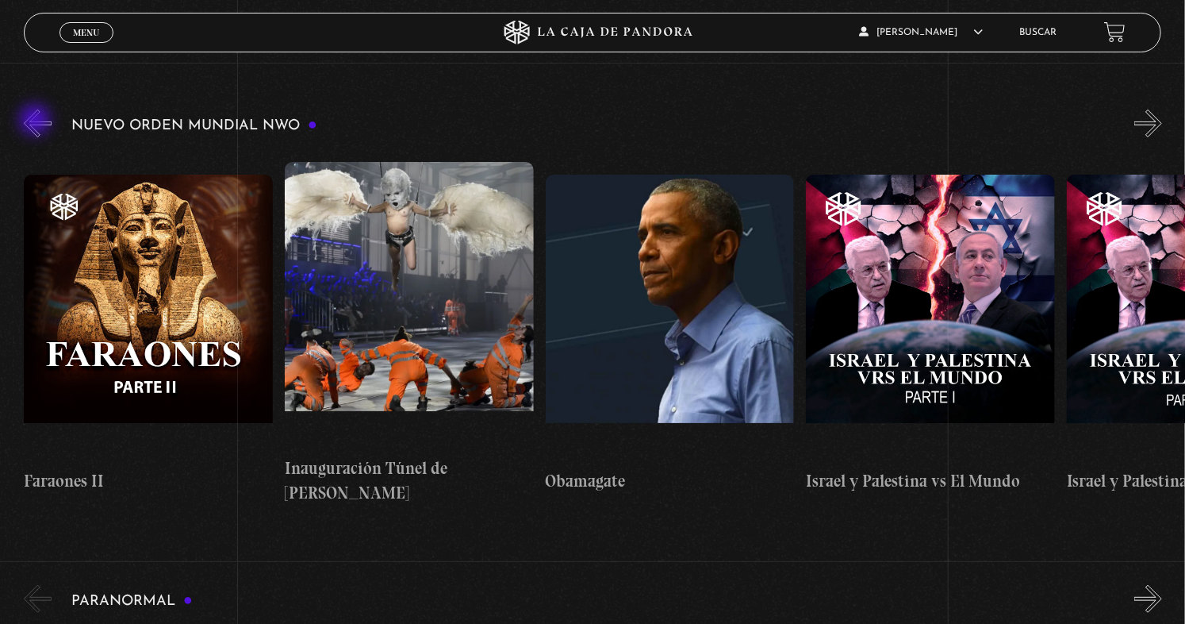
click at [36, 121] on button "«" at bounding box center [38, 123] width 28 height 28
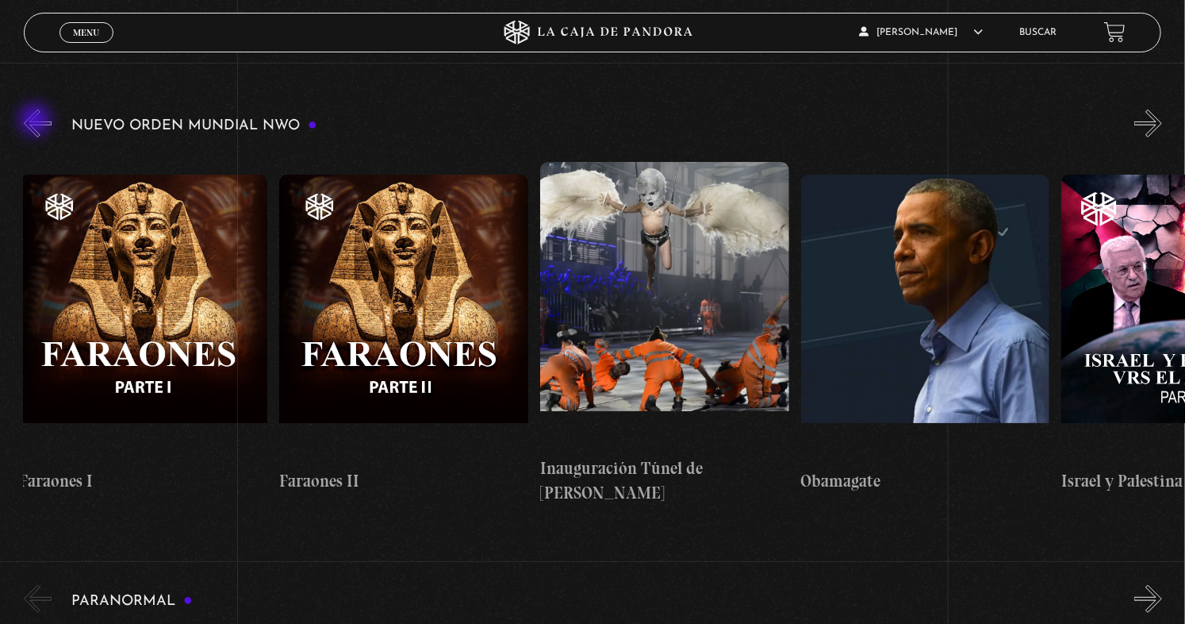
click at [36, 121] on button "«" at bounding box center [38, 123] width 28 height 28
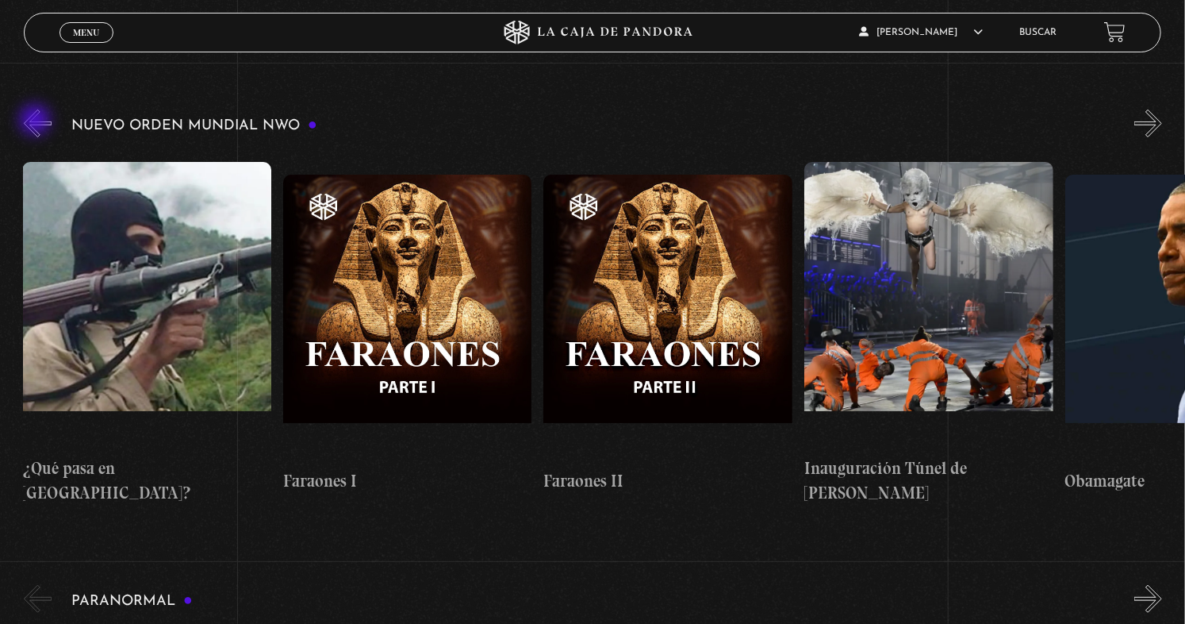
click at [36, 121] on button "«" at bounding box center [38, 123] width 28 height 28
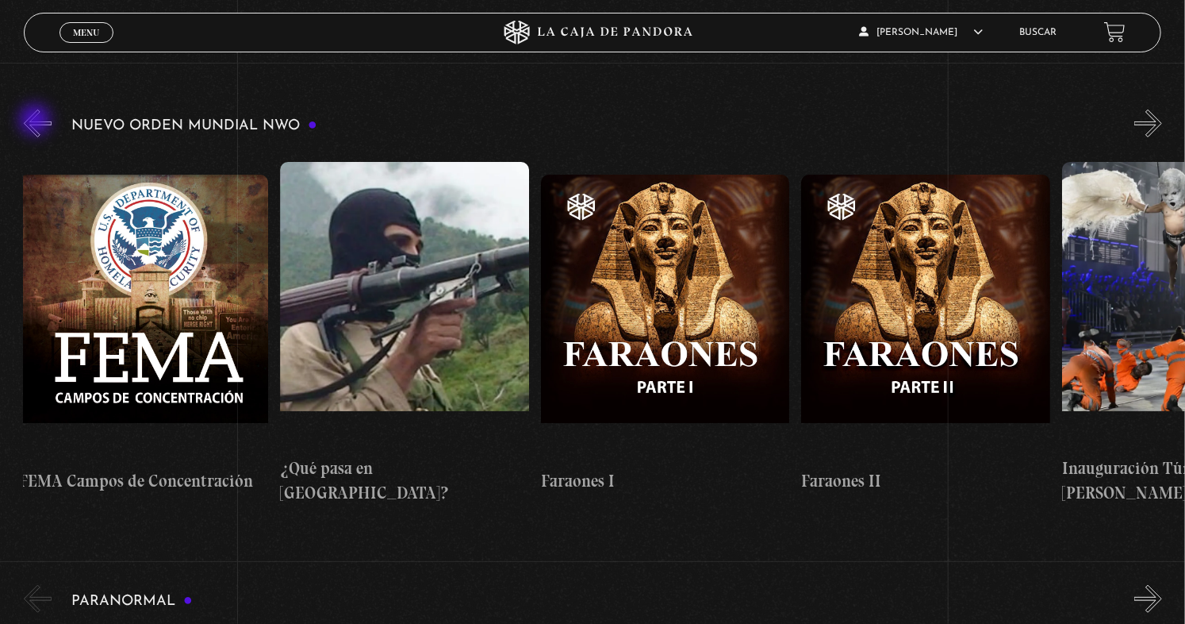
click at [36, 121] on button "«" at bounding box center [38, 123] width 28 height 28
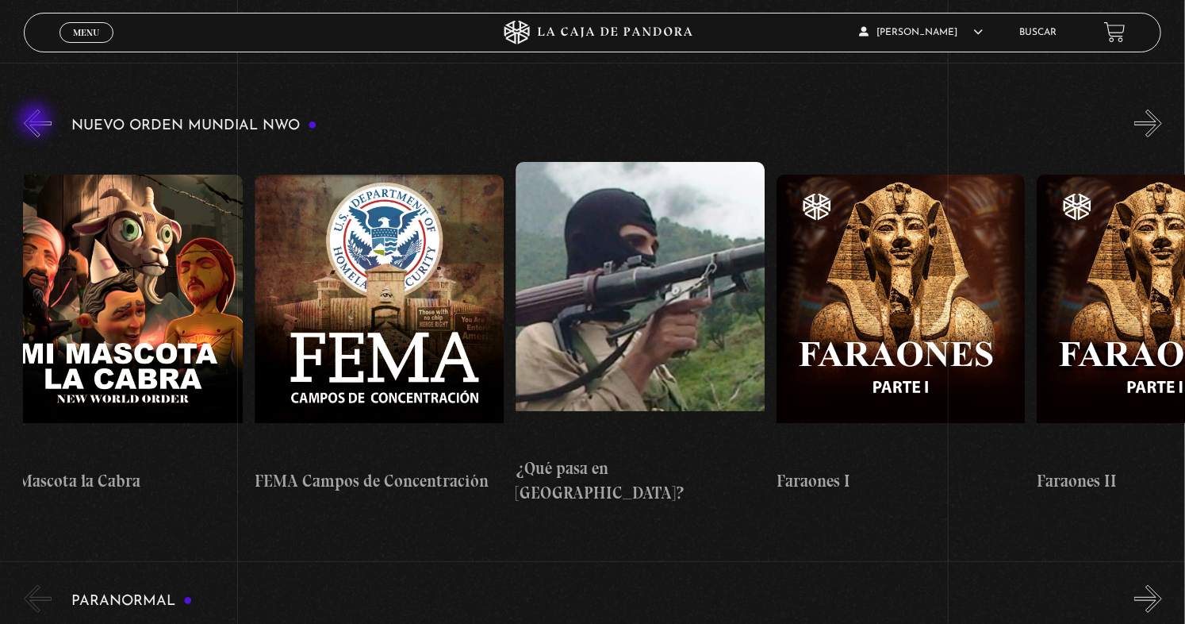
click at [36, 121] on button "«" at bounding box center [38, 123] width 28 height 28
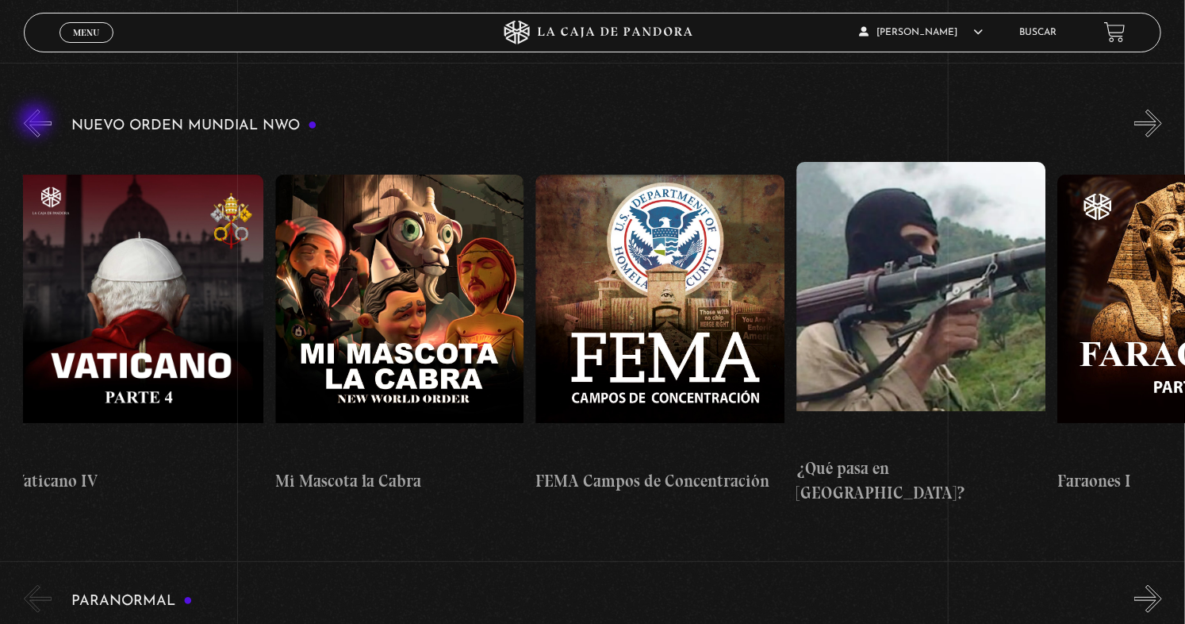
click at [36, 121] on button "«" at bounding box center [38, 123] width 28 height 28
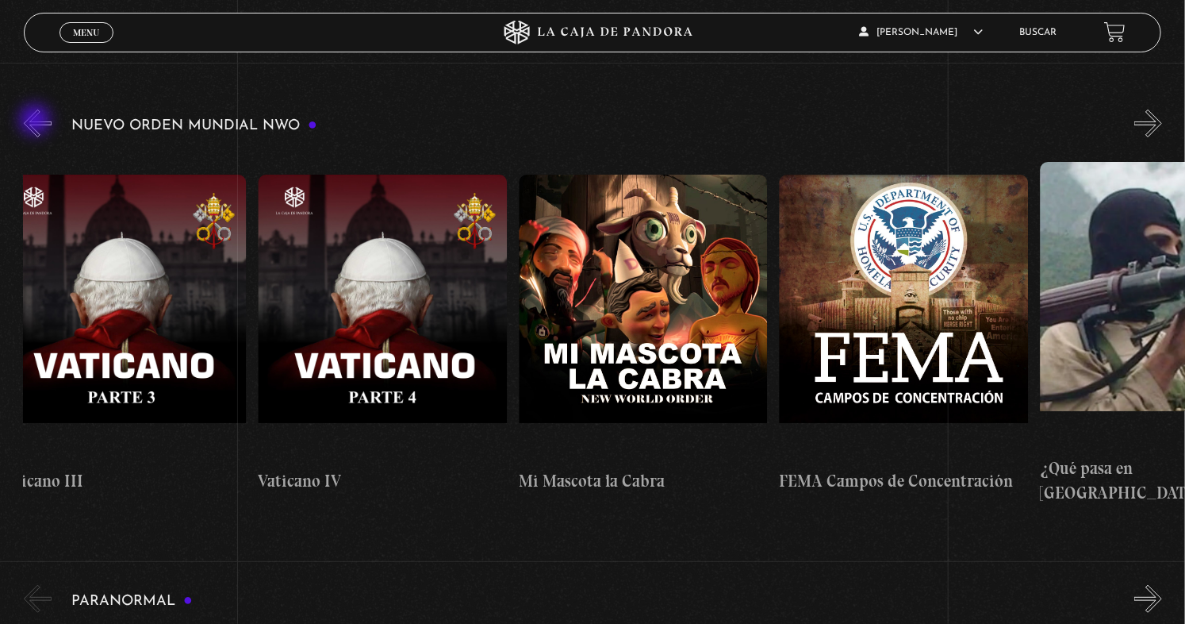
click at [36, 121] on button "«" at bounding box center [38, 123] width 28 height 28
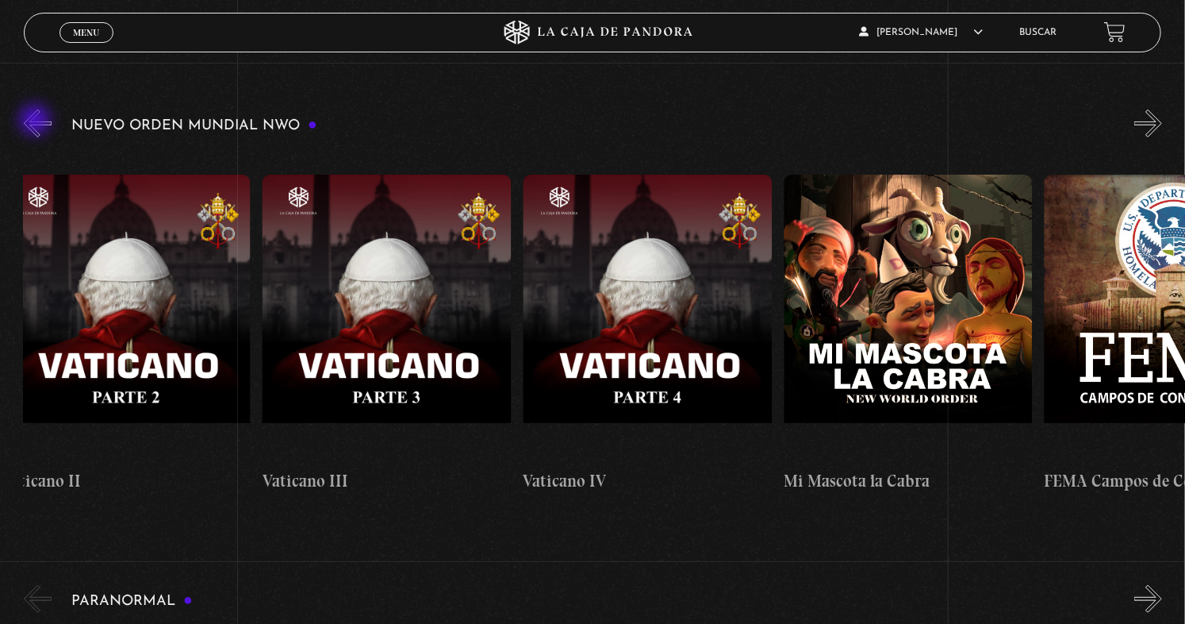
click at [36, 121] on button "«" at bounding box center [38, 123] width 28 height 28
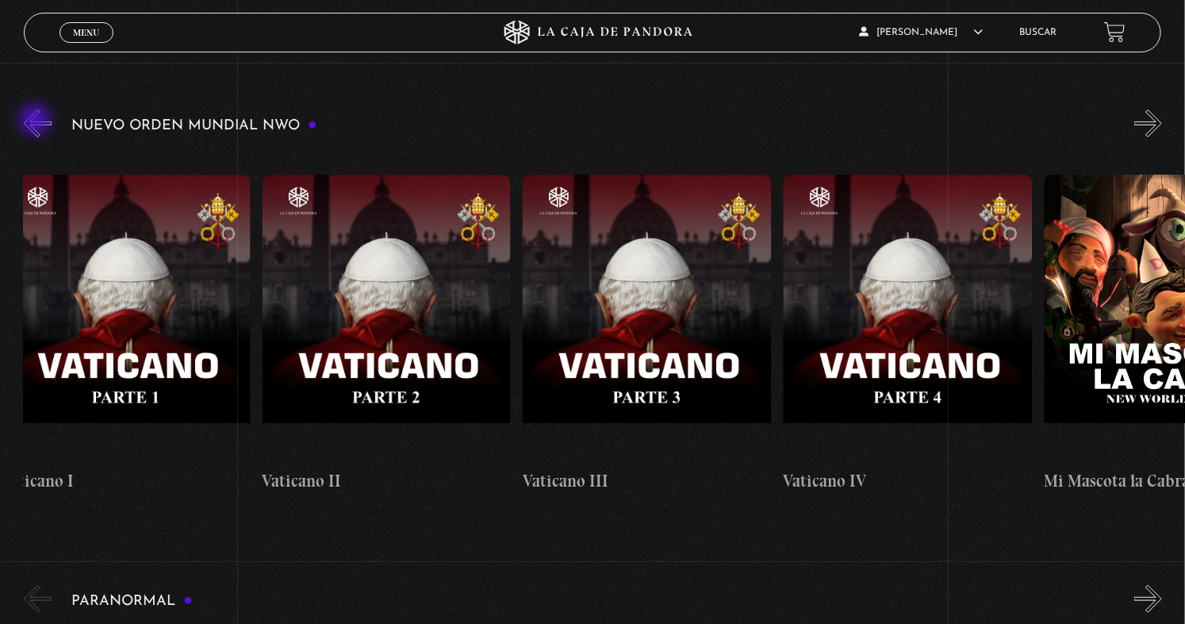
click at [36, 121] on button "«" at bounding box center [38, 123] width 28 height 28
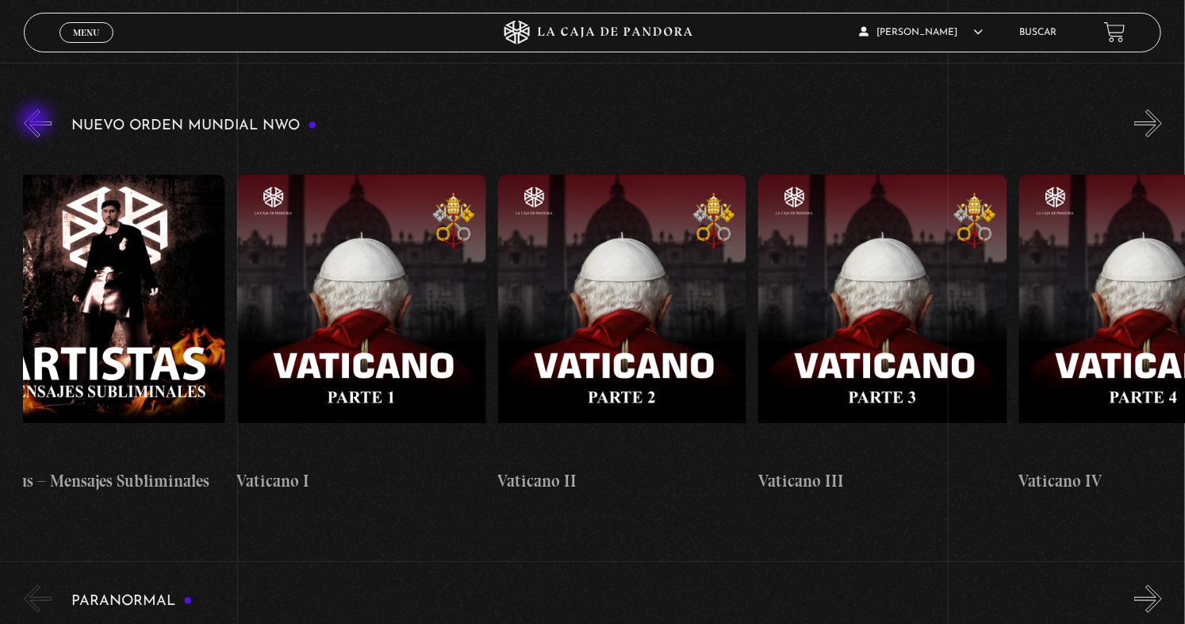
click at [36, 121] on button "«" at bounding box center [38, 123] width 28 height 28
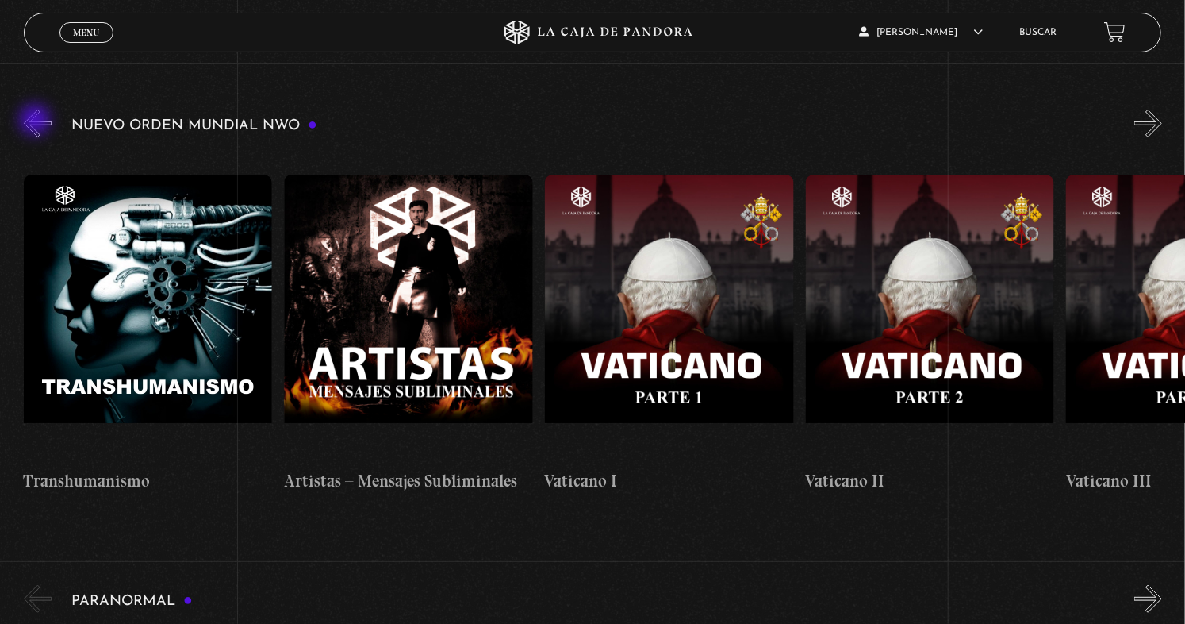
click at [36, 121] on button "«" at bounding box center [38, 123] width 28 height 28
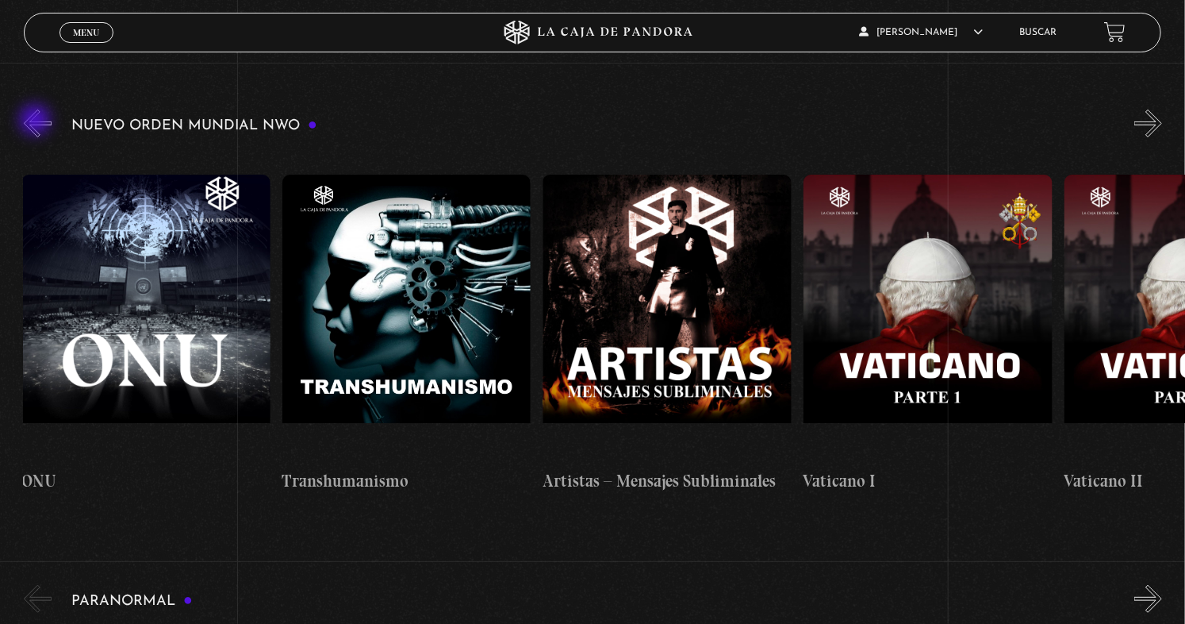
click at [36, 121] on button "«" at bounding box center [38, 123] width 28 height 28
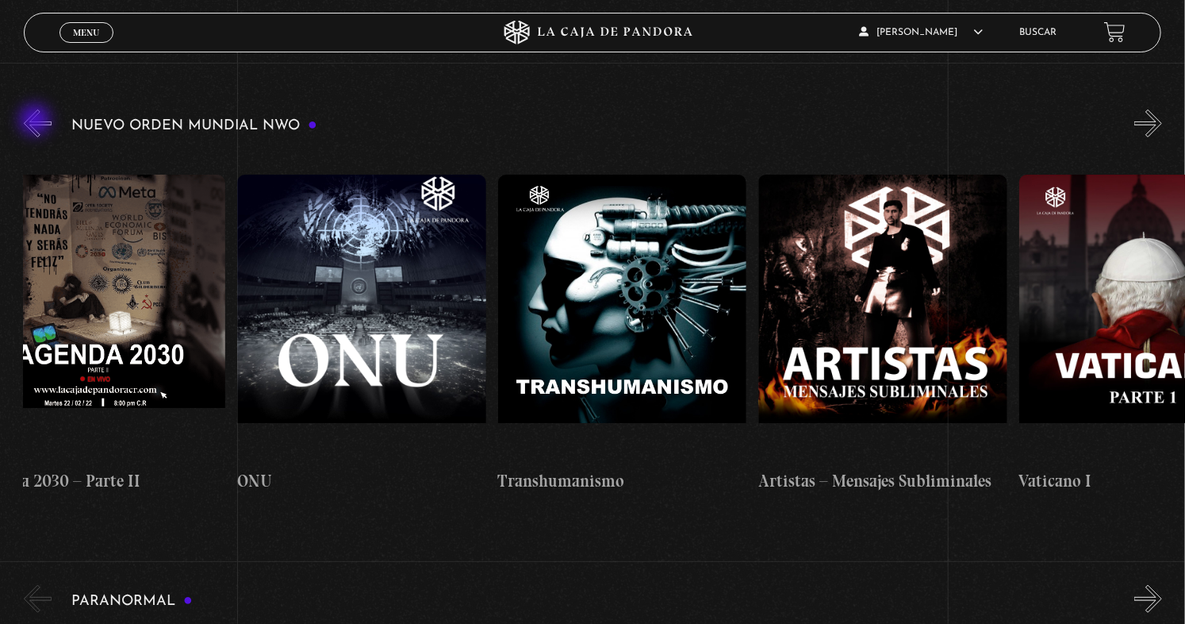
click at [36, 121] on button "«" at bounding box center [38, 123] width 28 height 28
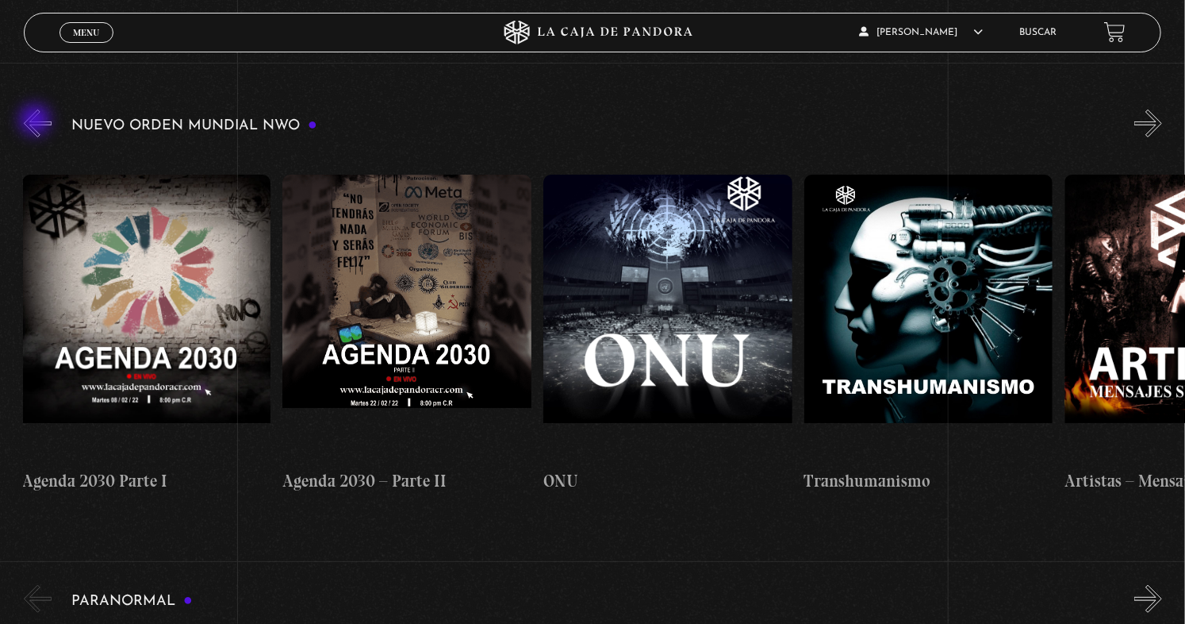
click at [36, 121] on button "«" at bounding box center [38, 123] width 28 height 28
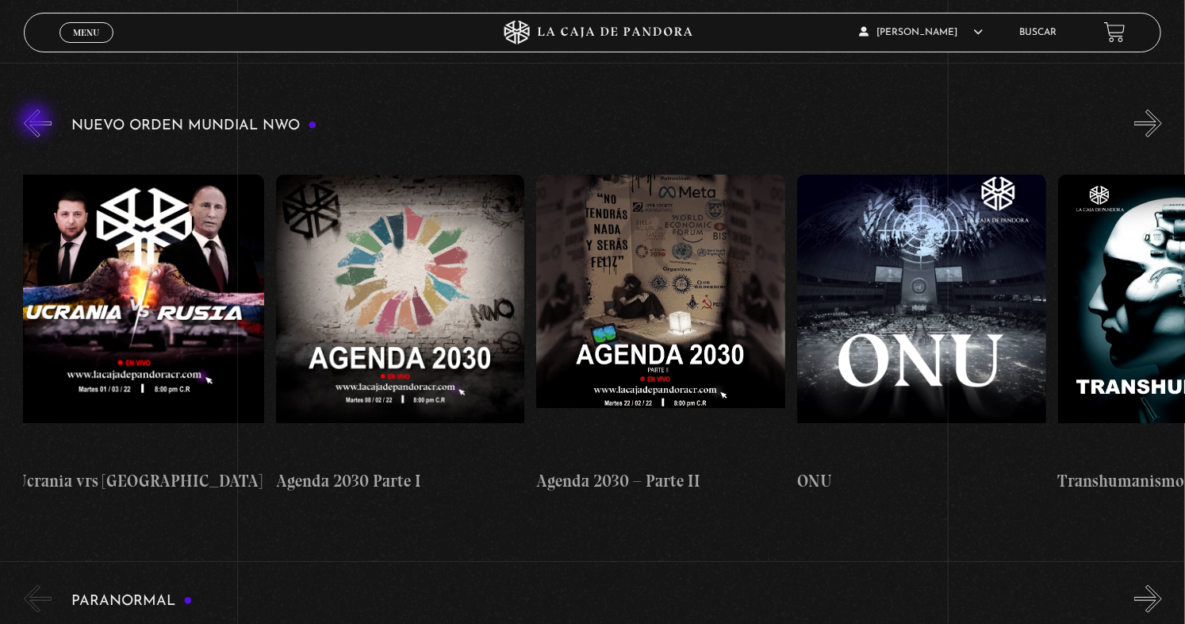
click at [36, 121] on button "«" at bounding box center [38, 123] width 28 height 28
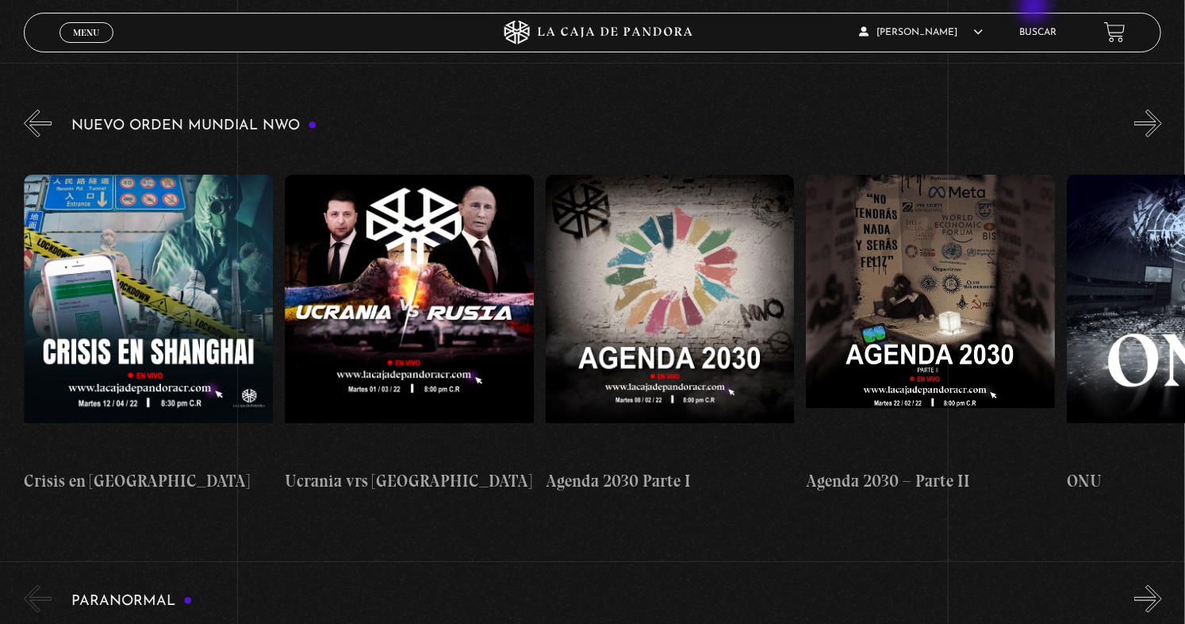
scroll to position [0, 14082]
click at [45, 115] on button "«" at bounding box center [38, 123] width 28 height 28
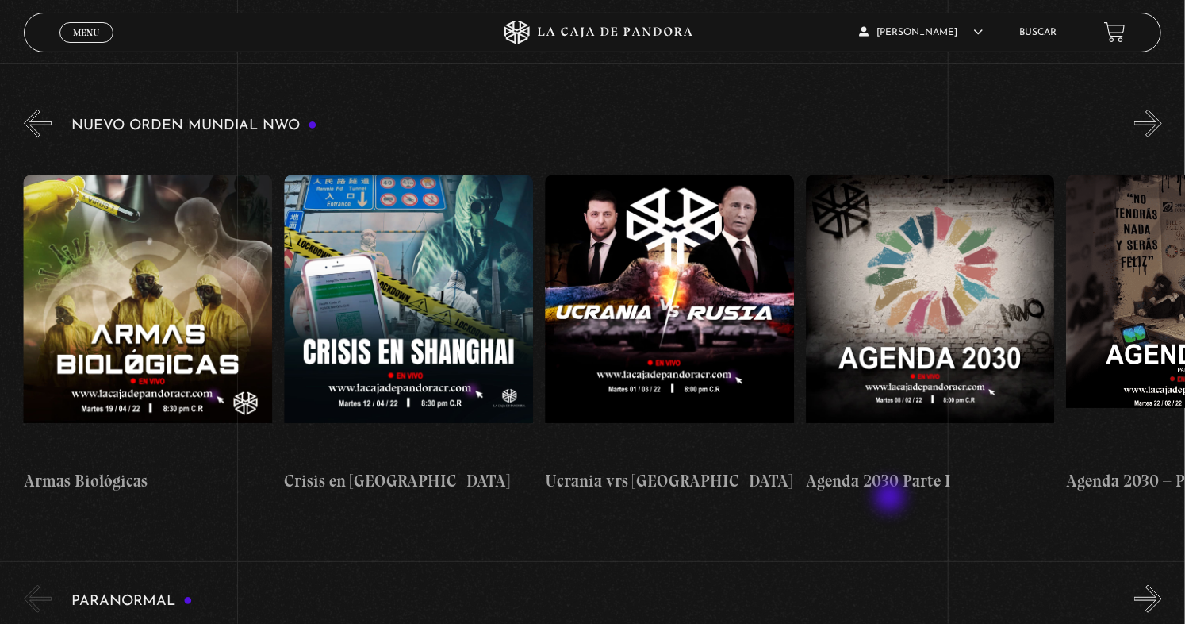
scroll to position [0, 13821]
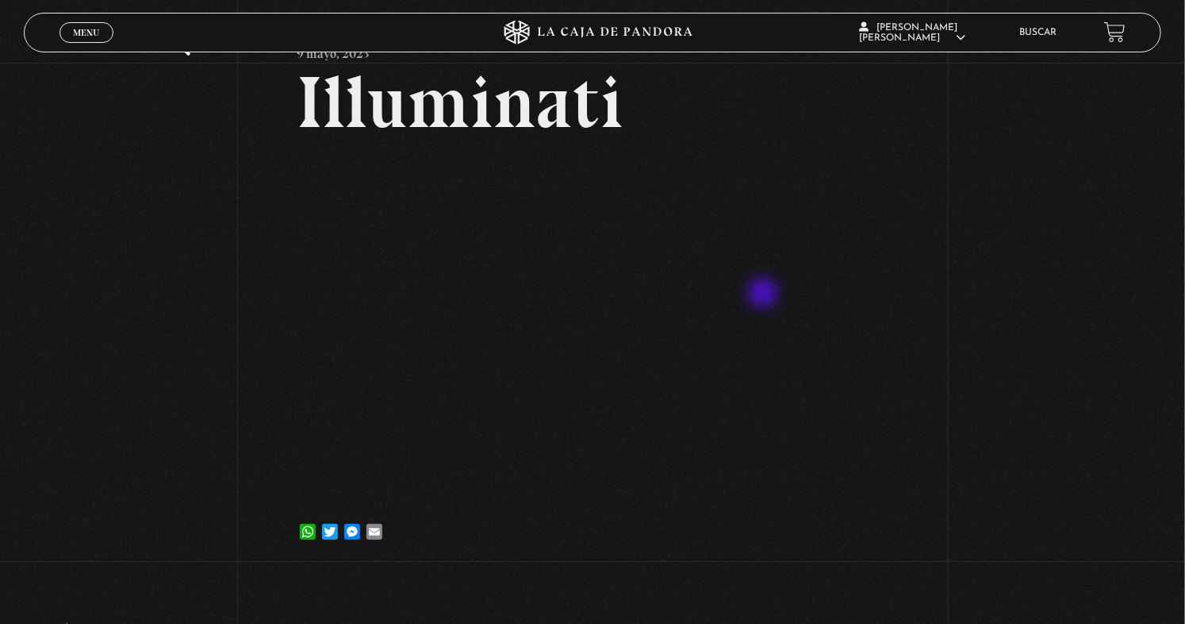
scroll to position [159, 0]
